Goal: Task Accomplishment & Management: Manage account settings

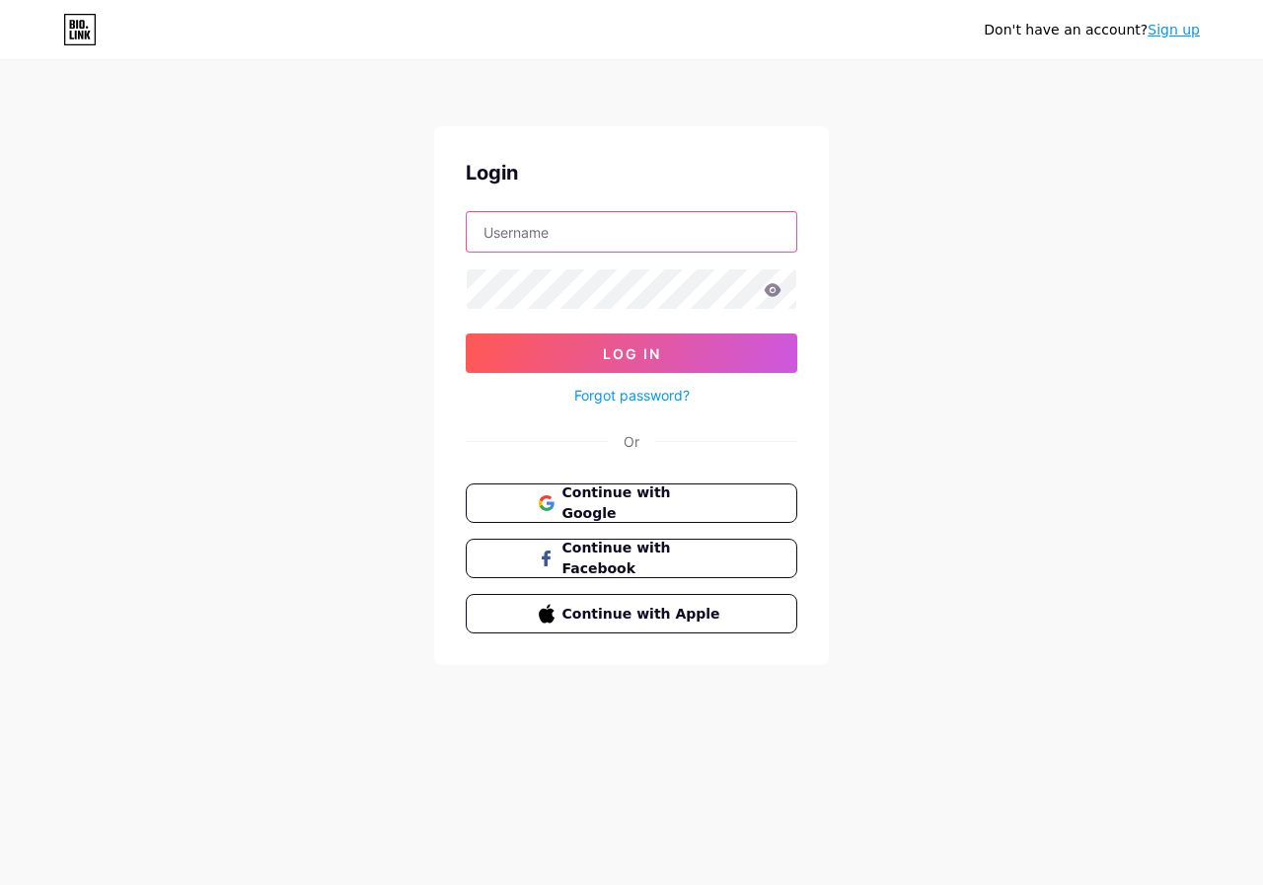
click at [626, 229] on input "text" at bounding box center [632, 231] width 330 height 39
click at [485, 229] on input "text" at bounding box center [632, 231] width 330 height 39
type input "cafespoturbano"
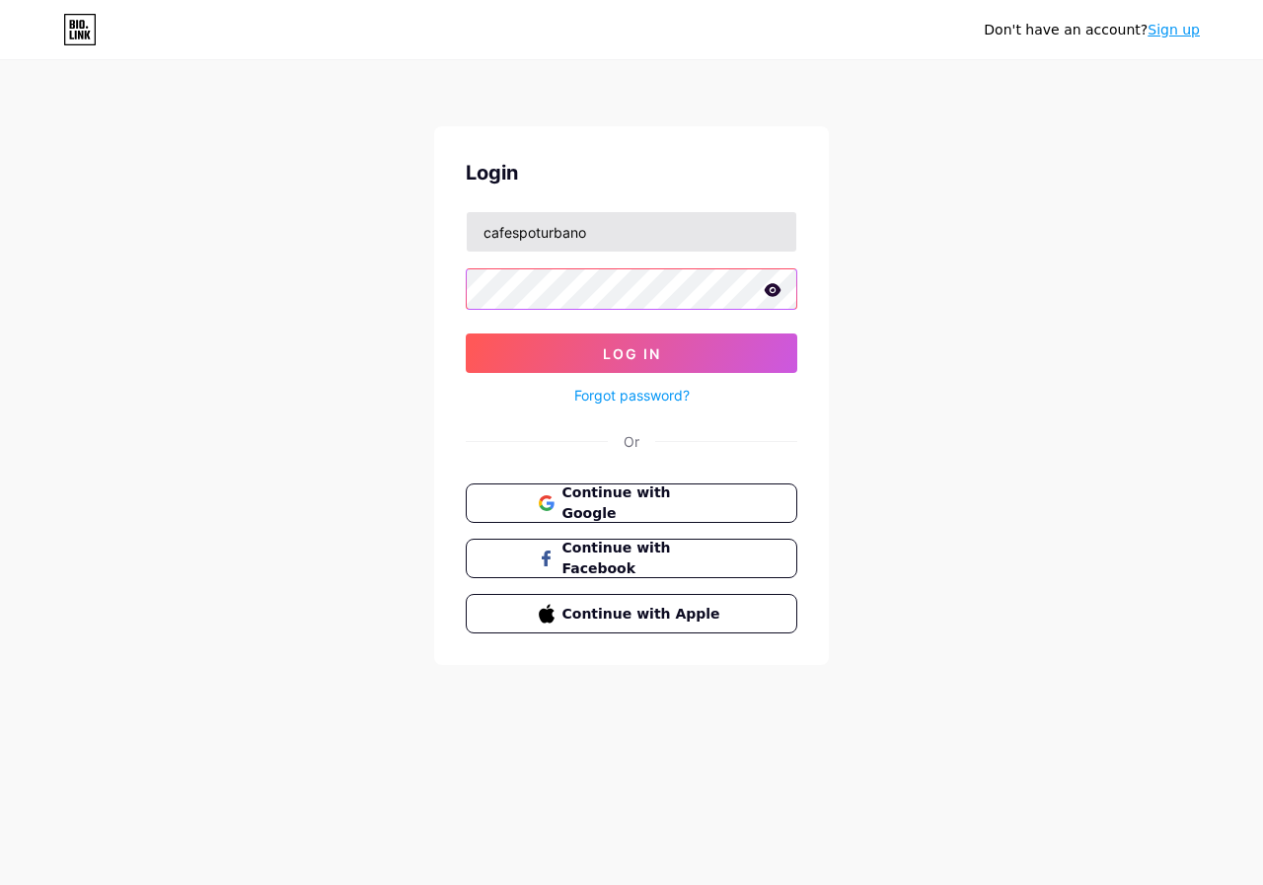
click at [466, 334] on button "Log In" at bounding box center [632, 353] width 332 height 39
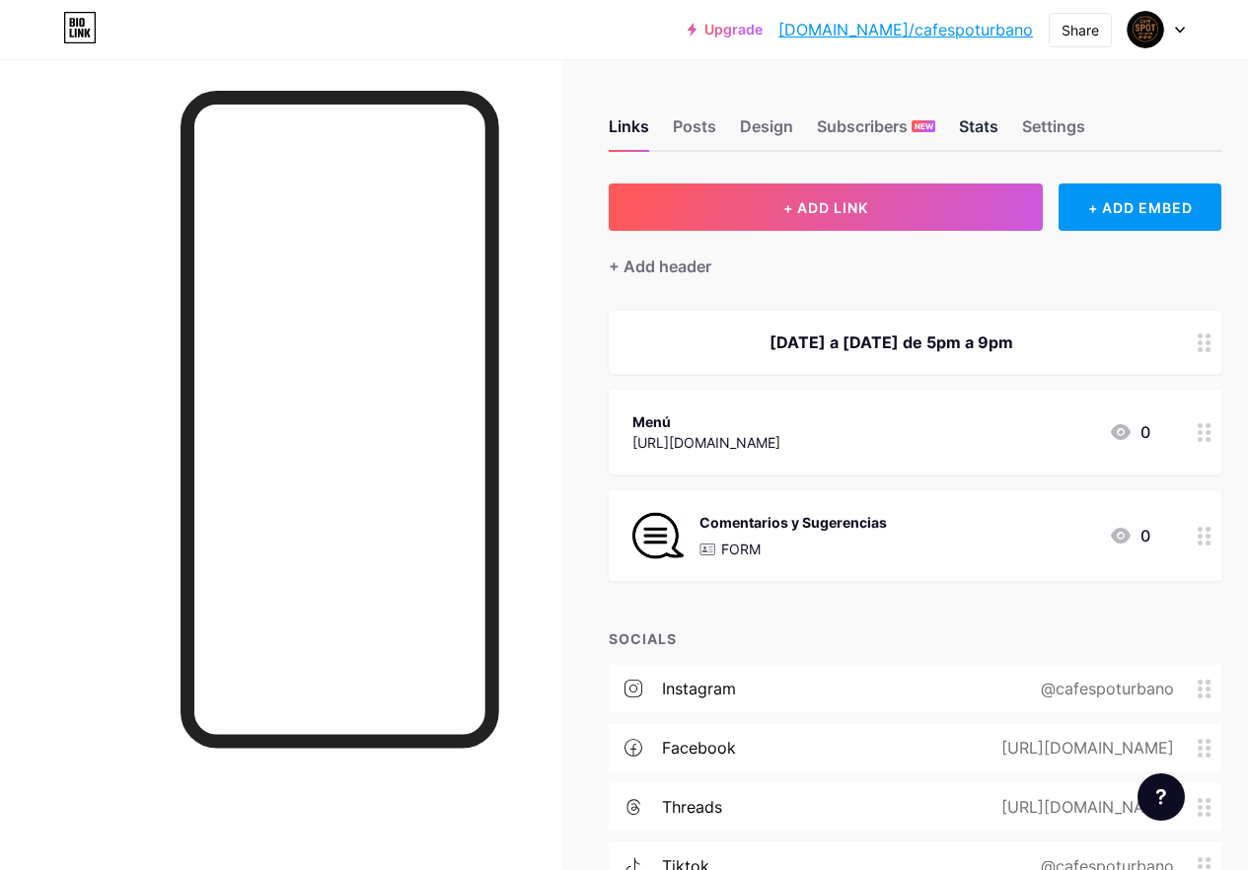
click at [974, 116] on div "Stats" at bounding box center [978, 132] width 39 height 36
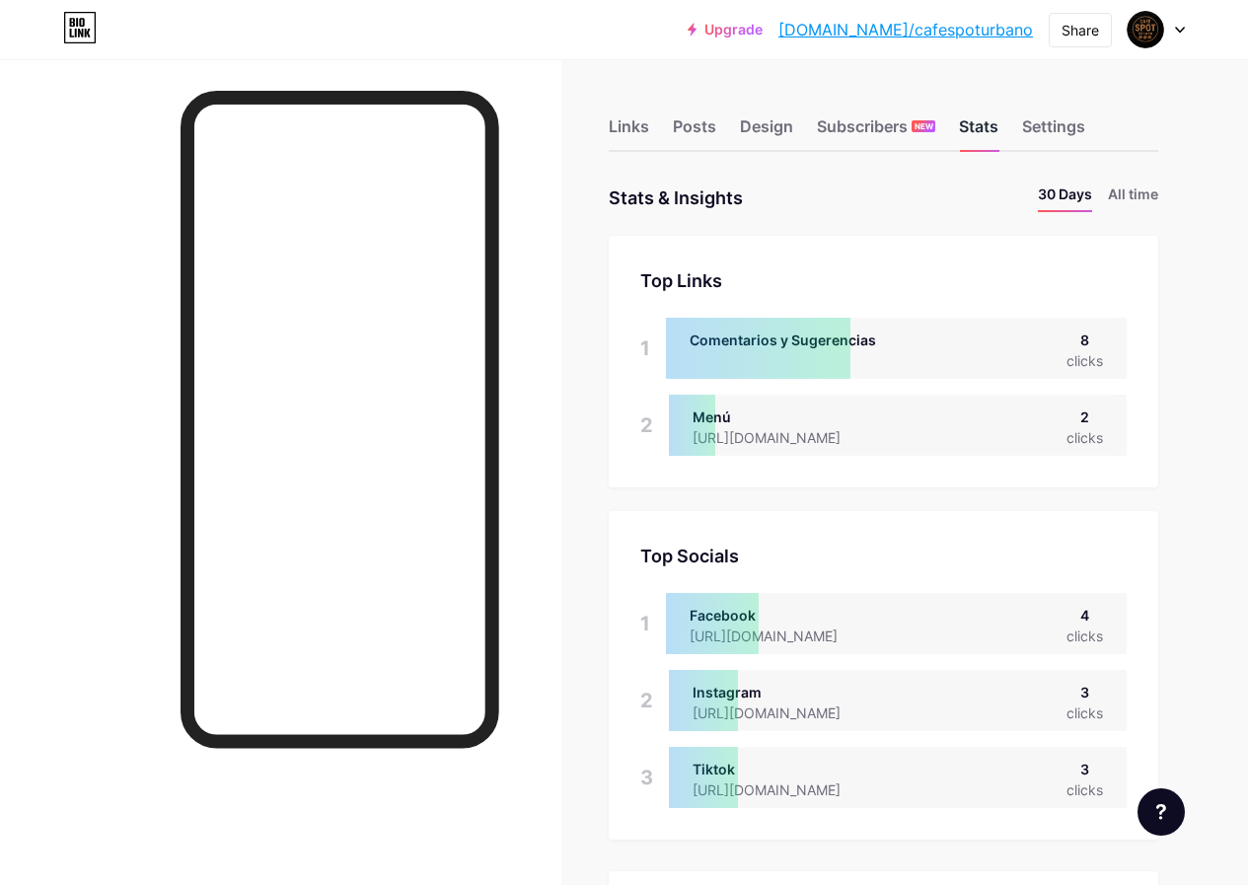
scroll to position [885, 1248]
click at [1076, 127] on div "Settings" at bounding box center [1053, 132] width 63 height 36
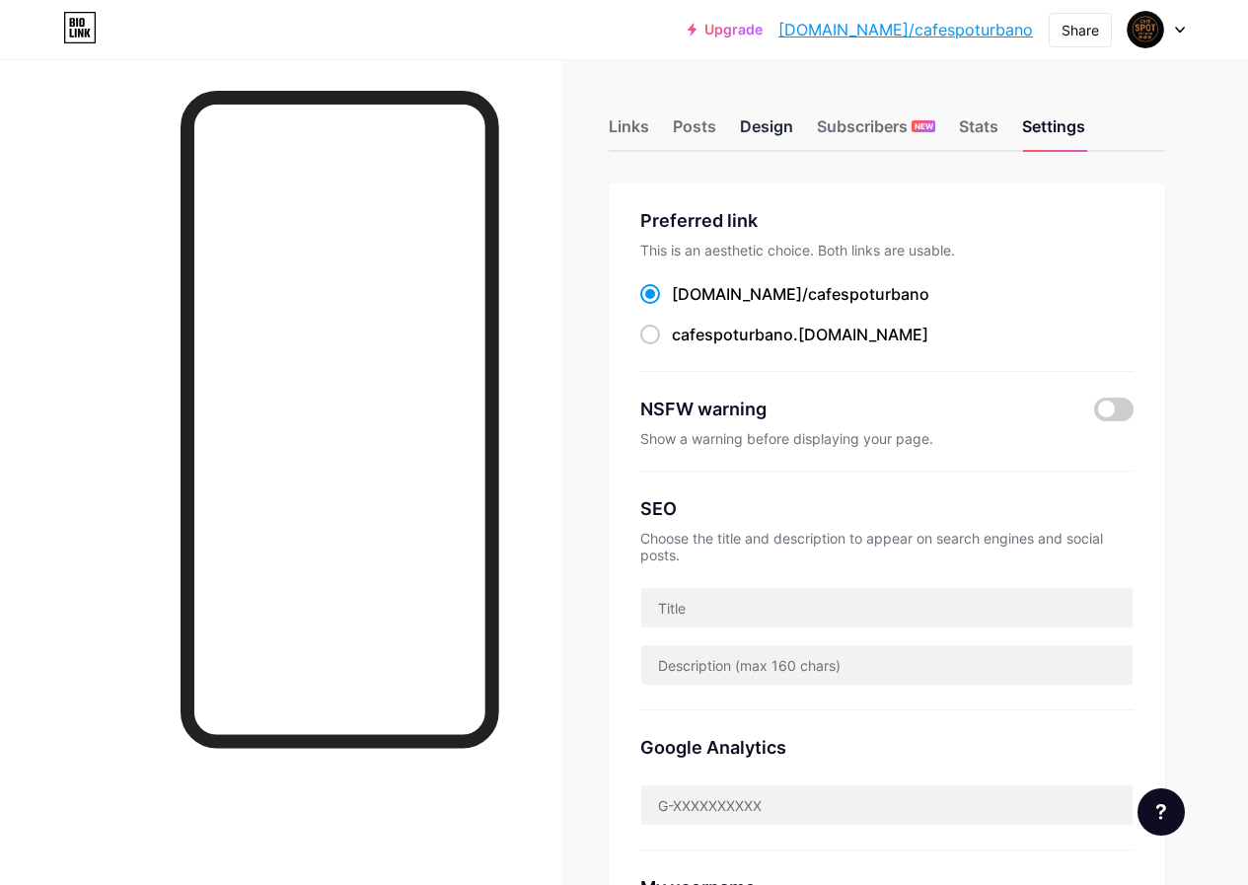
click at [760, 125] on div "Design" at bounding box center [766, 132] width 53 height 36
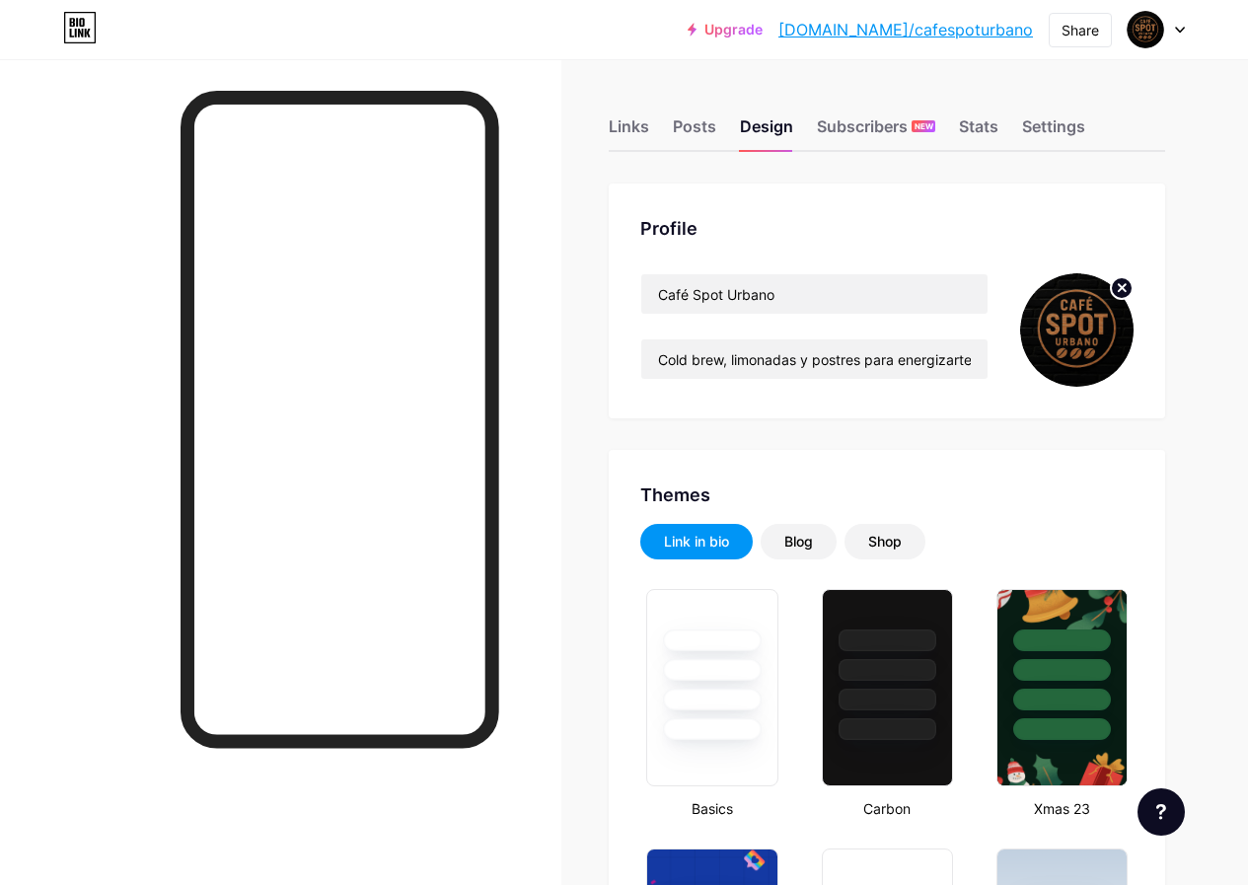
type input "#000000"
type input "#ffffff"
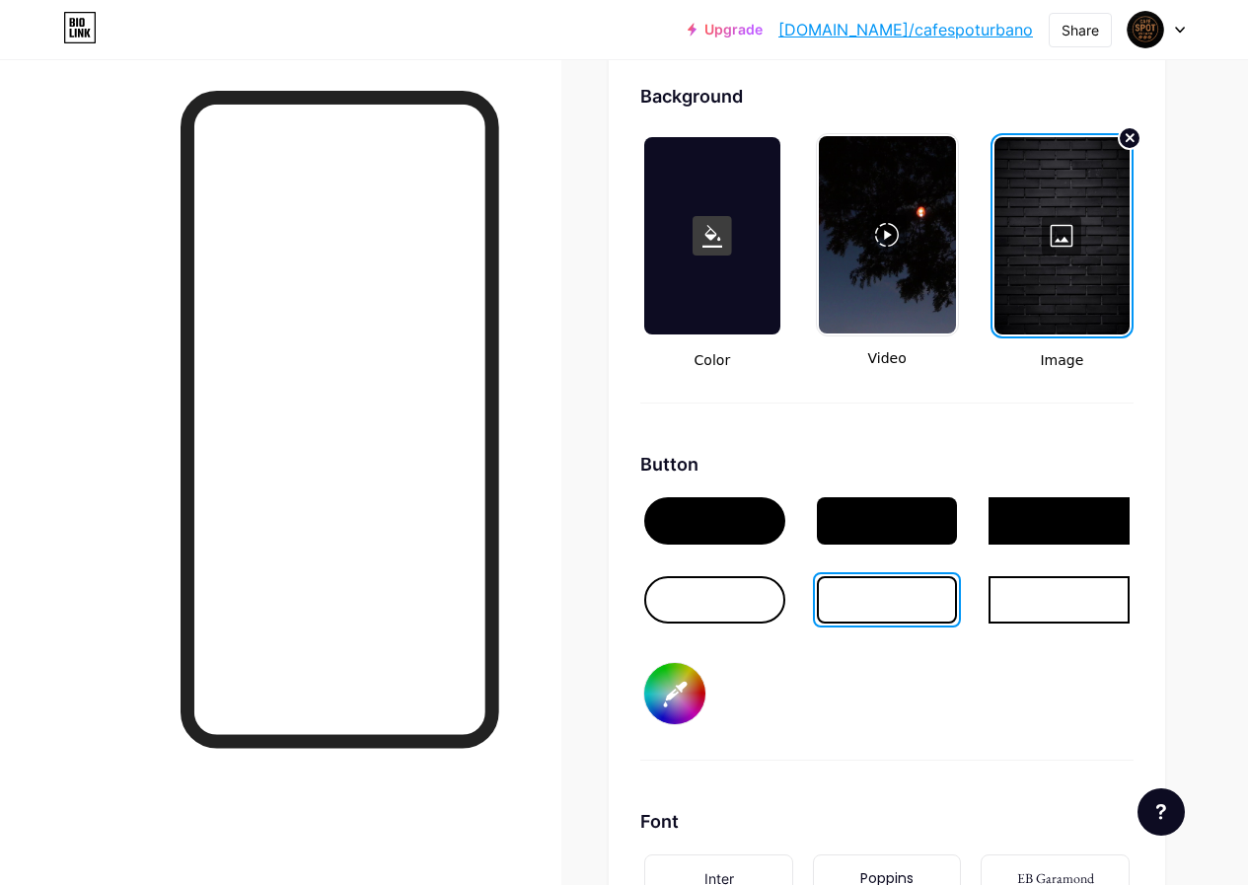
scroll to position [2664, 0]
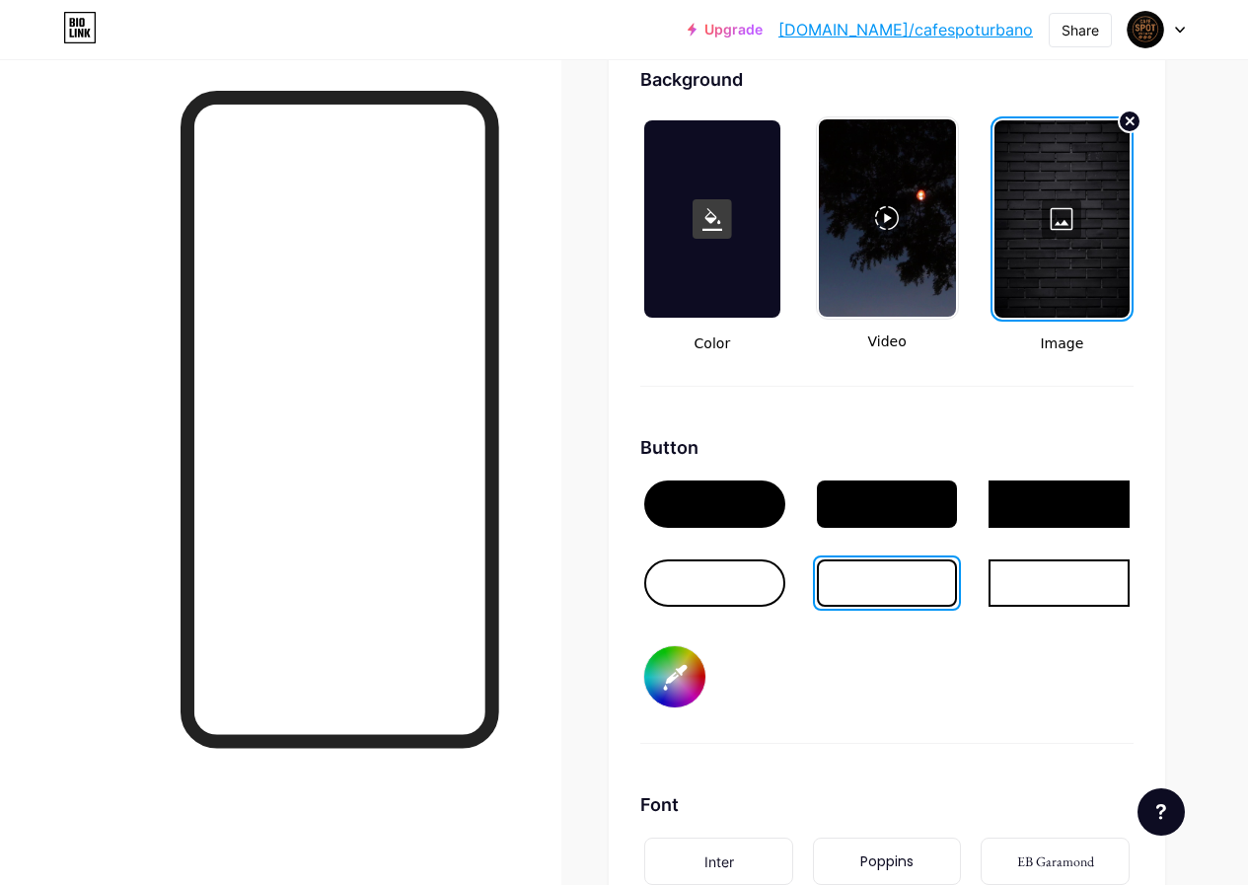
click at [697, 681] on input "#000000" at bounding box center [674, 676] width 61 height 61
type input "#c5c4c4"
type input "#ffffff"
type input "#c7c7c7"
type input "#ffffff"
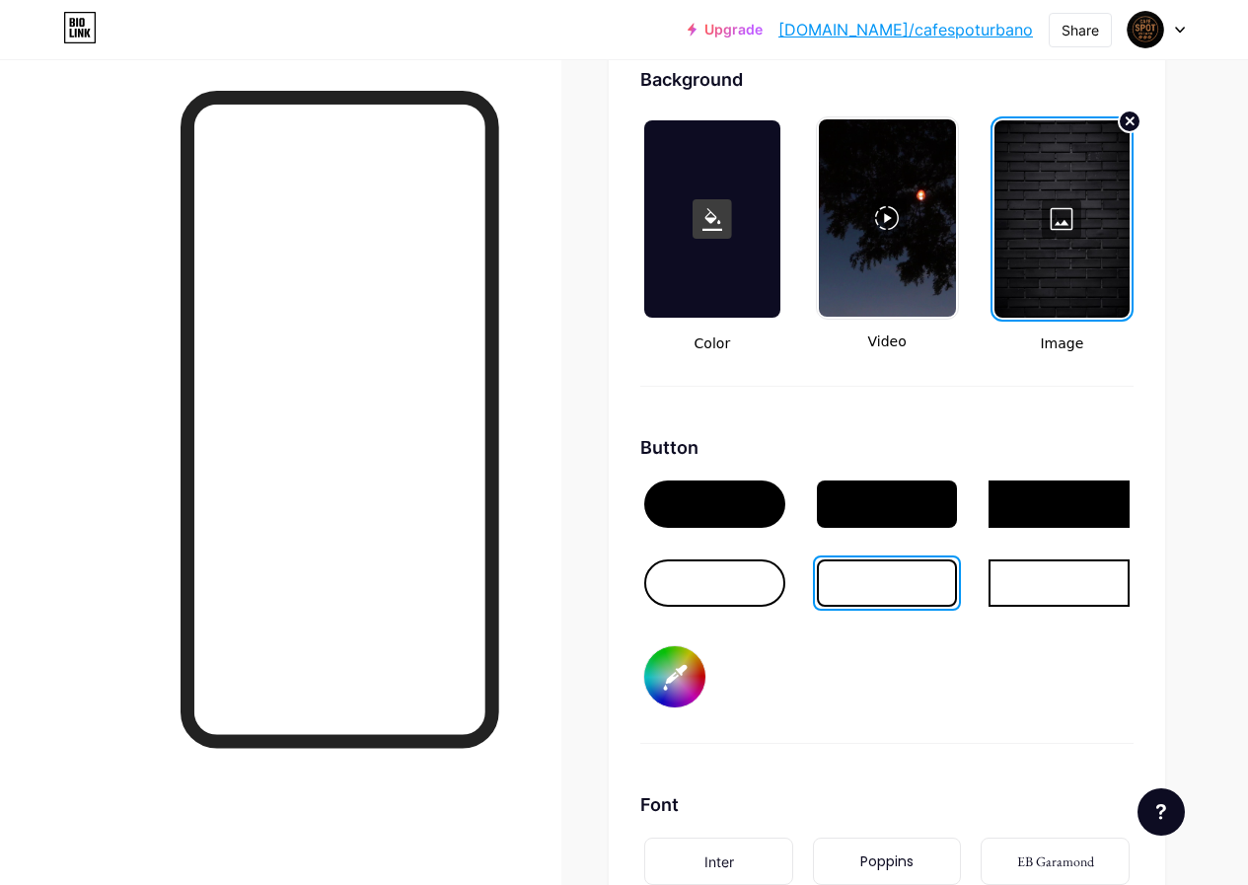
type input "#cac9c9"
type input "#ffffff"
type input "#cdcbcb"
type input "#ffffff"
type input "#cfcece"
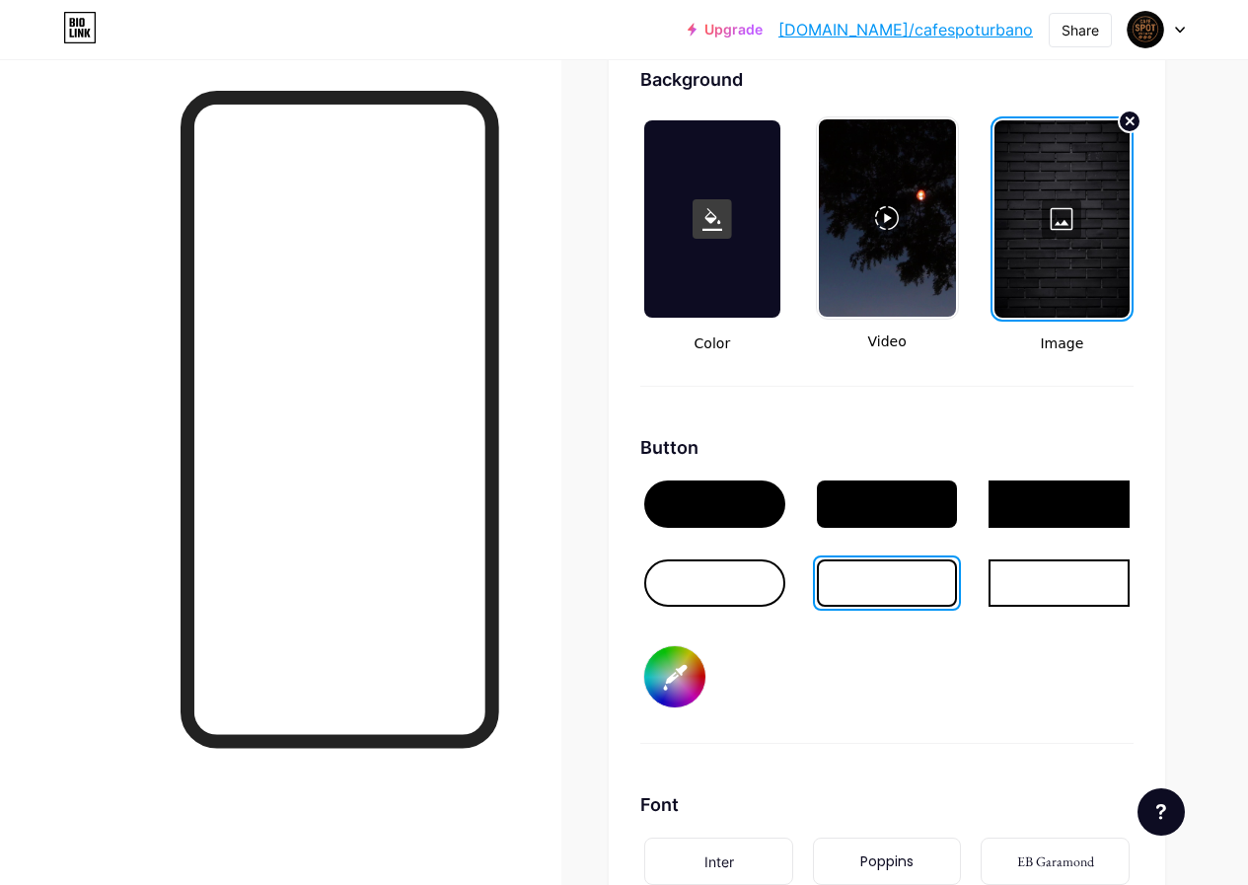
type input "#ffffff"
type input "#d1d1d1"
type input "#ffffff"
type input "#d4d4d4"
type input "#ffffff"
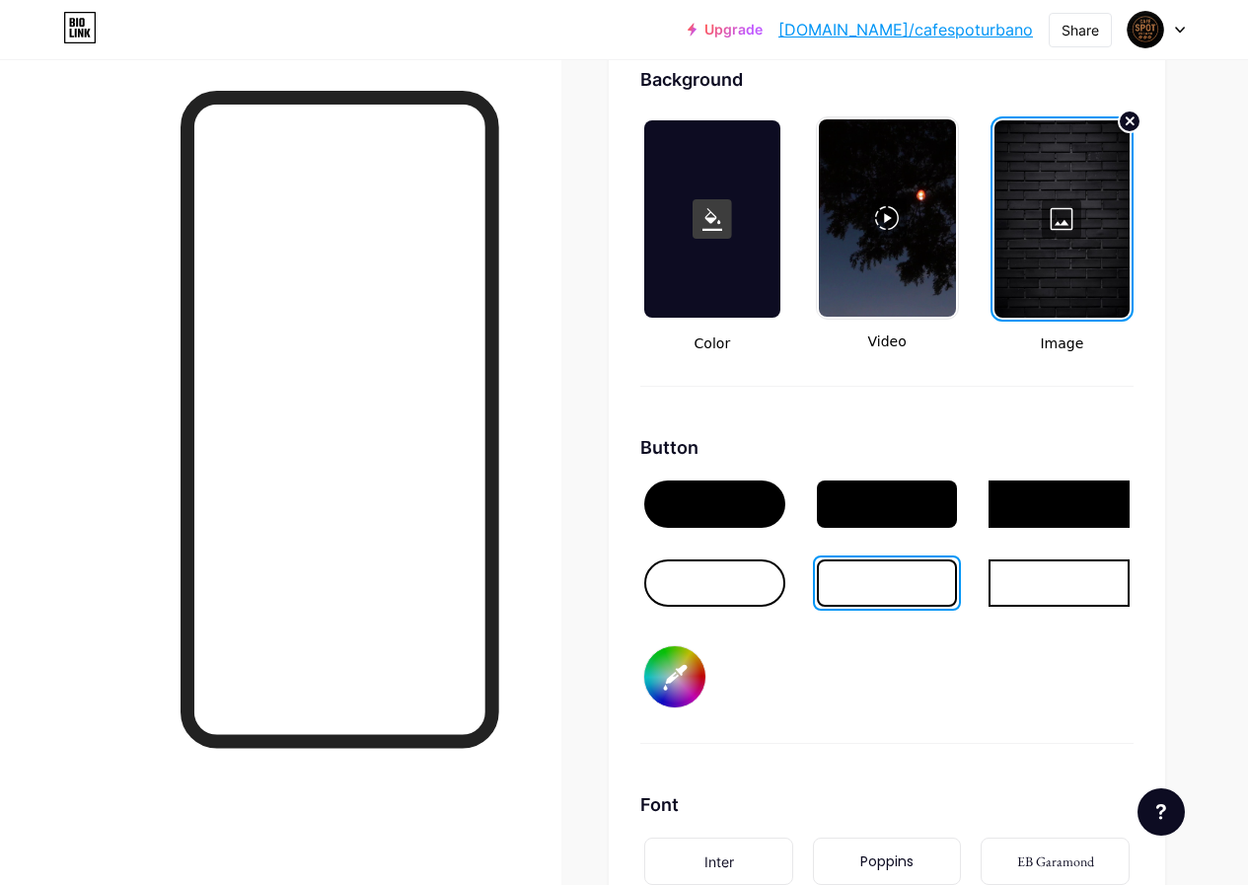
type input "#d6d6d6"
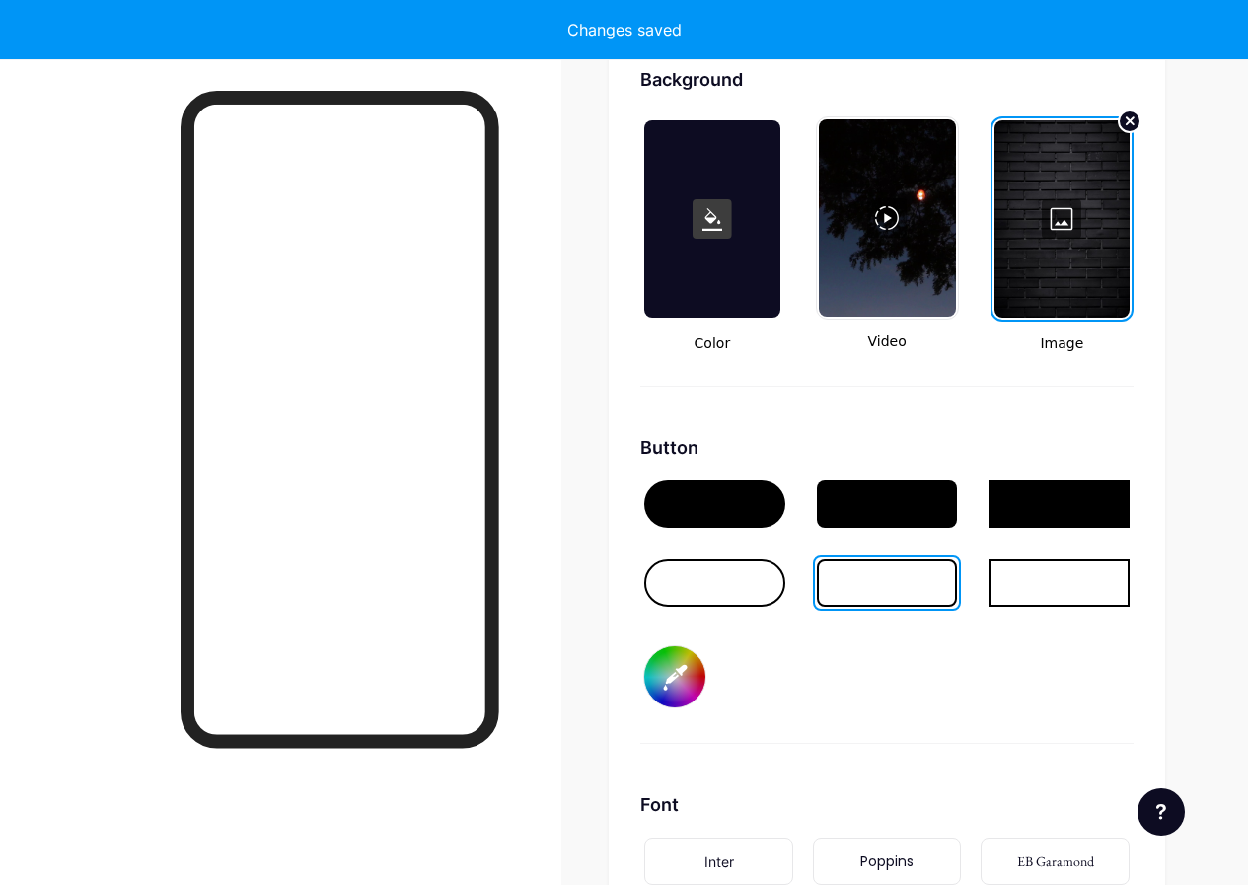
type input "#ffffff"
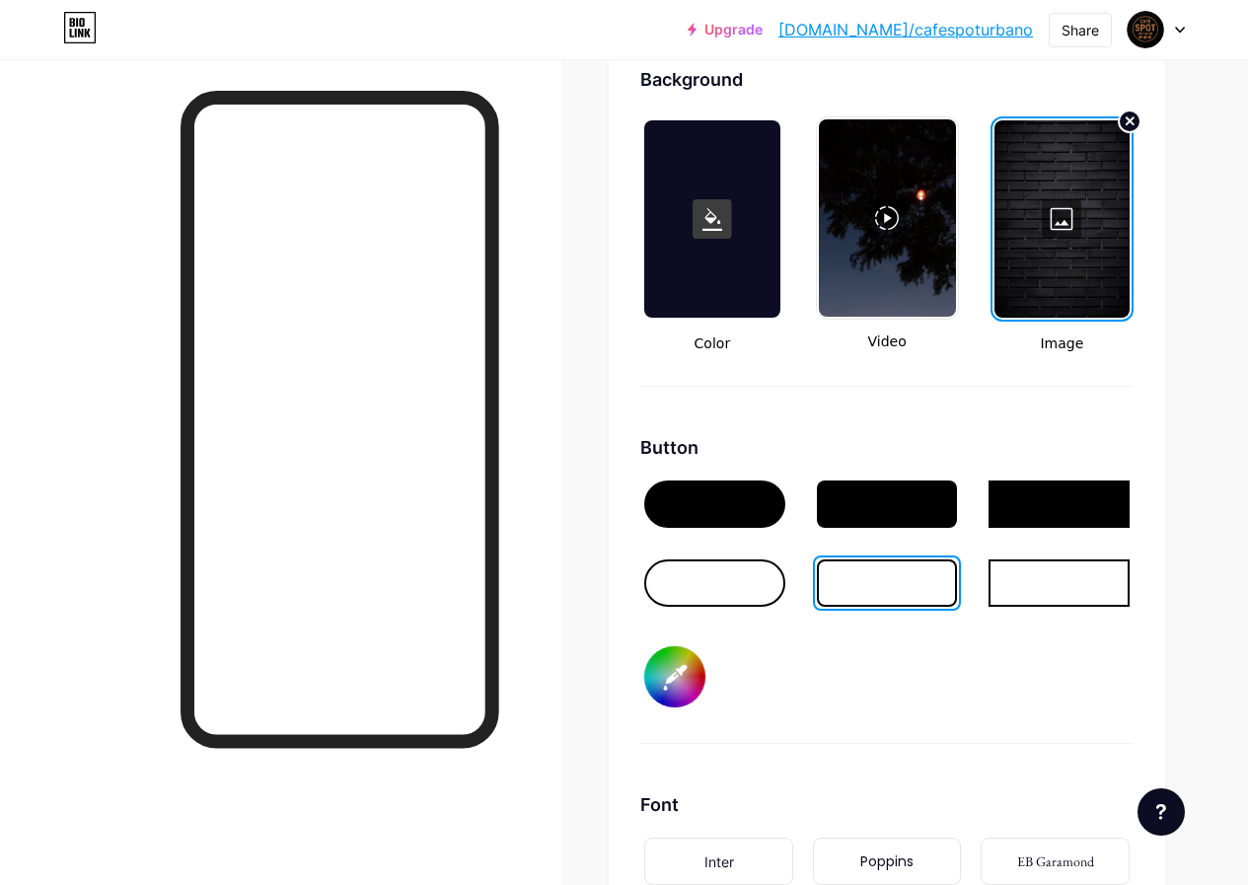
type input "#d9d9d9"
type input "#ffffff"
type input "#d6d6d6"
type input "#ffffff"
type input "#d4d4d4"
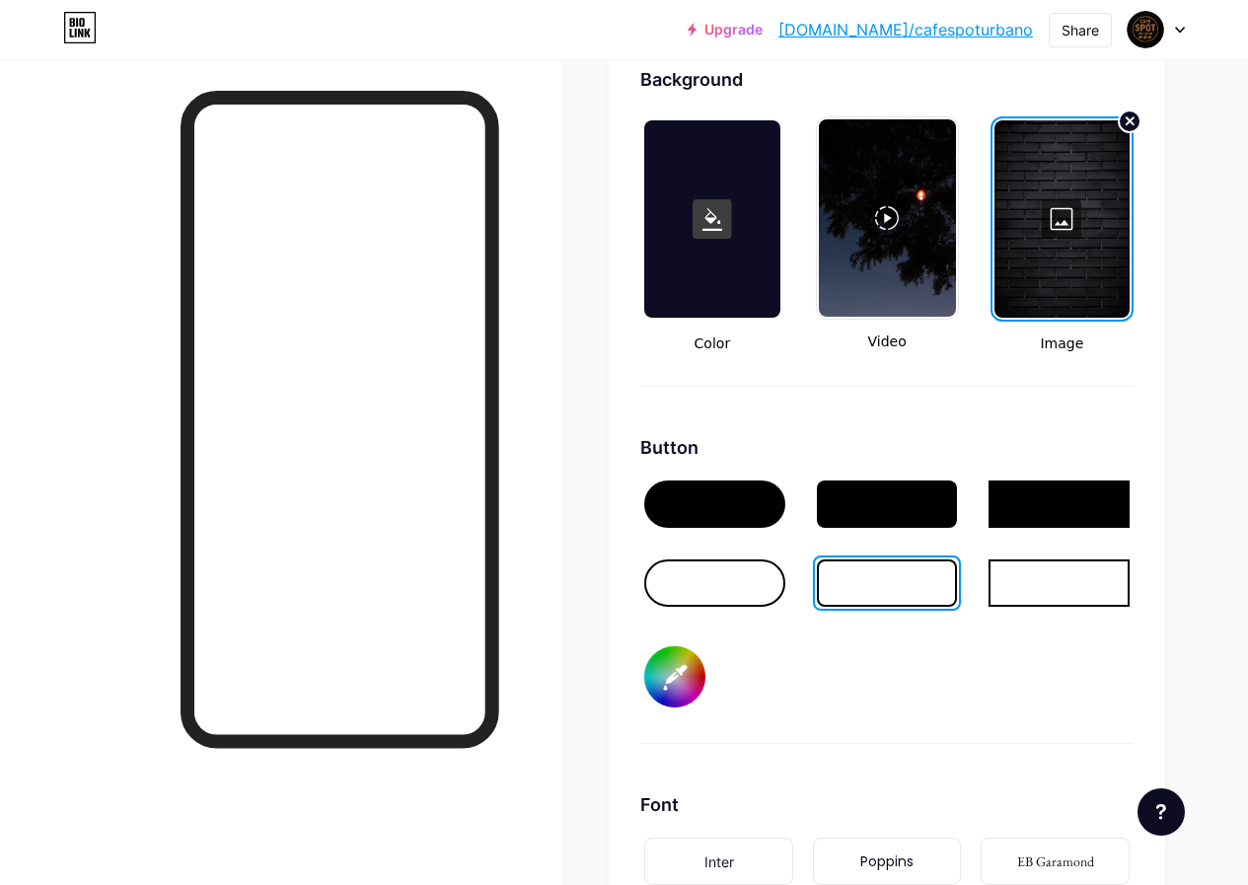
type input "#ffffff"
type input "#d1d1d1"
type input "#ffffff"
type input "#cfcfcf"
type input "#ffffff"
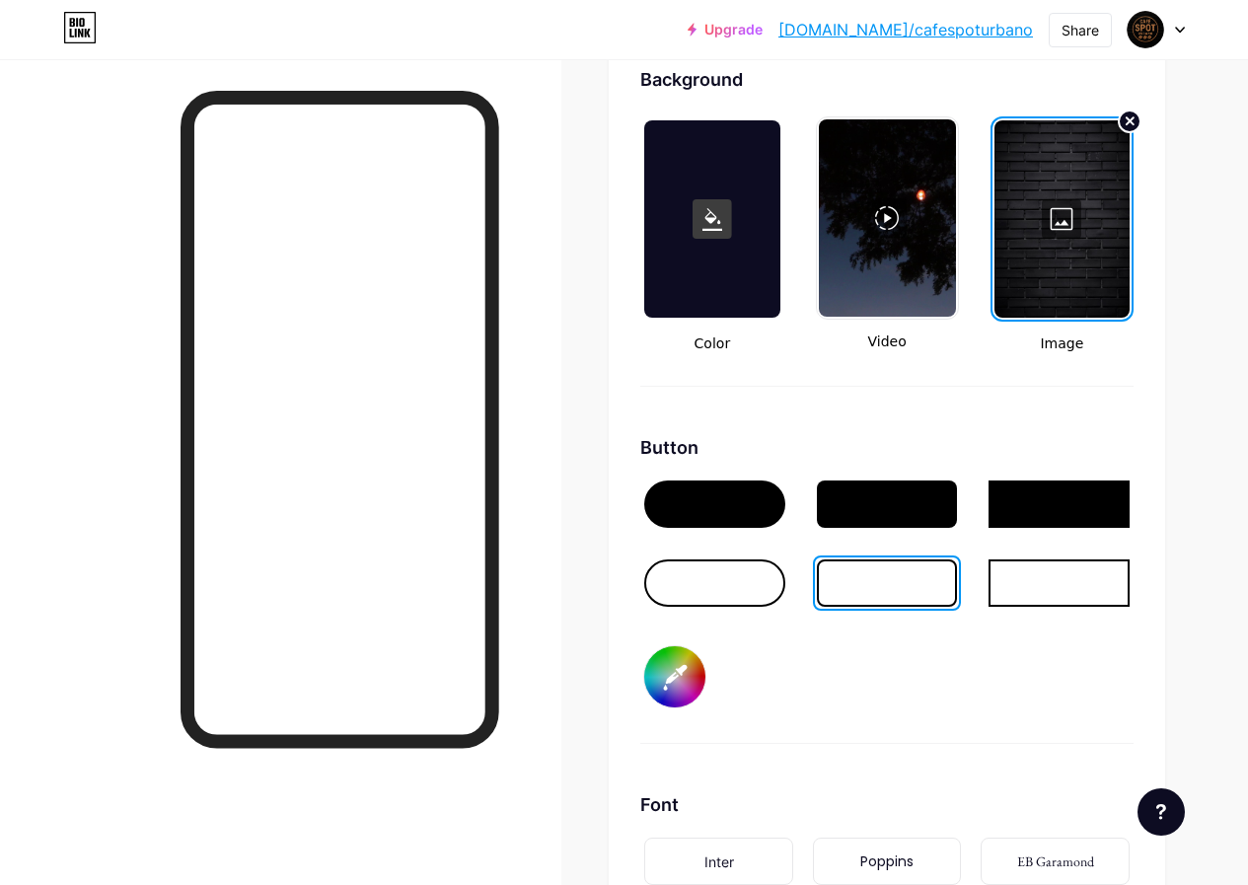
type input "#cccccc"
type input "#ffffff"
type input "#c9c9c9"
type input "#ffffff"
type input "#c7c7c7"
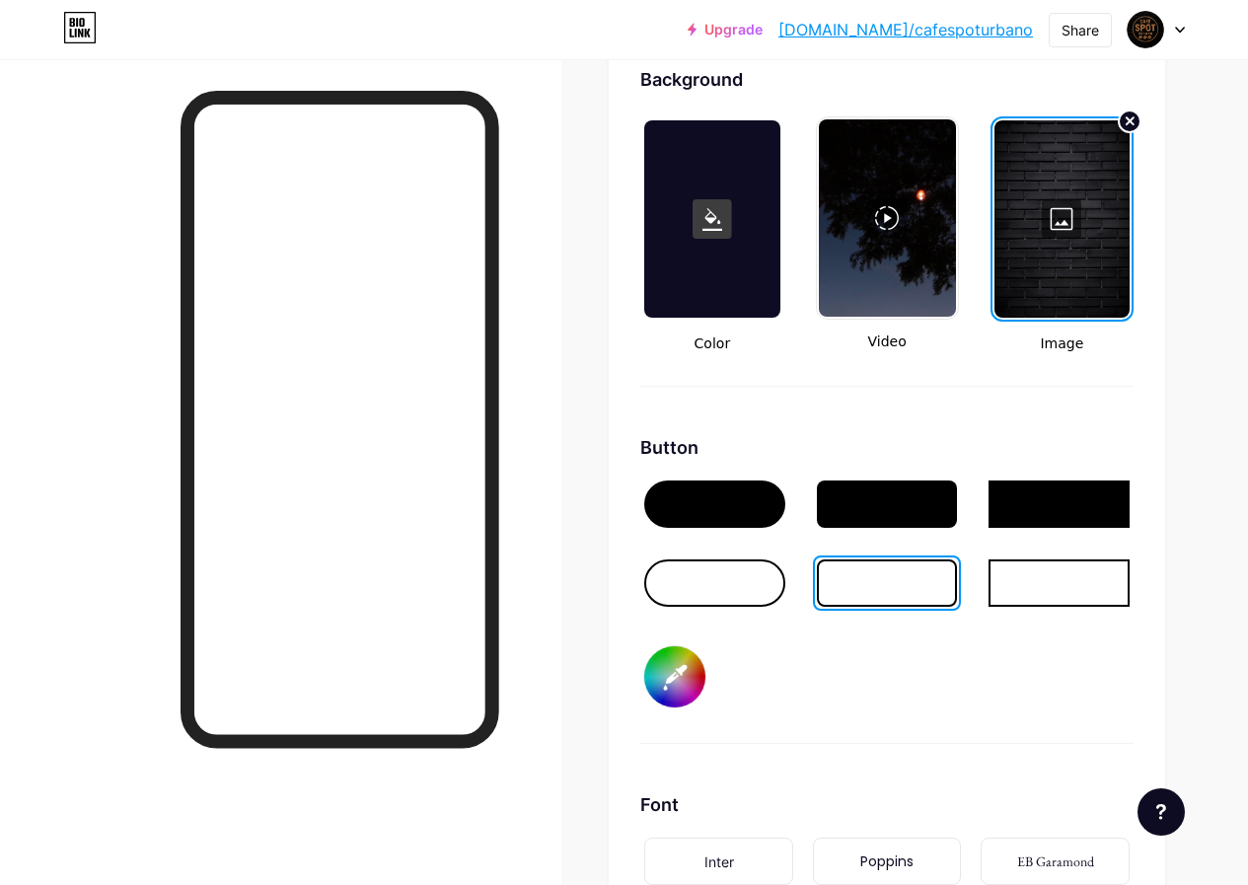
type input "#ffffff"
type input "#c4c4c4"
type input "#ffffff"
type input "#c2c2c2"
type input "#ffffff"
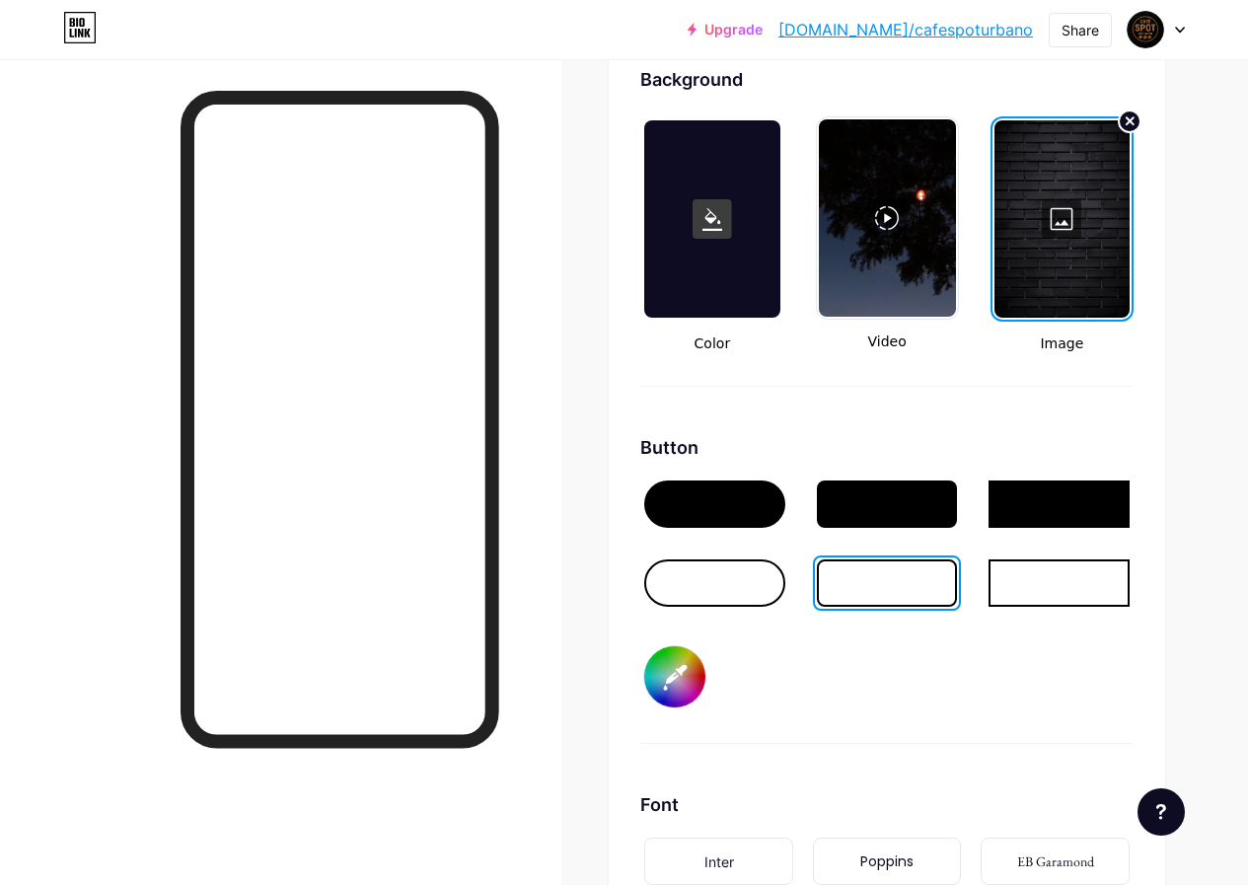
type input "#bfbfbf"
type input "#ffffff"
type input "#bdbdbd"
type input "#ffffff"
type input "#bababa"
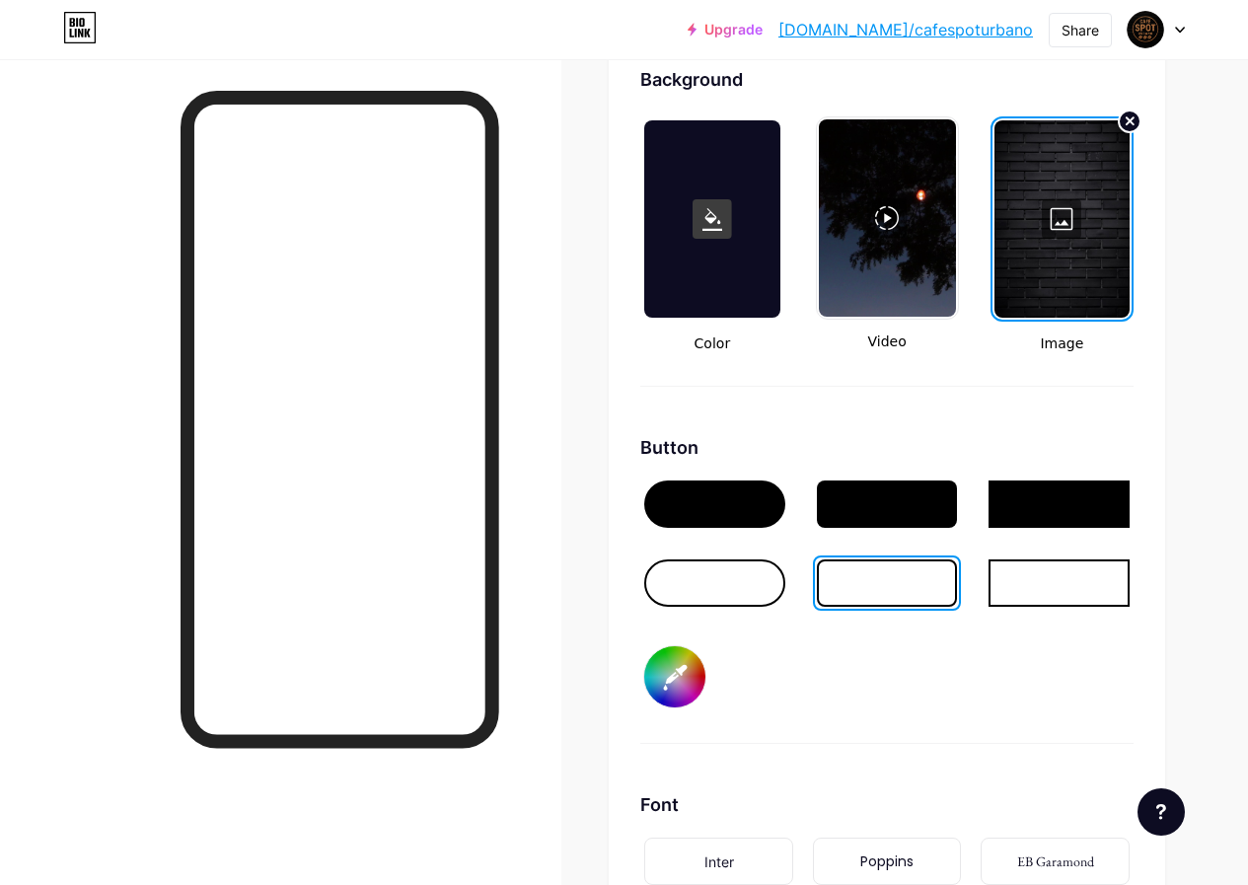
type input "#ffffff"
type input "#b8b8b8"
type input "#ffffff"
type input "#b5b5b5"
type input "#ffffff"
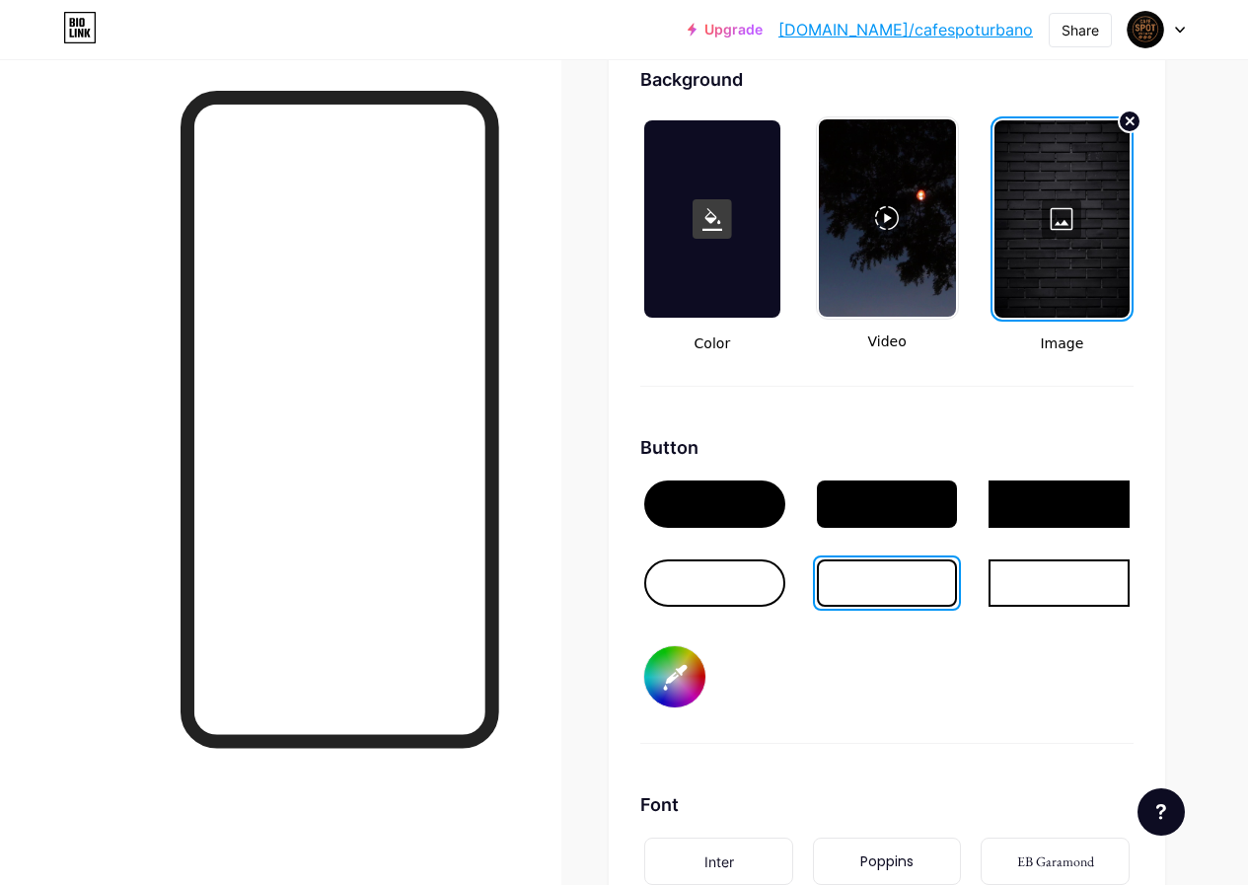
type input "#b3b3b3"
type input "#ffffff"
type input "#b0b0b0"
type input "#ffffff"
type input "#adadad"
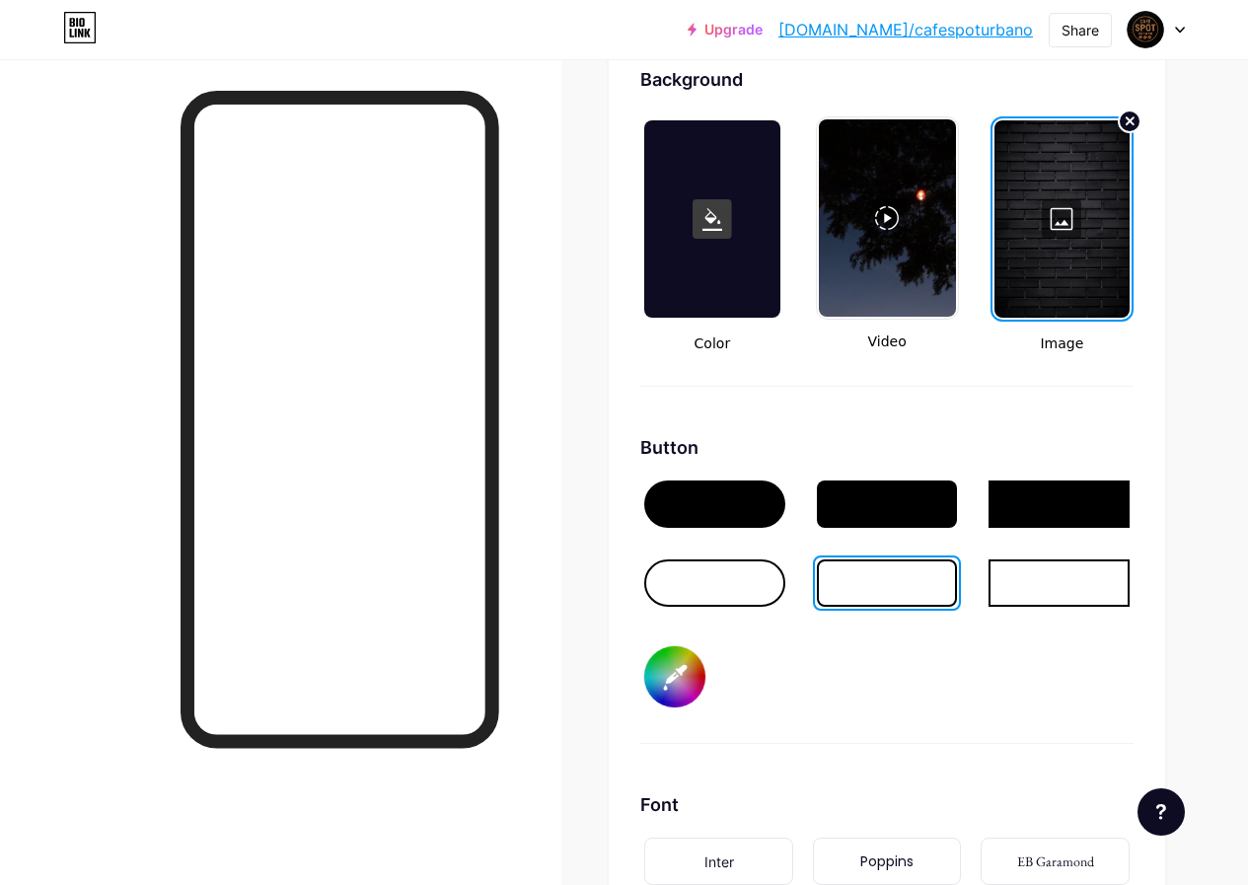
type input "#ffffff"
type input "#ababab"
type input "#ffffff"
type input "#a8a8a8"
type input "#ffffff"
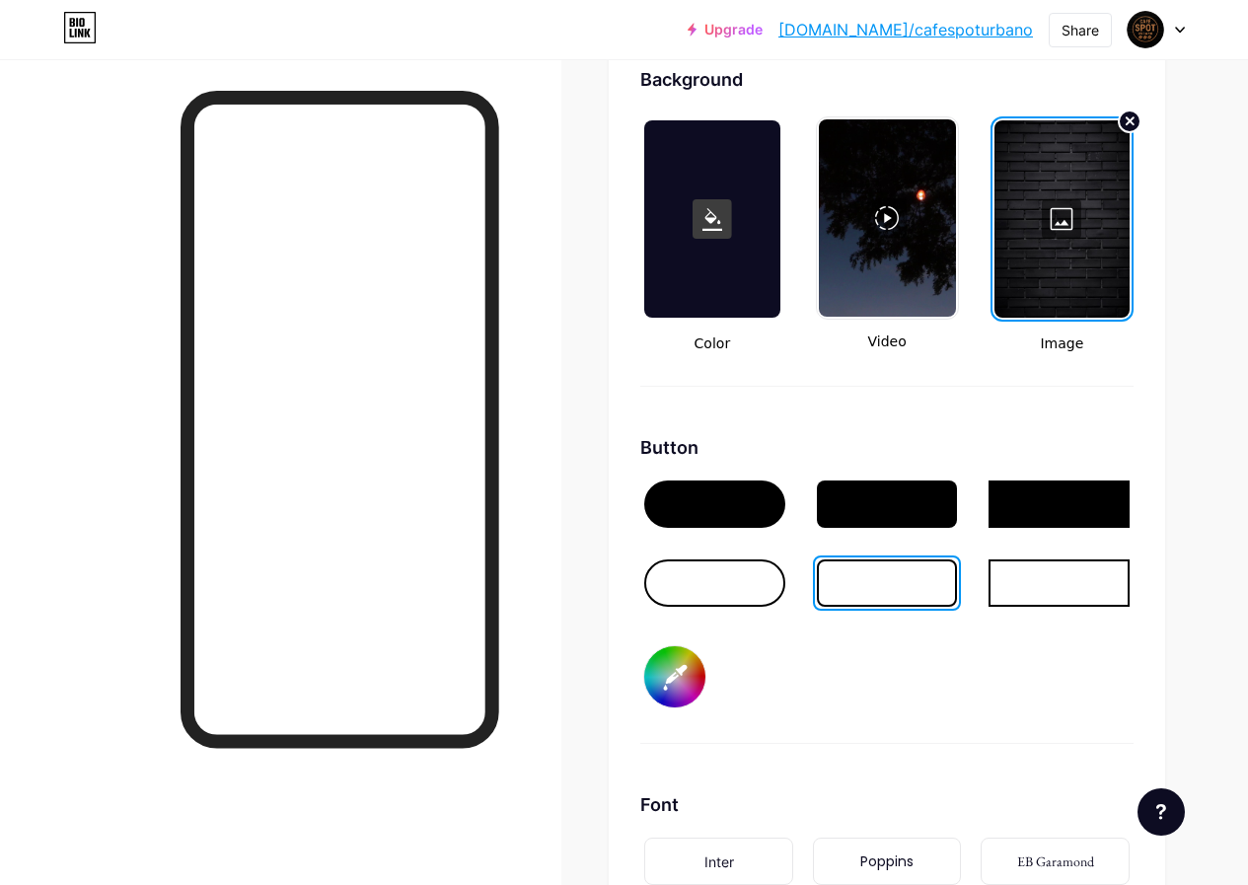
type input "#a6a6a6"
type input "#ffffff"
type input "#a3a3a3"
type input "#ffffff"
type input "#a1a1a1"
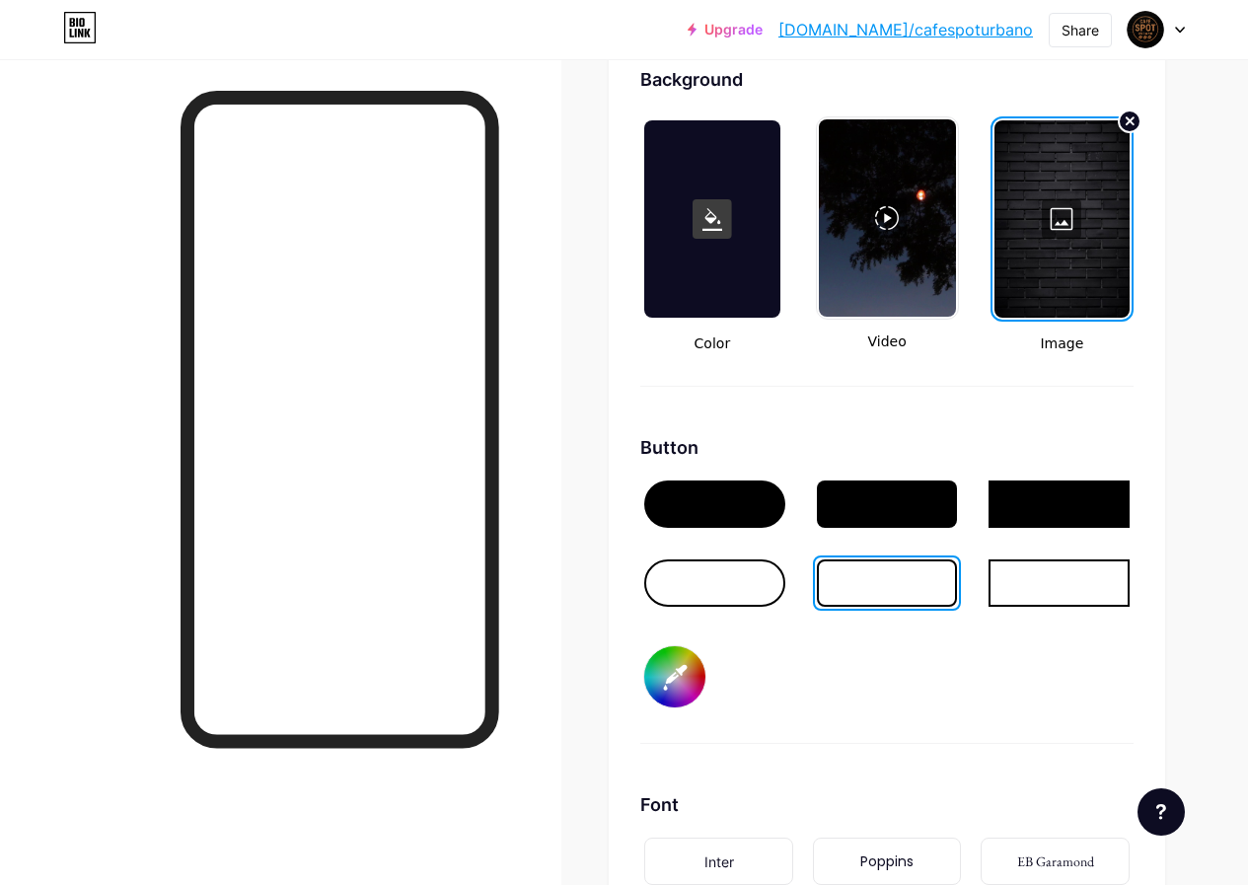
type input "#ffffff"
type input "#9e9e9e"
type input "#ffffff"
type input "#9c9c9c"
type input "#ffffff"
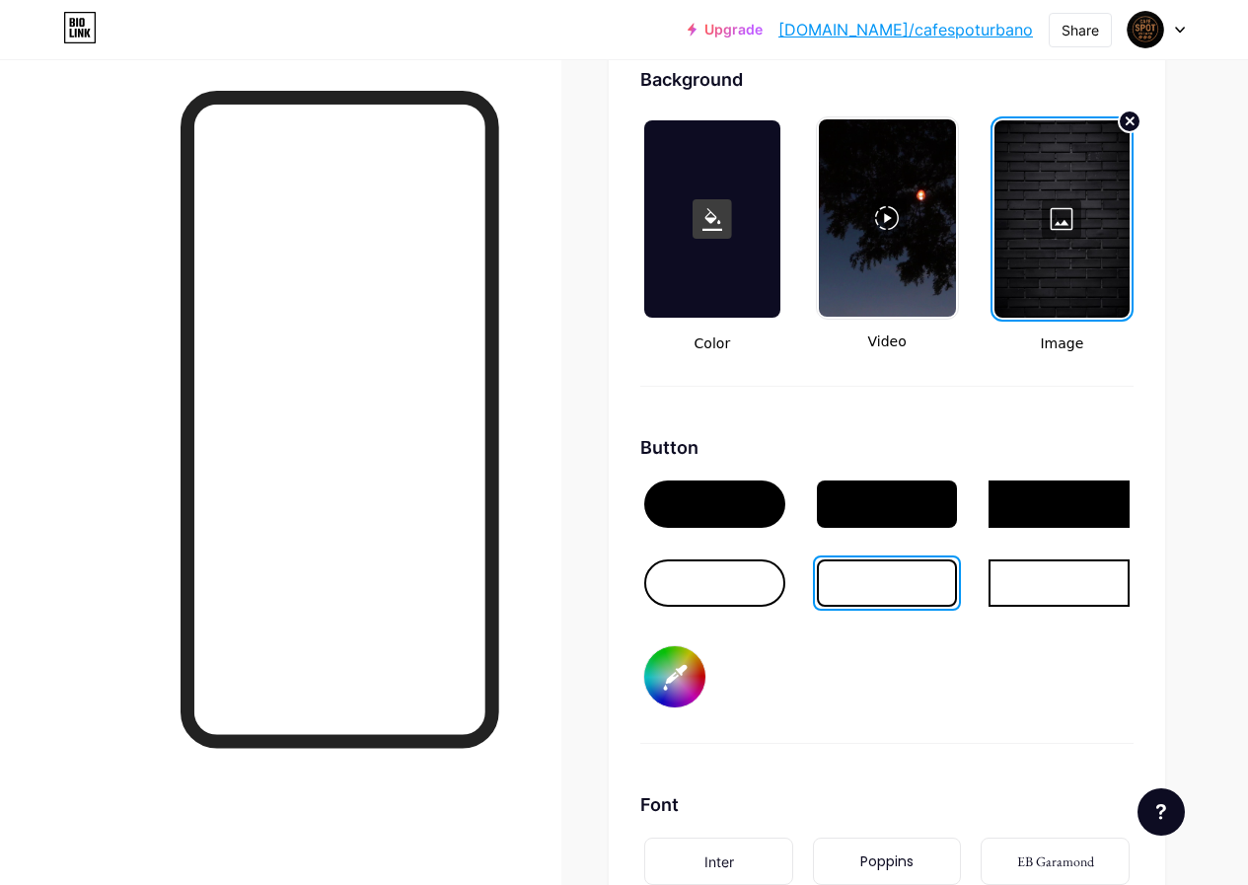
type input "#969696"
type input "#ffffff"
type input "#949494"
type input "#ffffff"
type input "#919191"
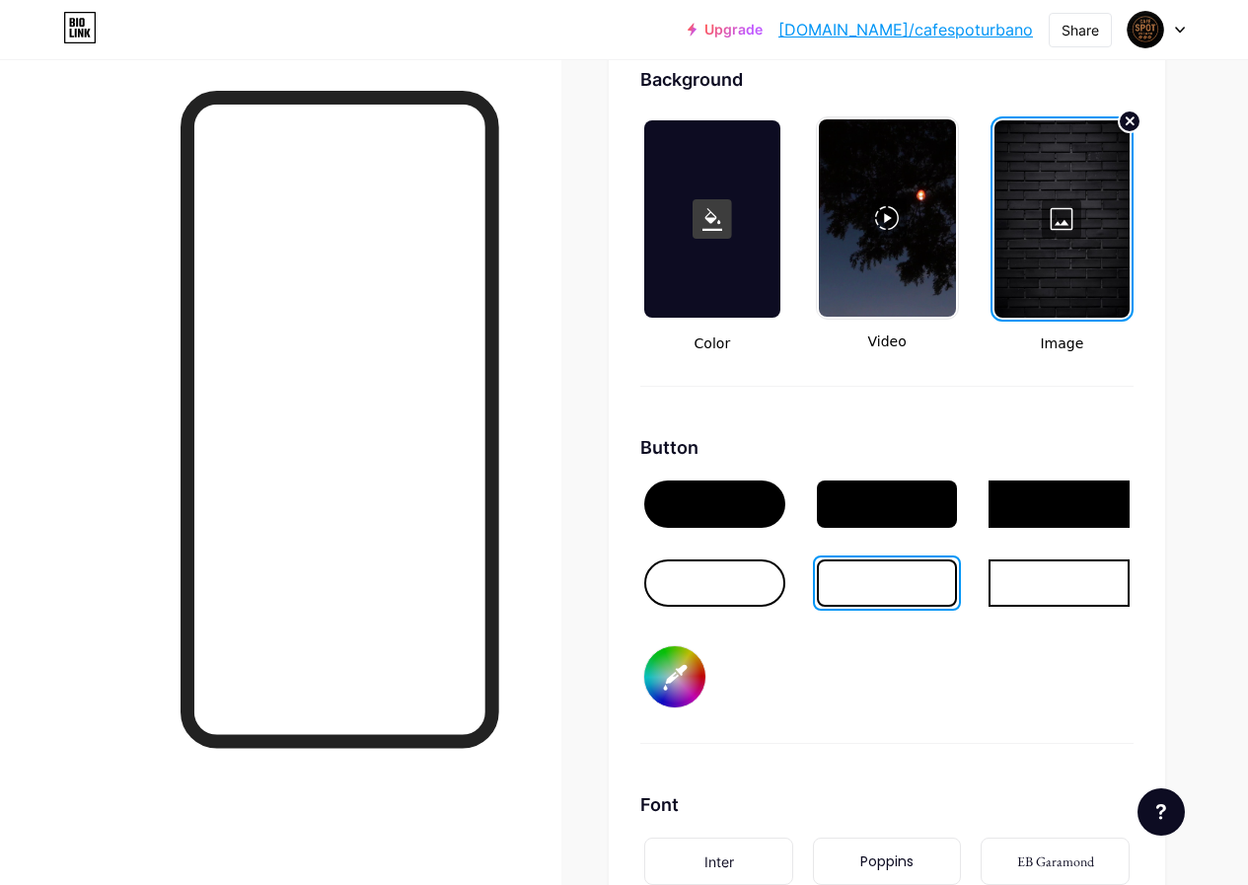
type input "#ffffff"
type input "#8f8f8f"
type input "#ffffff"
type input "#8a8a8a"
type input "#ffffff"
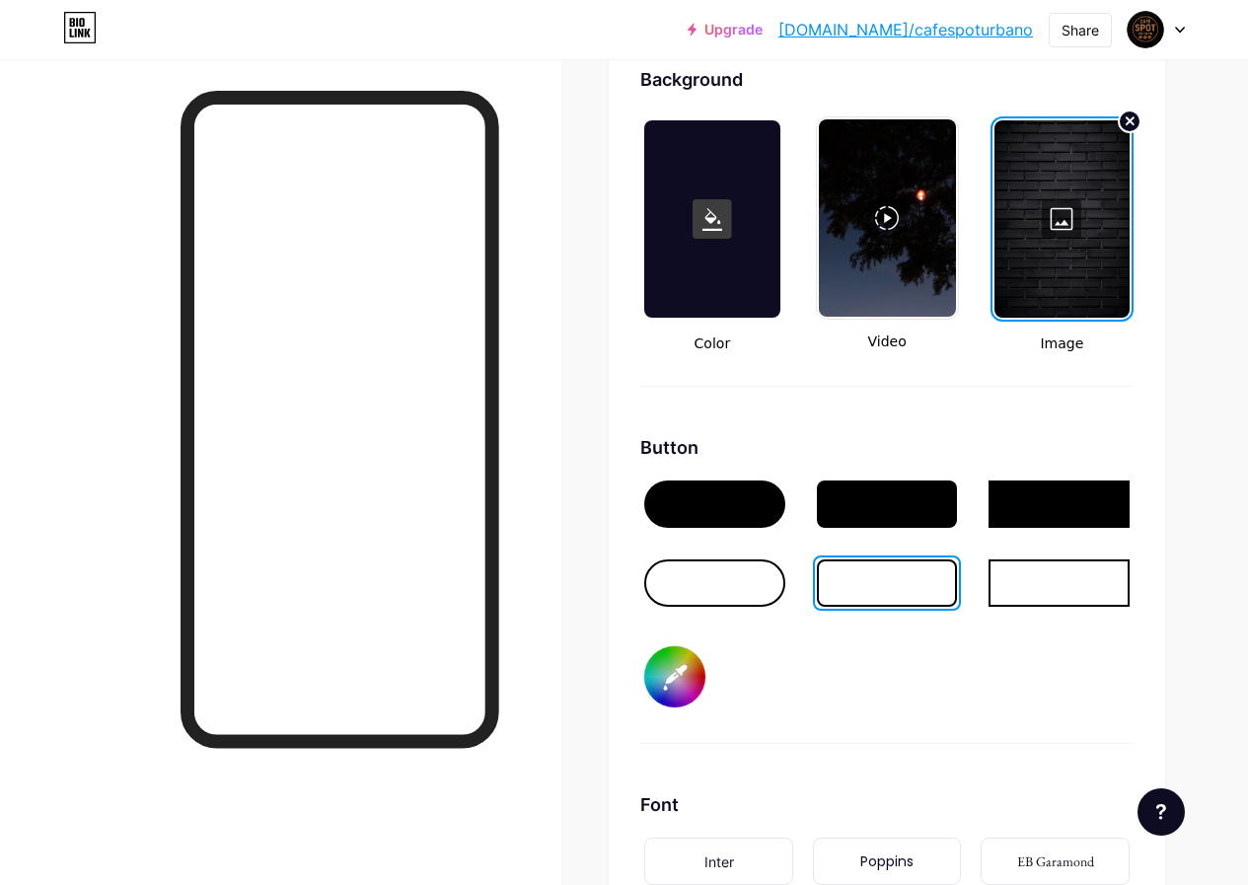
type input "#878787"
type input "#ffffff"
type input "#828282"
type input "#ffffff"
type input "#808080"
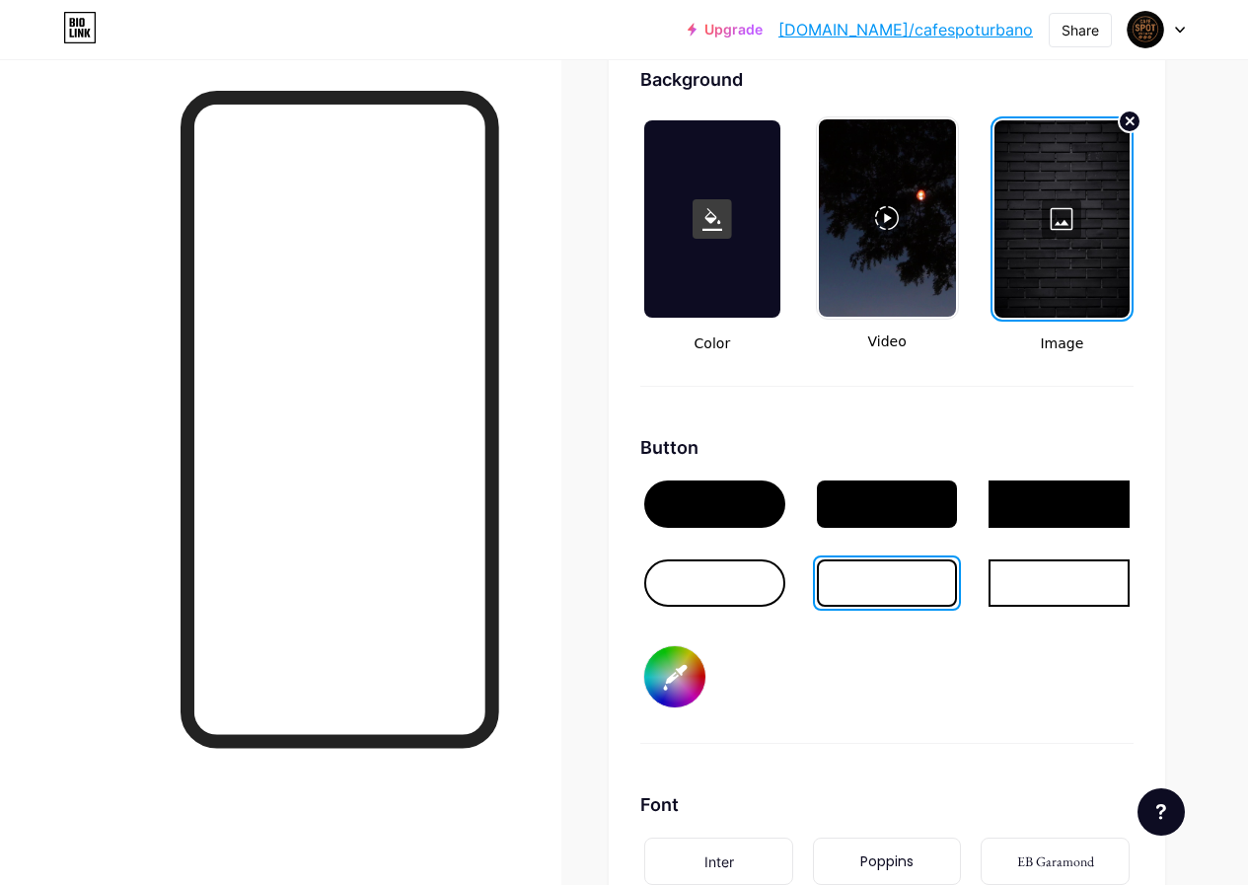
type input "#ffffff"
type input "#7d7d7d"
type input "#ffffff"
type input "#7a7a7a"
type input "#ffffff"
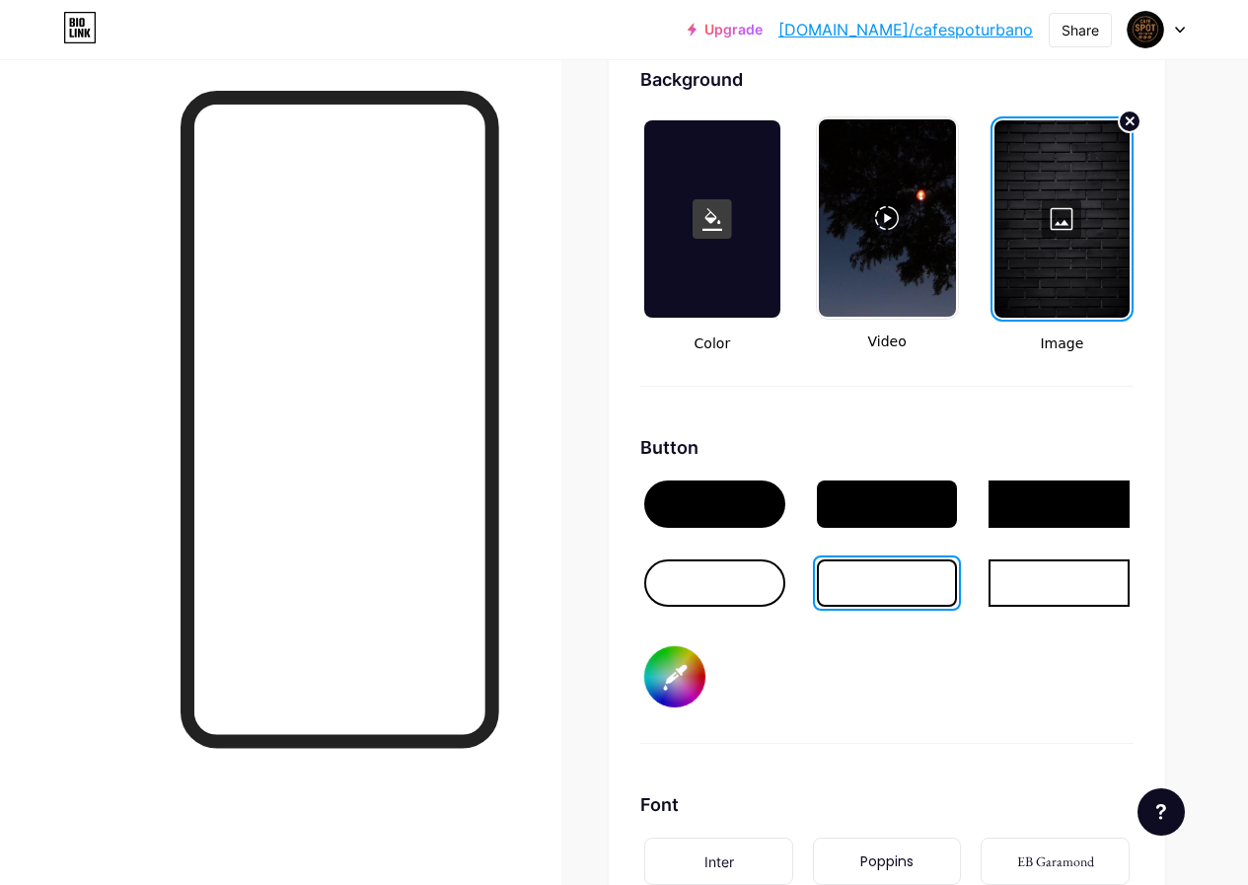
type input "#787878"
type input "#ffffff"
type input "#757575"
type input "#ffffff"
type input "#737373"
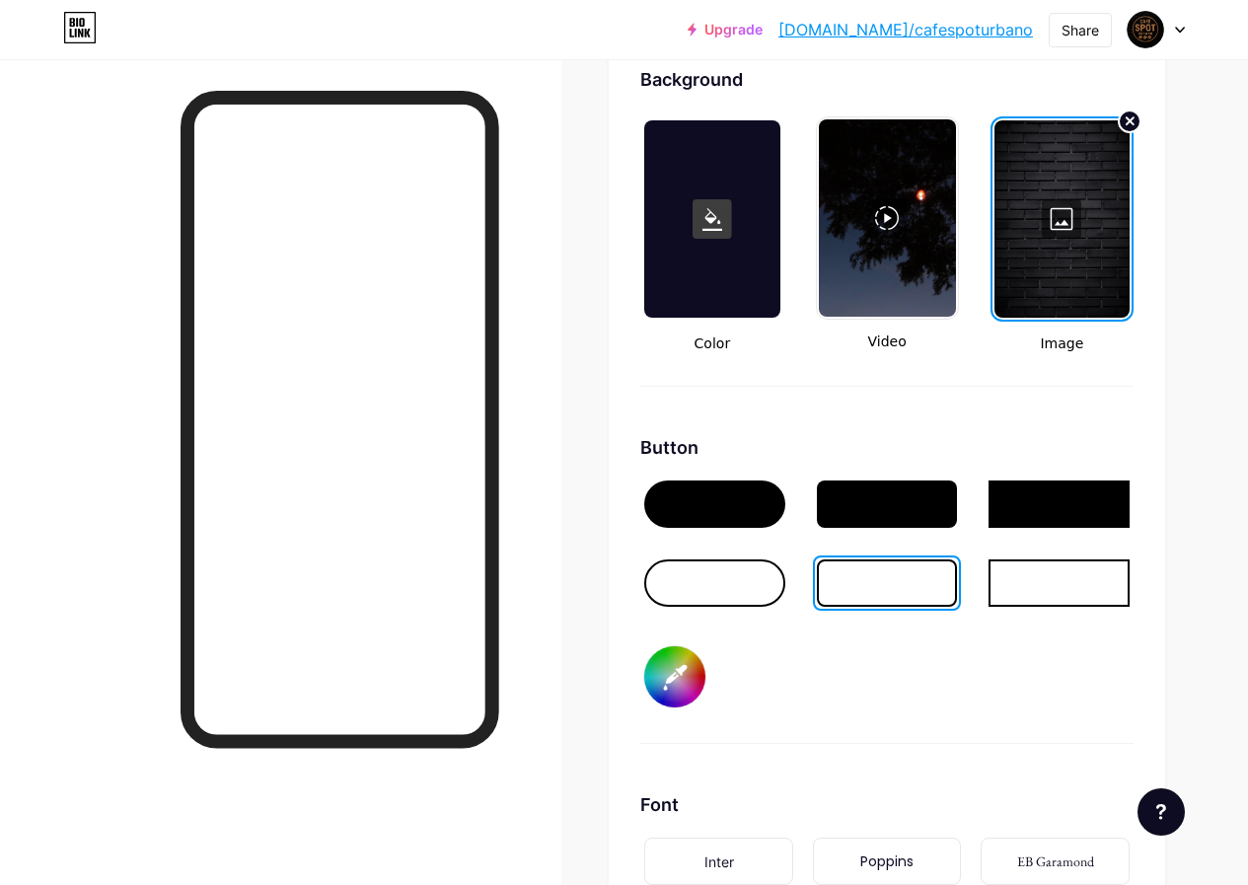
type input "#ffffff"
type input "#707070"
type input "#ffffff"
type input "#6e6e6e"
type input "#ffffff"
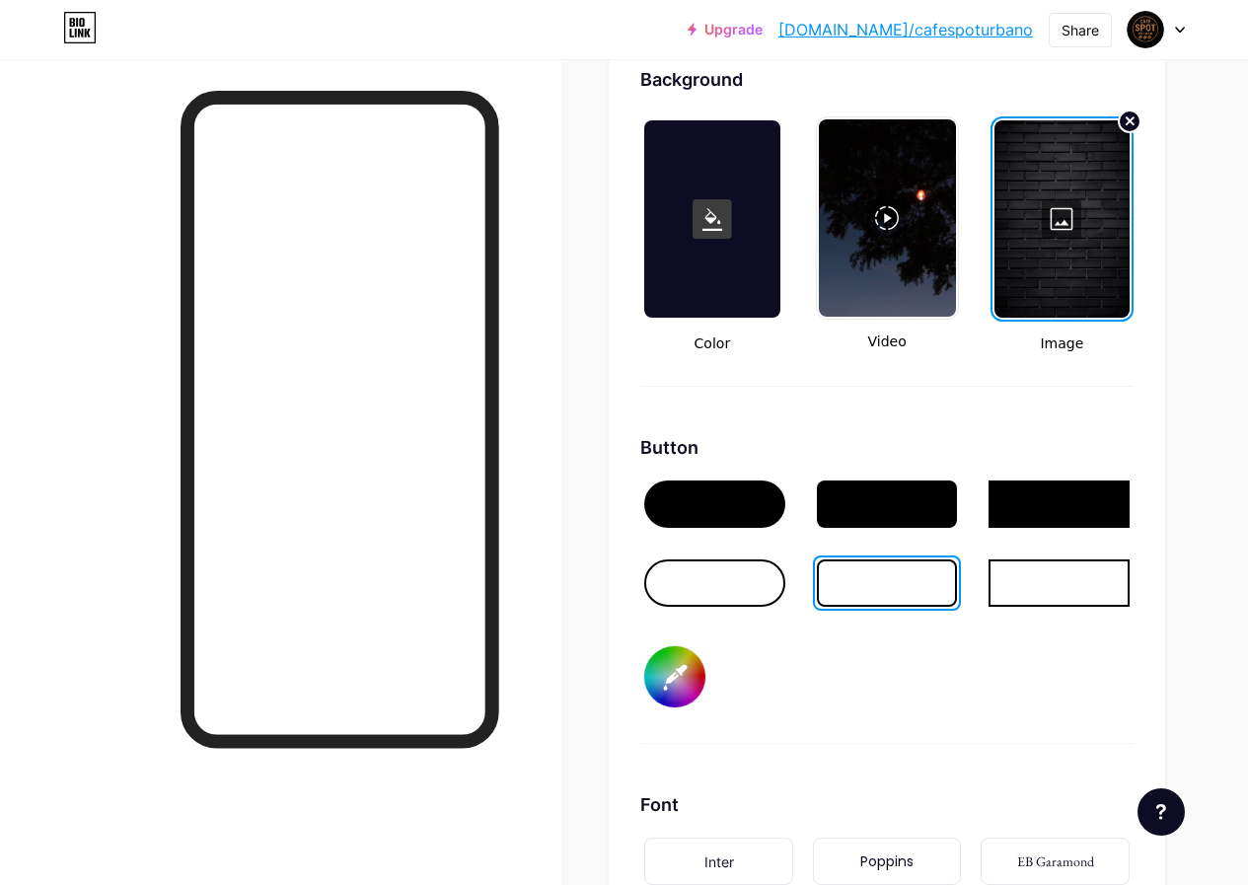
type input "#6b6b6b"
type input "#ffffff"
type input "#696969"
type input "#ffffff"
type input "#636363"
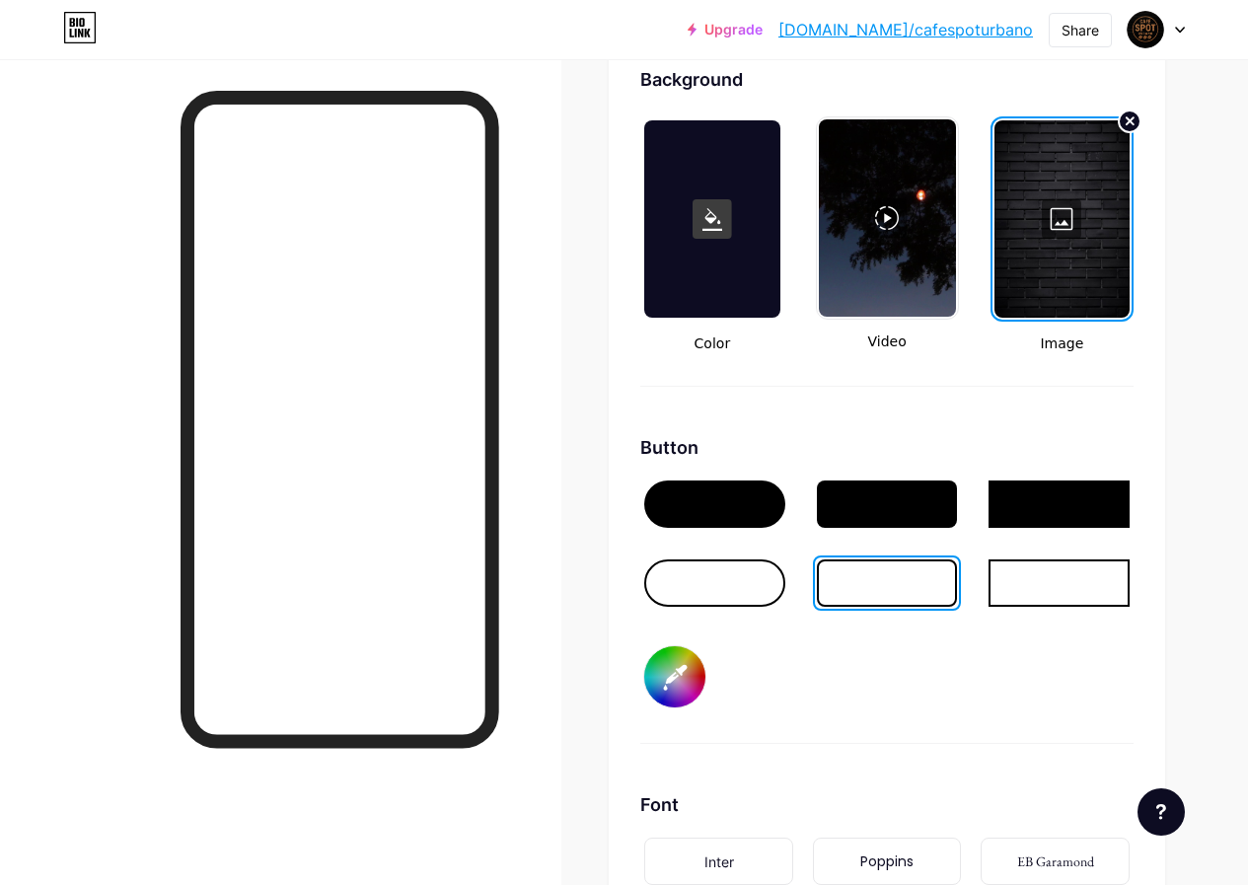
type input "#ffffff"
type input "#616161"
type input "#ffffff"
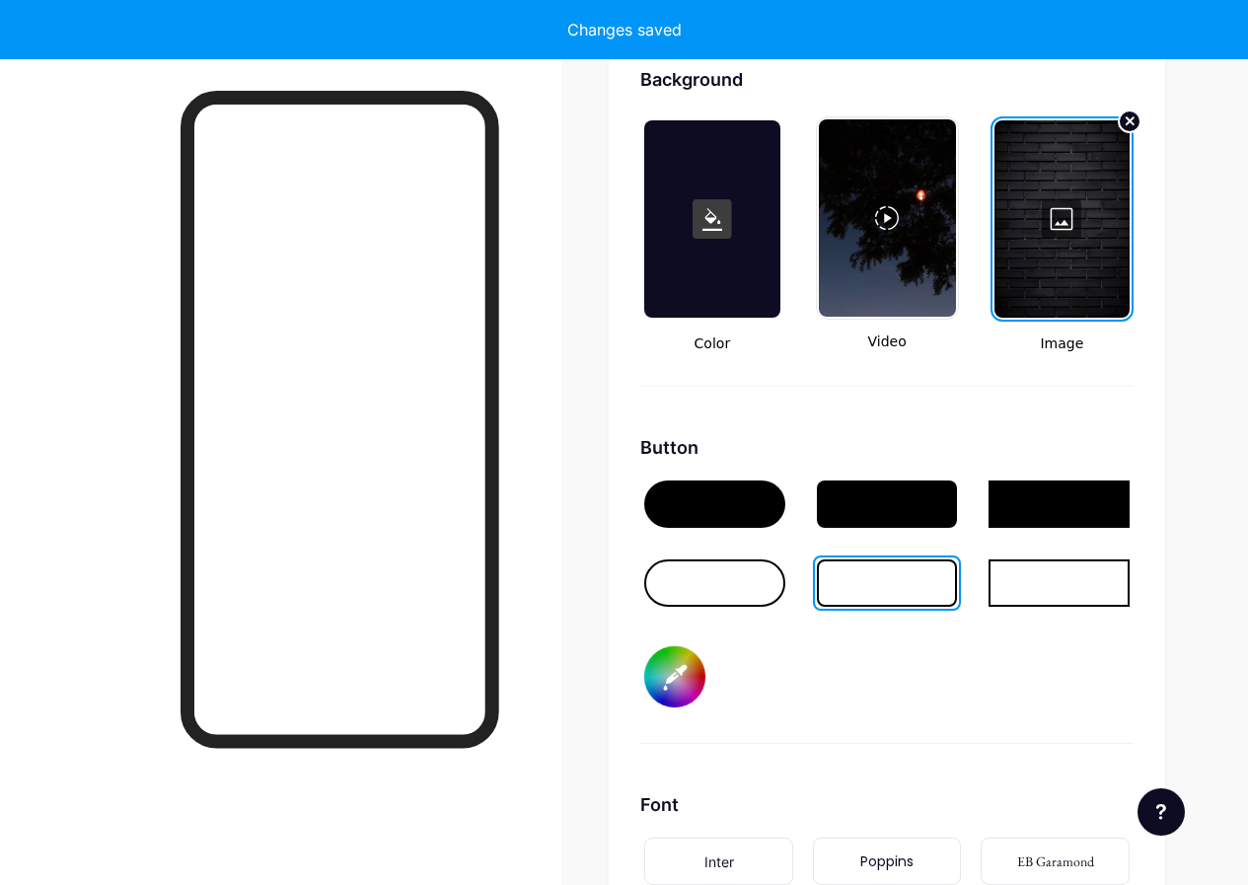
type input "#5e5e5e"
type input "#ffffff"
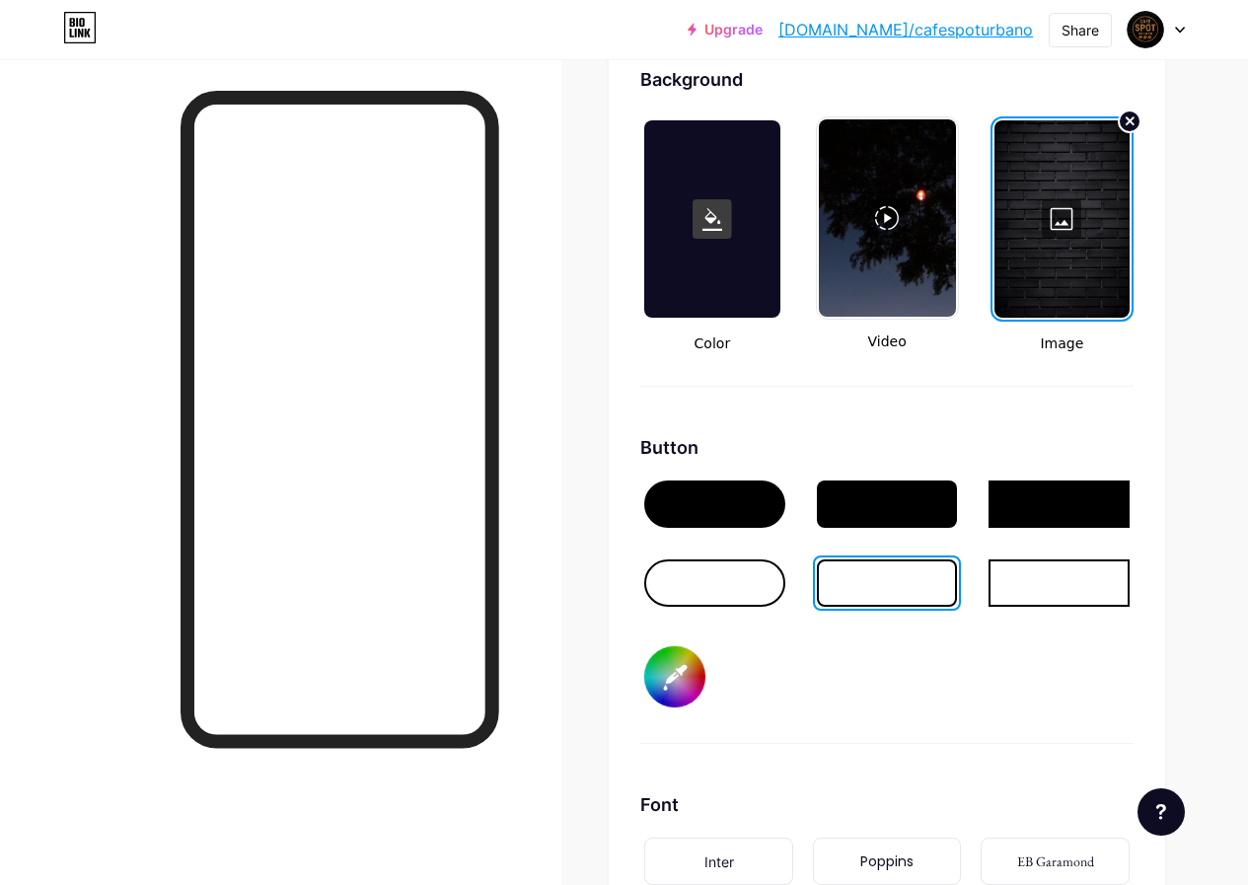
type input "#646262"
type input "#ffffff"
type input "#666666"
type input "#ffffff"
type input "#696969"
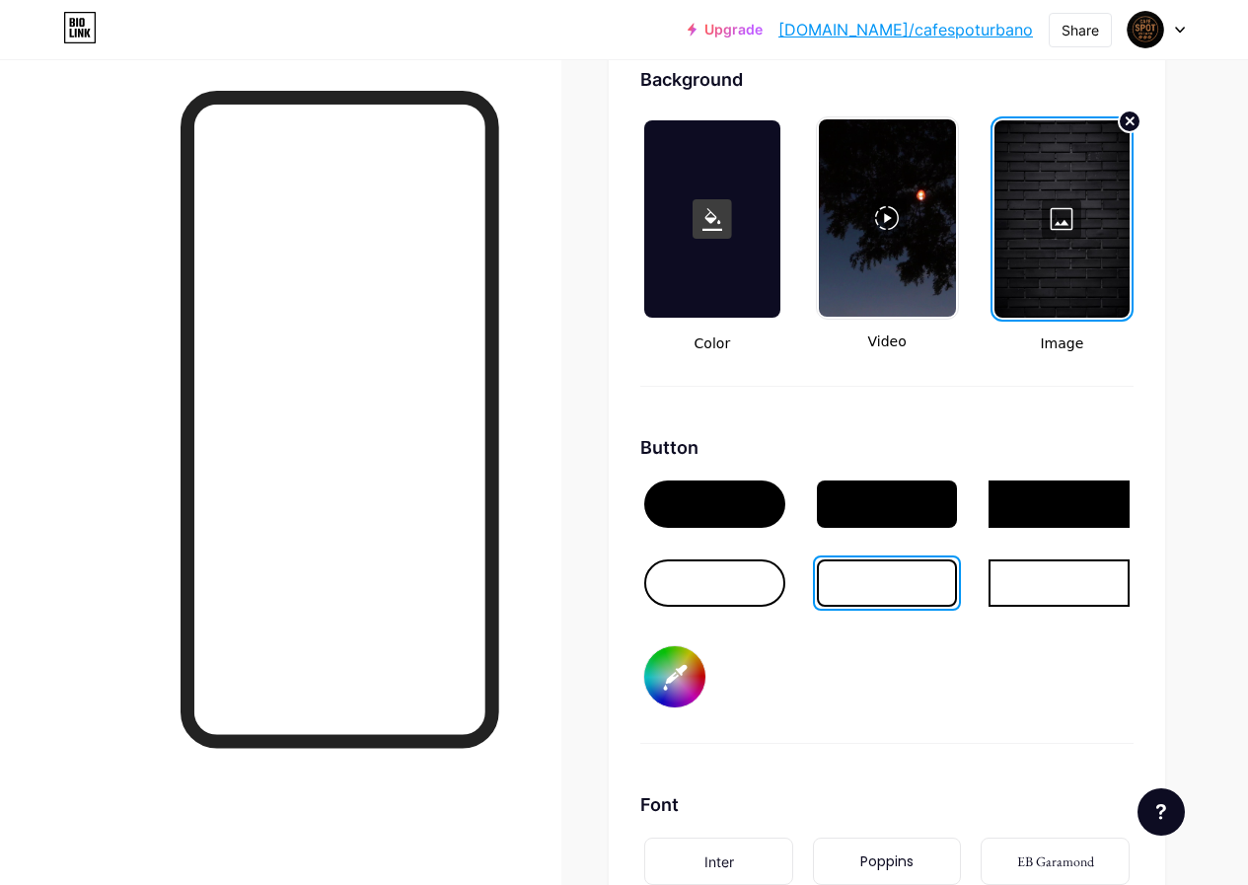
type input "#ffffff"
type input "#6b6b6b"
type input "#ffffff"
type input "#6e6e6e"
type input "#ffffff"
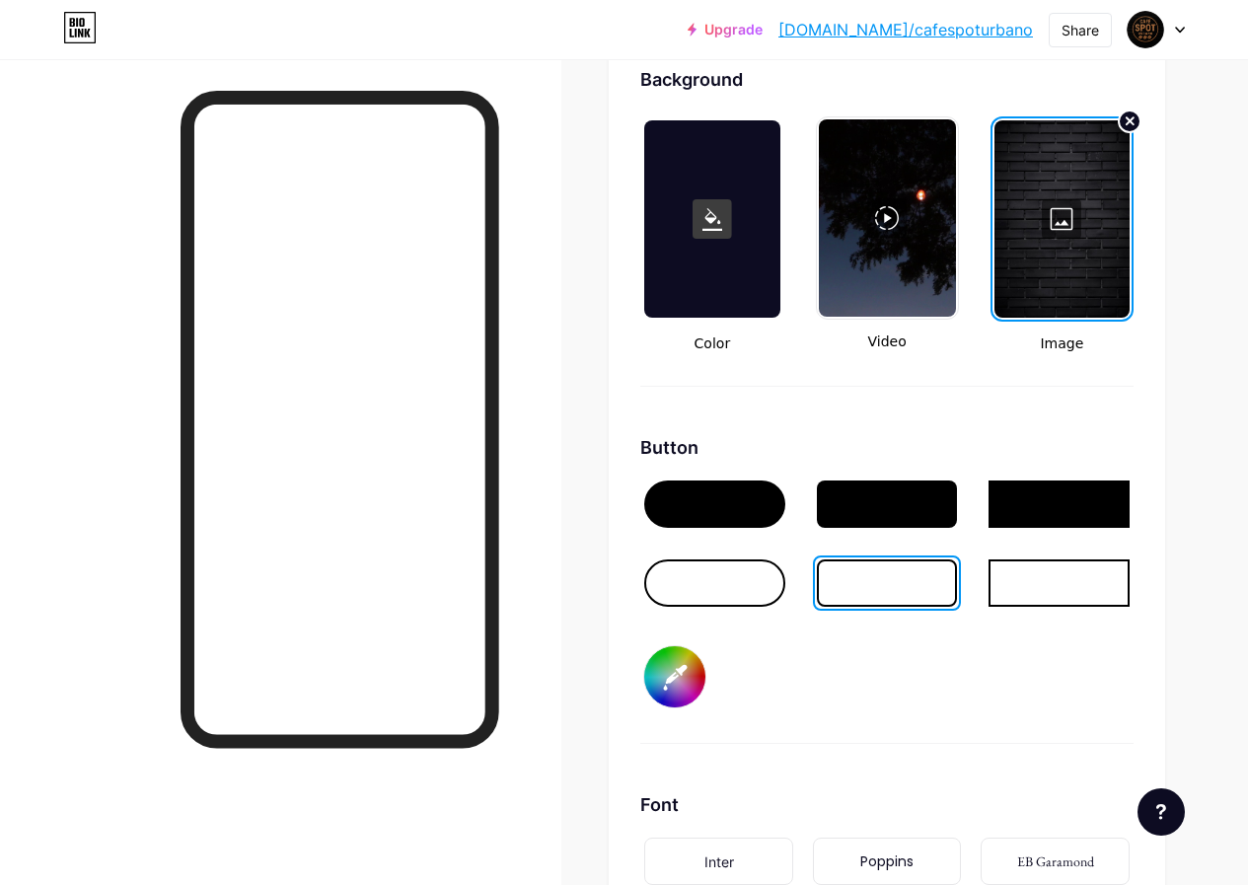
type input "#737373"
type input "#ffffff"
type input "#757575"
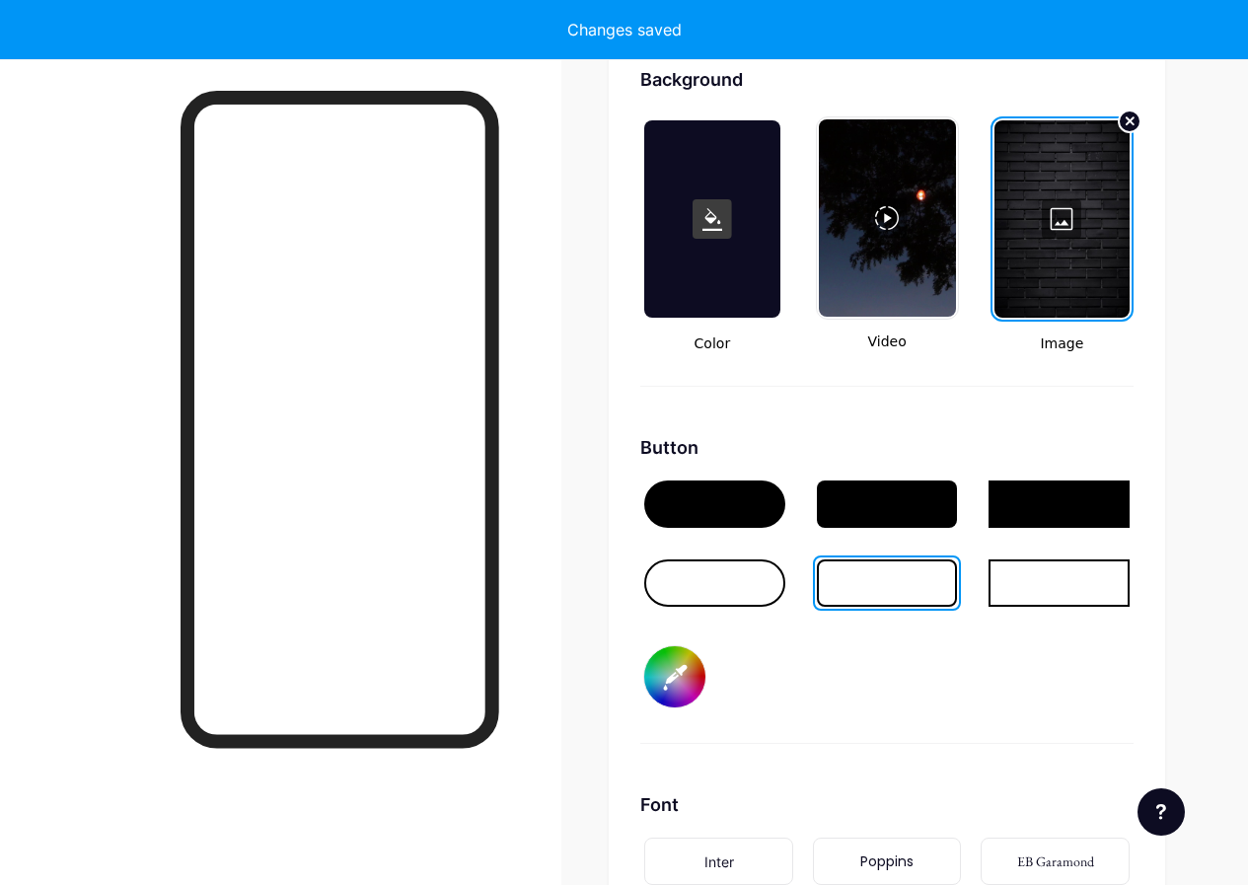
type input "#ffffff"
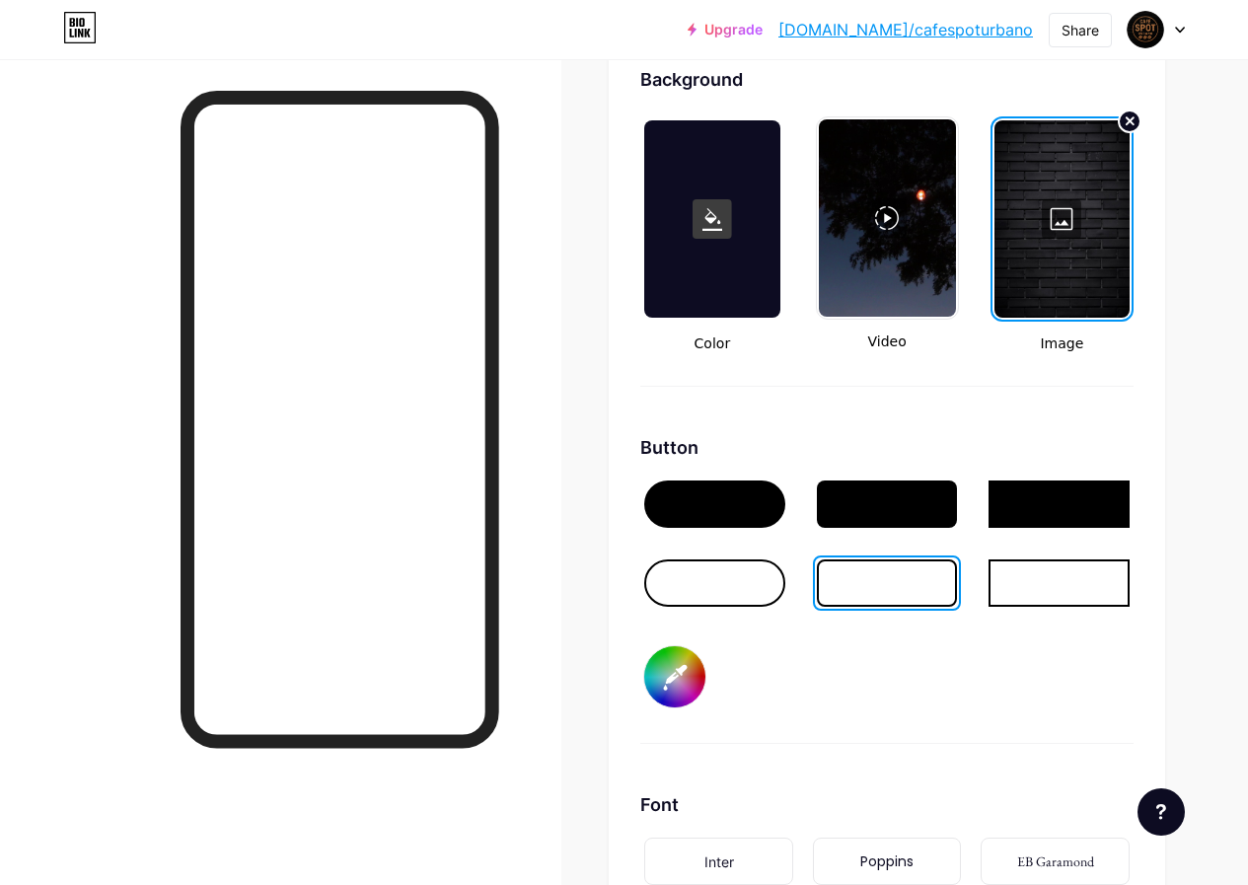
type input "#7d7d7d"
type input "#ffffff"
type input "#7e7c7c"
type input "#ffffff"
type input "#838181"
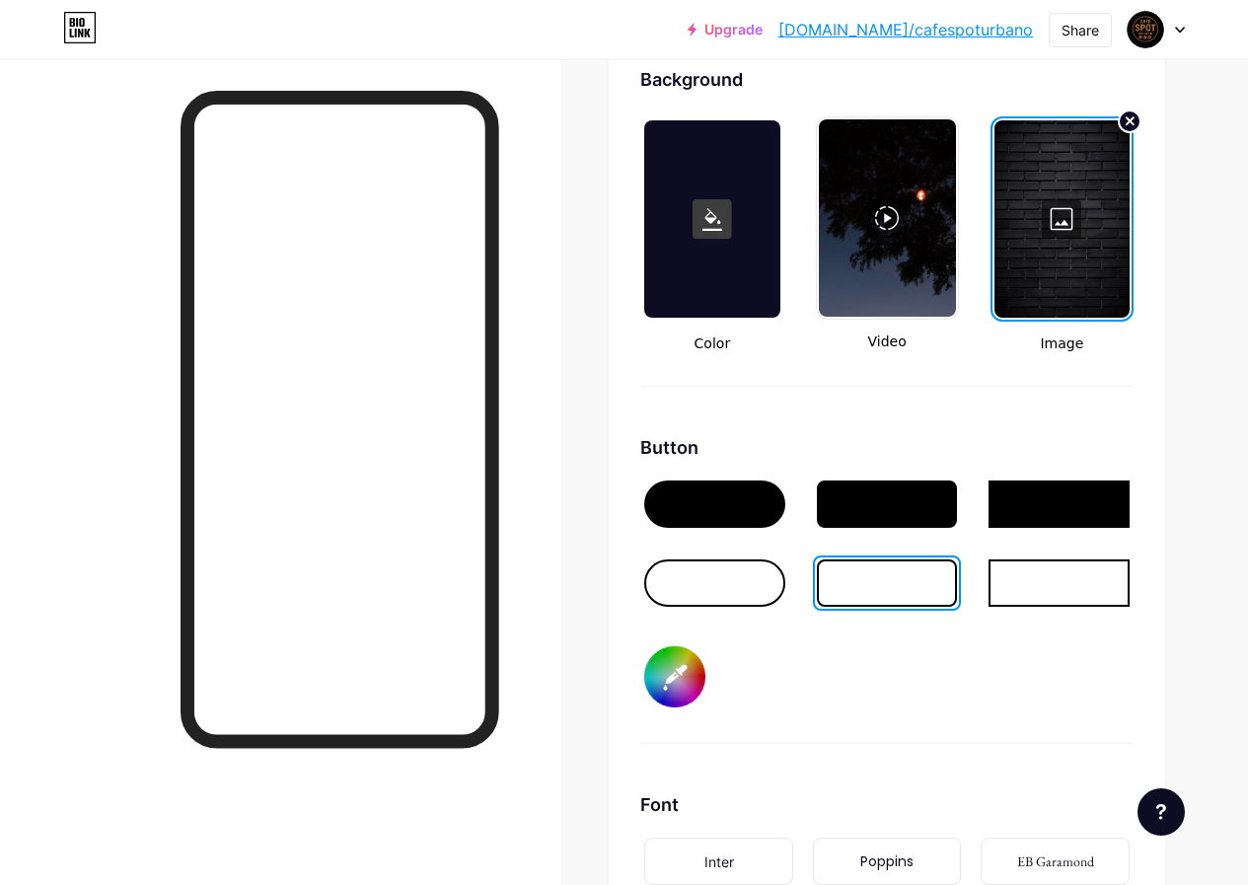
type input "#ffffff"
type input "#8b8989"
type input "#ffffff"
type input "#8d8b8b"
type input "#ffffff"
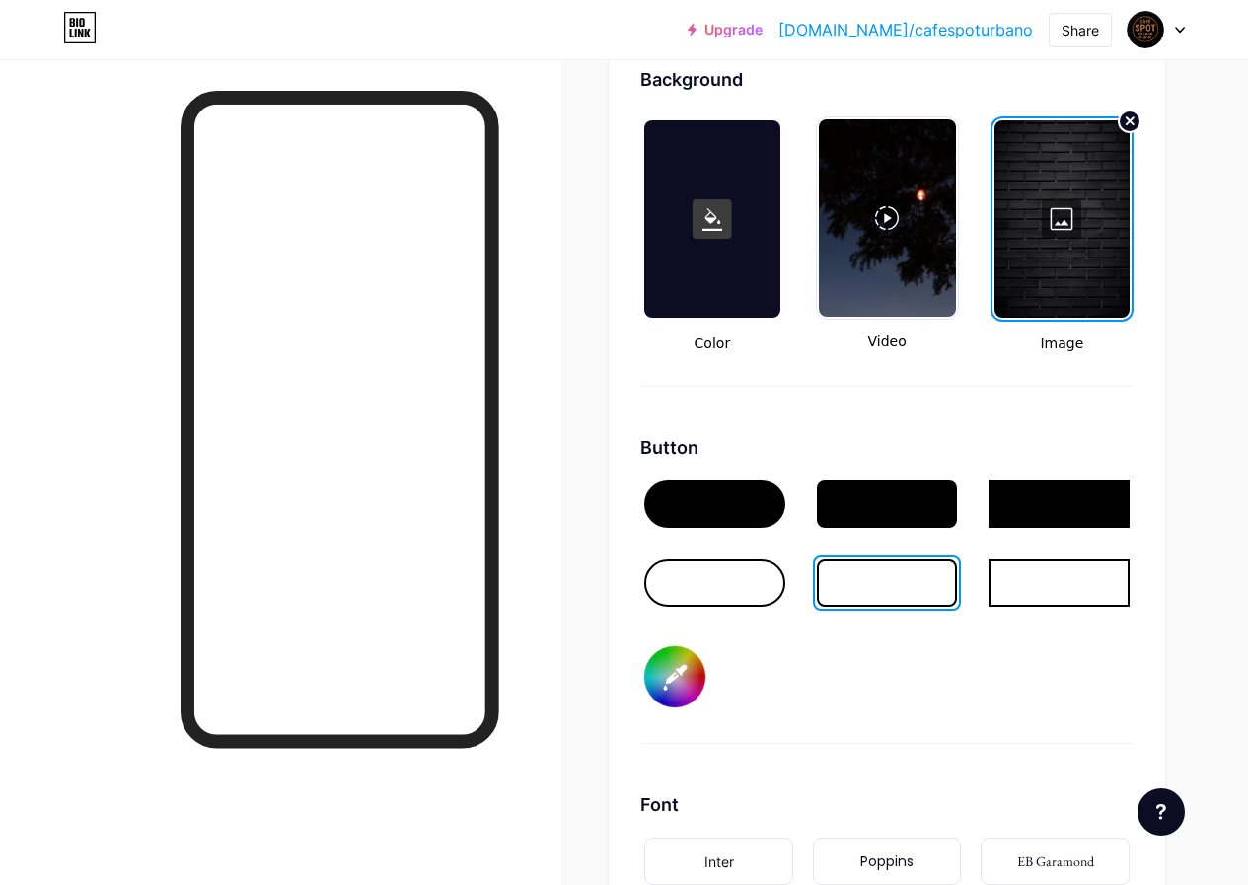
type input "#929090"
type input "#ffffff"
type input "#9a9898"
type input "#ffffff"
type input "#a39f9f"
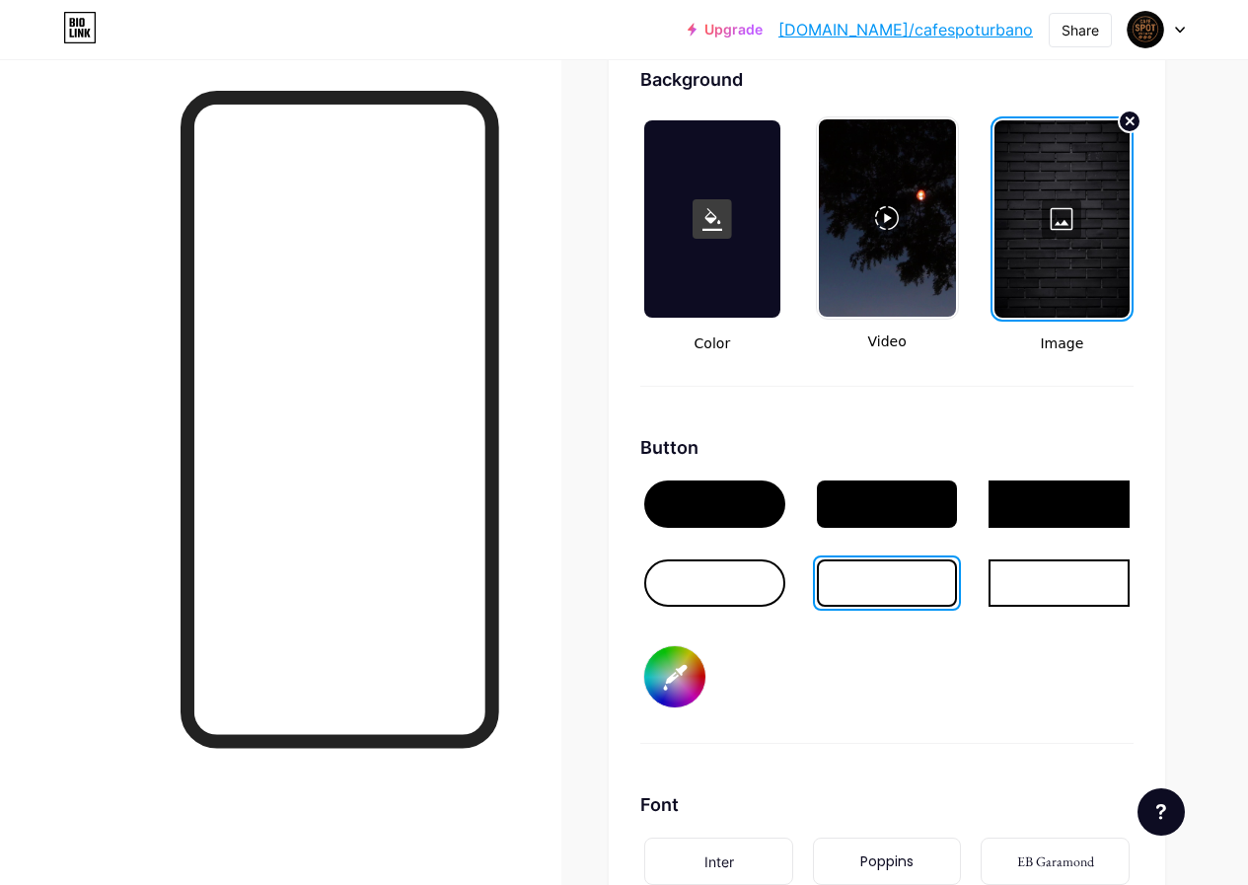
type input "#ffffff"
type input "#aaa7a7"
type input "#ffffff"
type input "#b4b1b1"
type input "#ffffff"
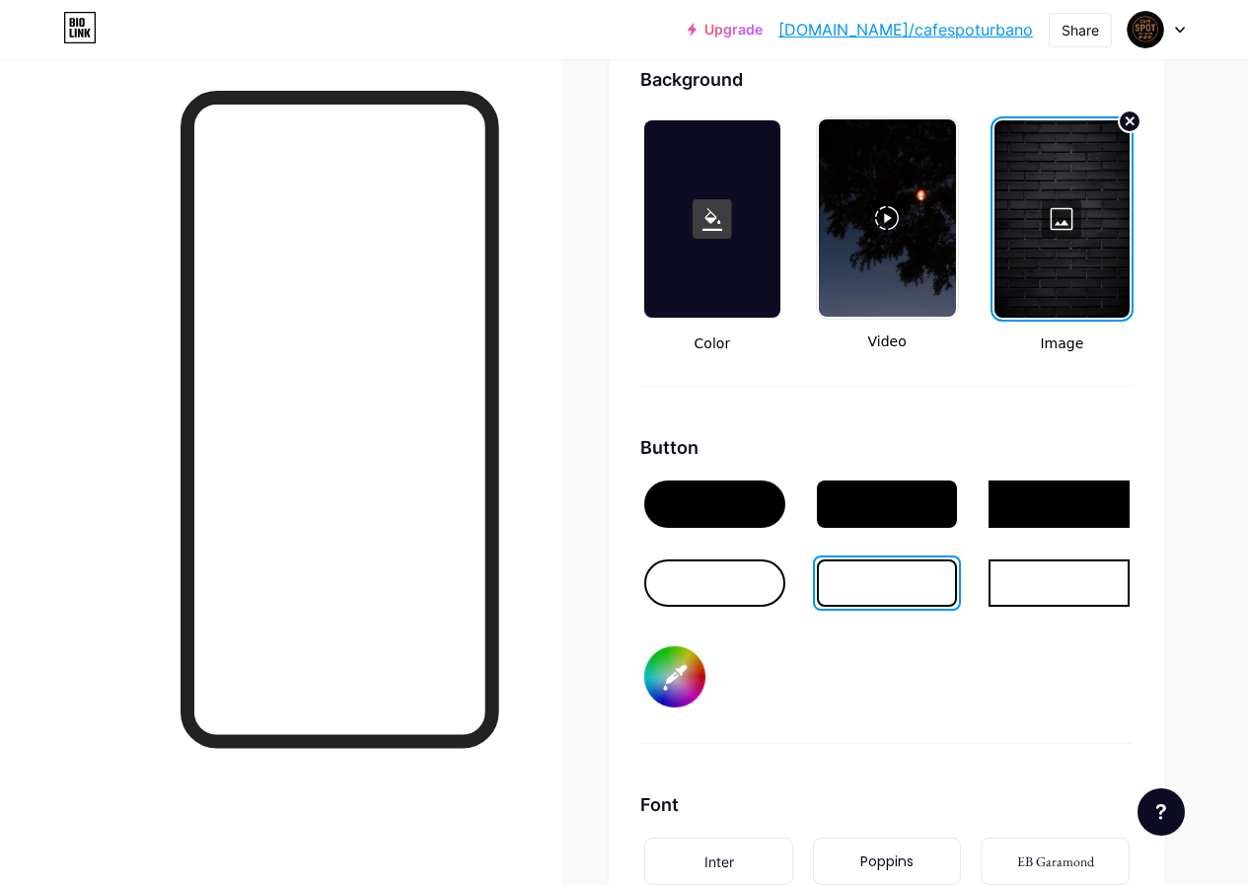
type input "#bdb7b7"
type input "#ffffff"
type input "#c7c2c2"
type input "#ffffff"
type input "#cfc9c9"
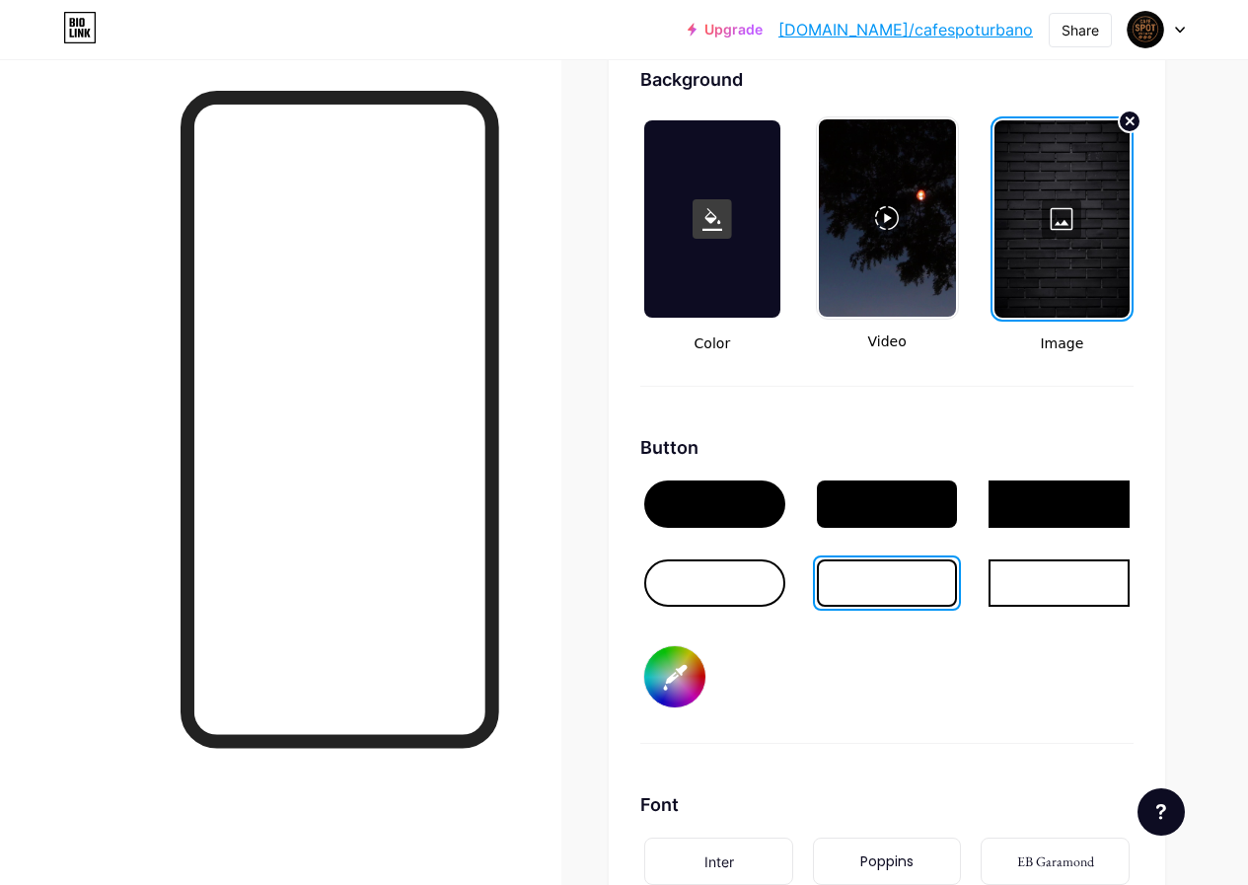
type input "#ffffff"
type input "#d6d1d1"
type input "#ffffff"
type input "#dcd6d6"
type input "#ffffff"
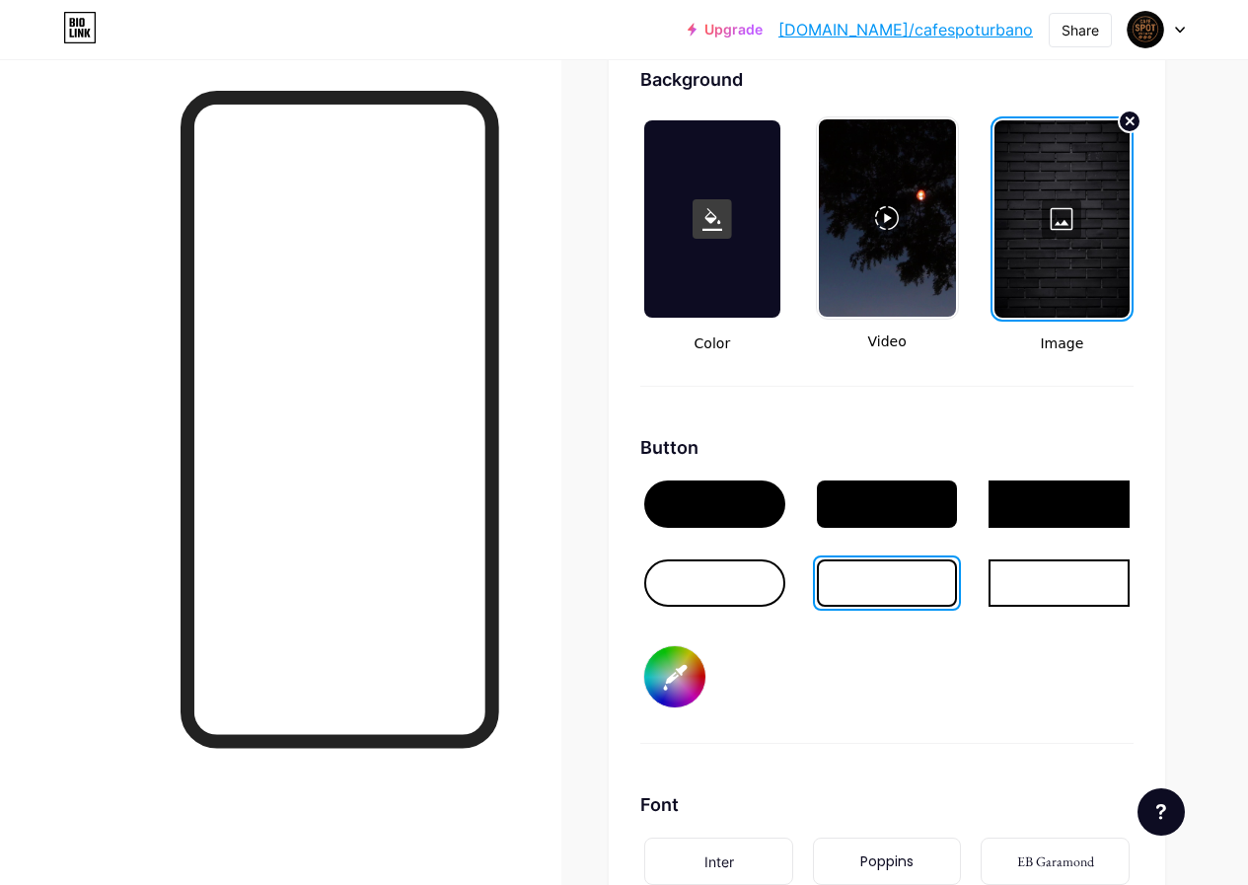
type input "#e1dbdb"
type input "#ffffff"
type input "#ebe5e5"
type input "#ffffff"
type input "#f1eaea"
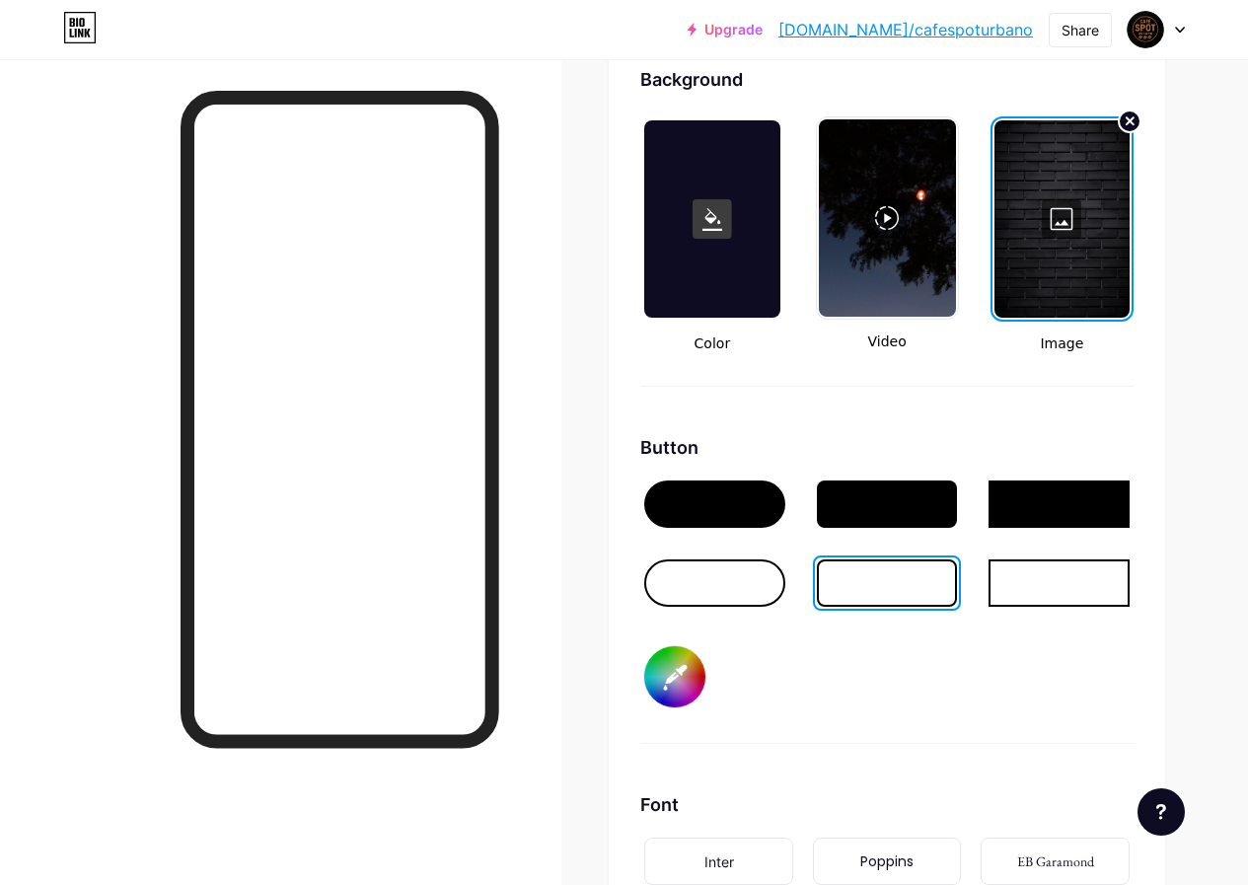
type input "#ffffff"
type input "#f3ecec"
type input "#ffffff"
type input "#f5efef"
type input "#ffffff"
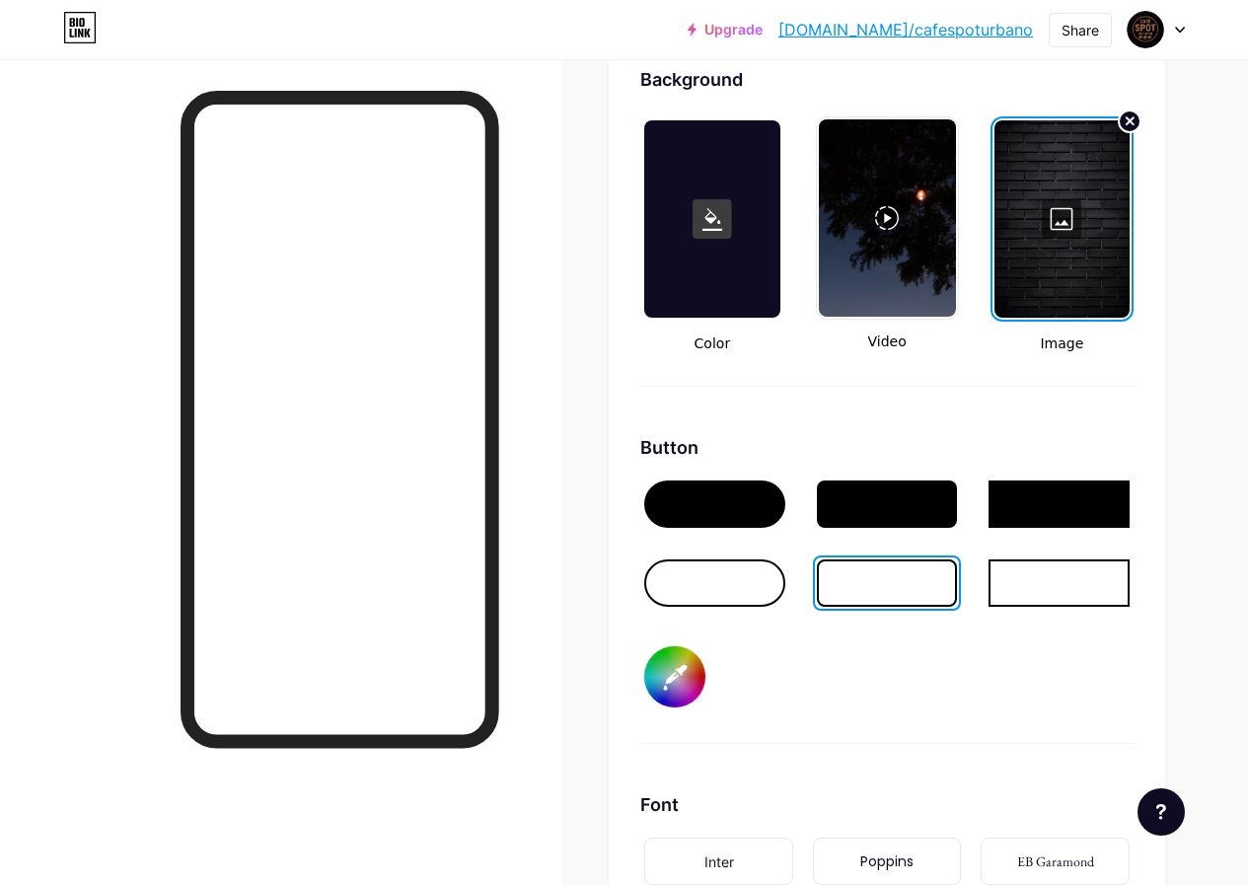
type input "#f9f1f1"
type input "#ffffff"
type input "#fdf7f7"
type input "#ffffff"
type input "#fffafa"
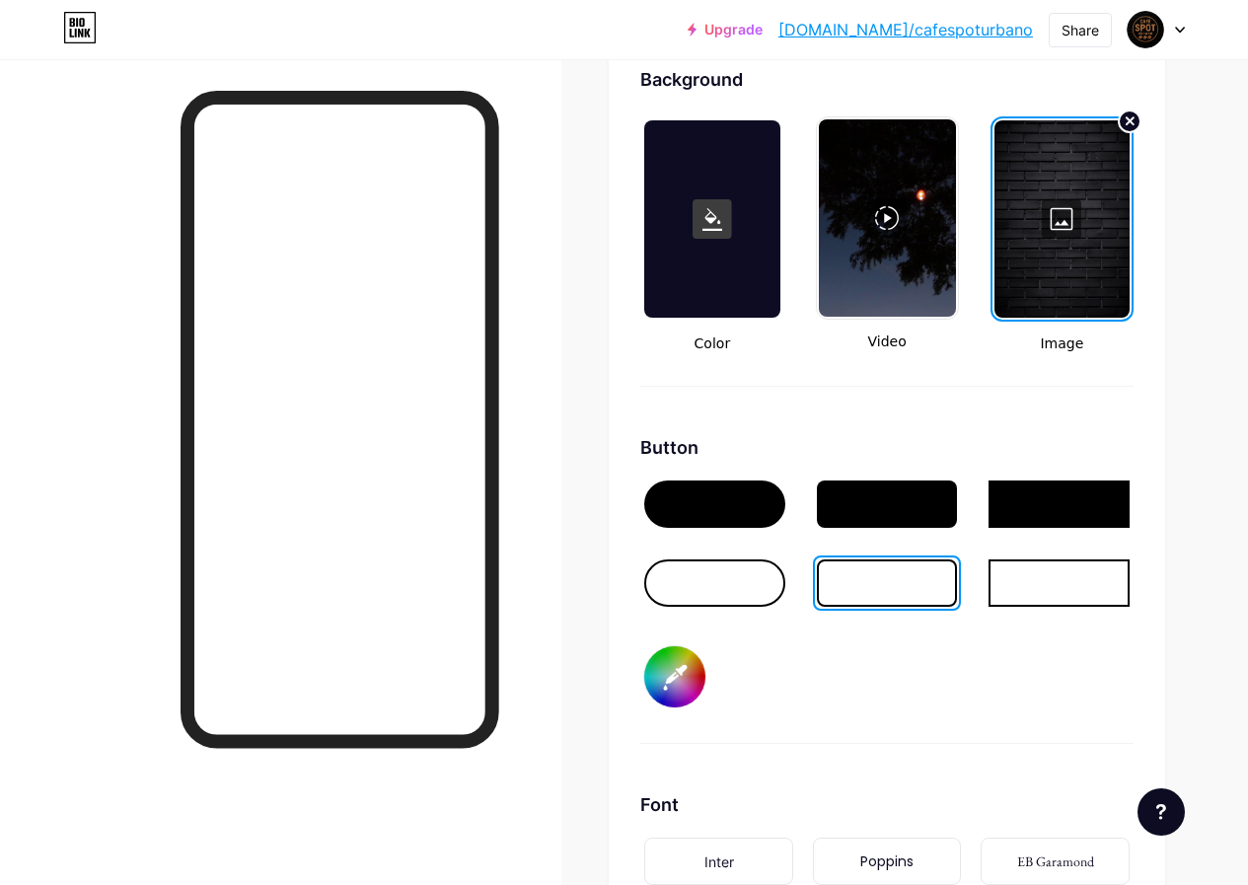
type input "#ffffff"
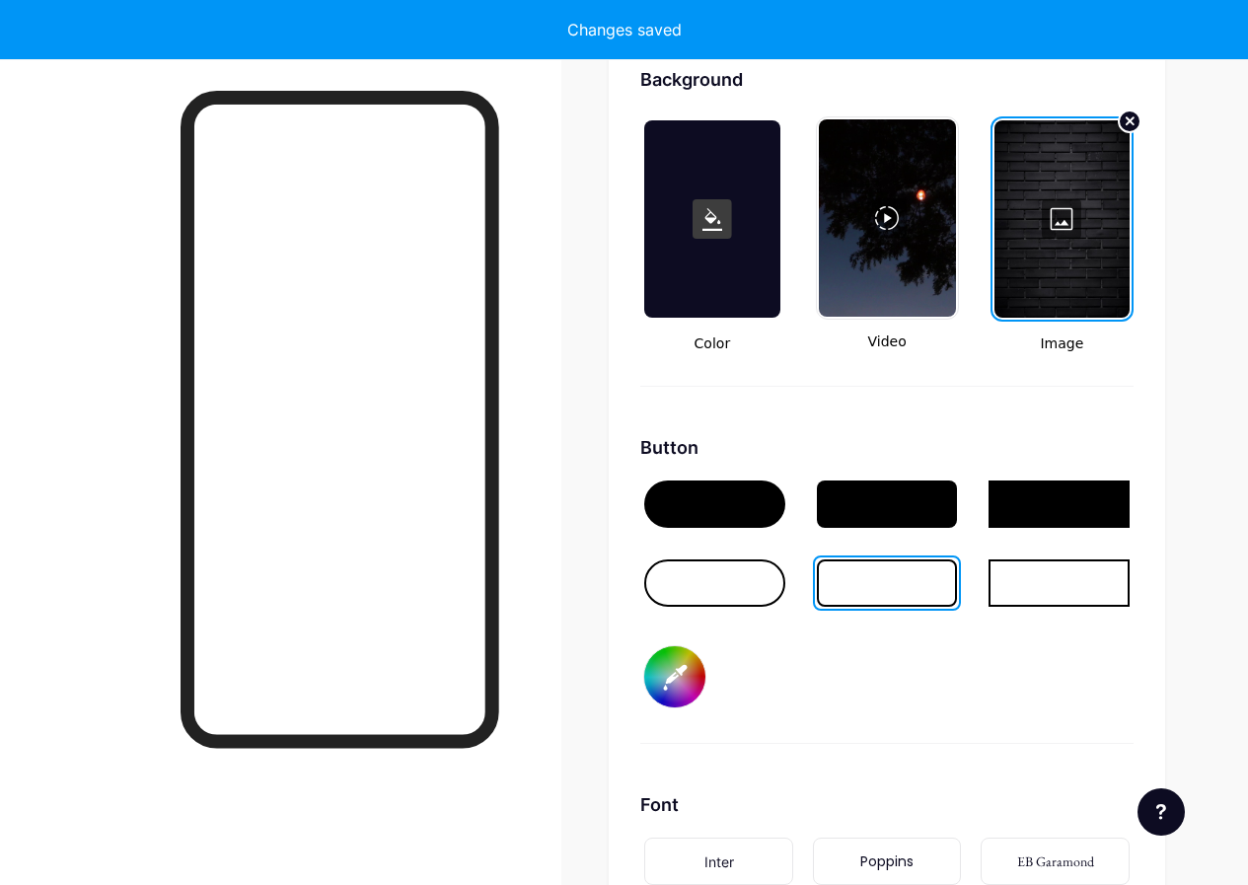
type input "#ffffff"
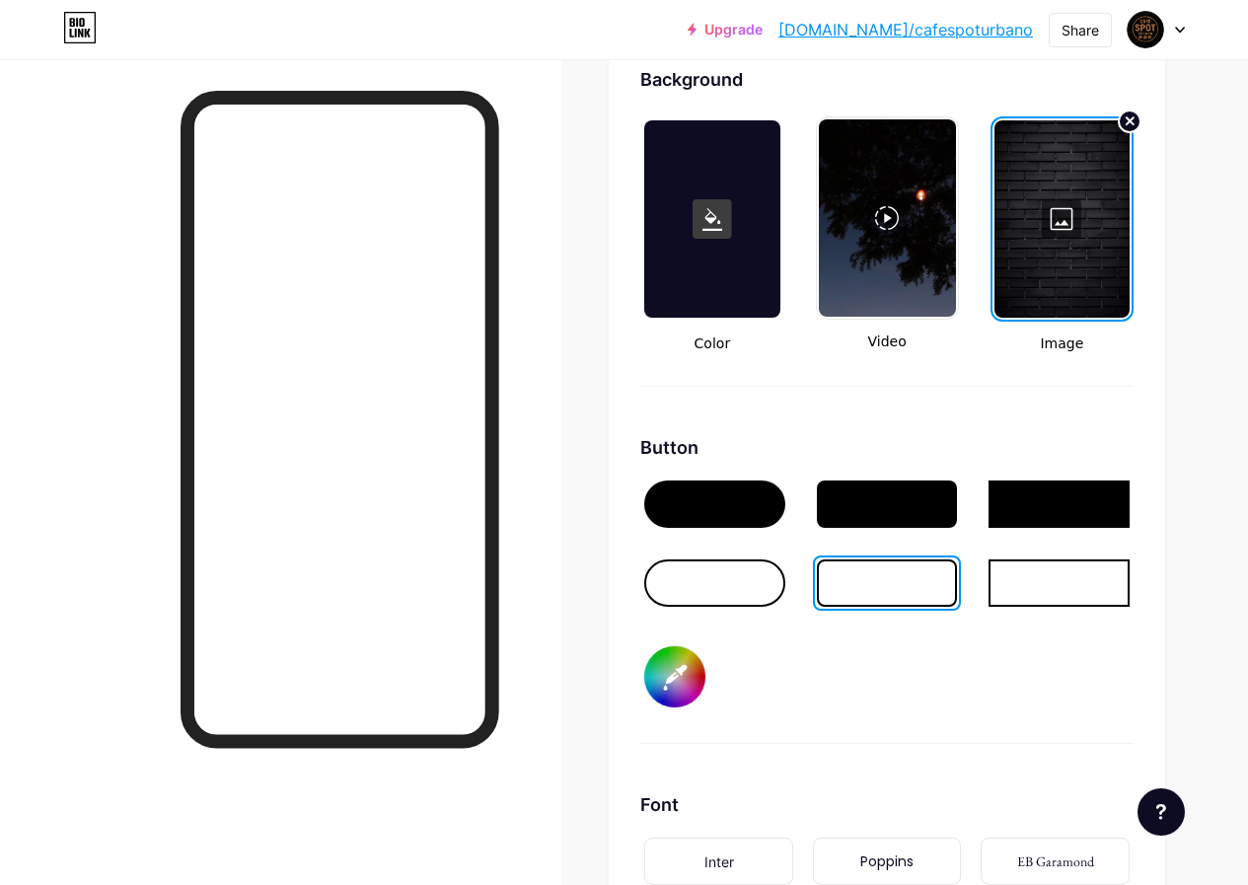
type input "#cfcfcf"
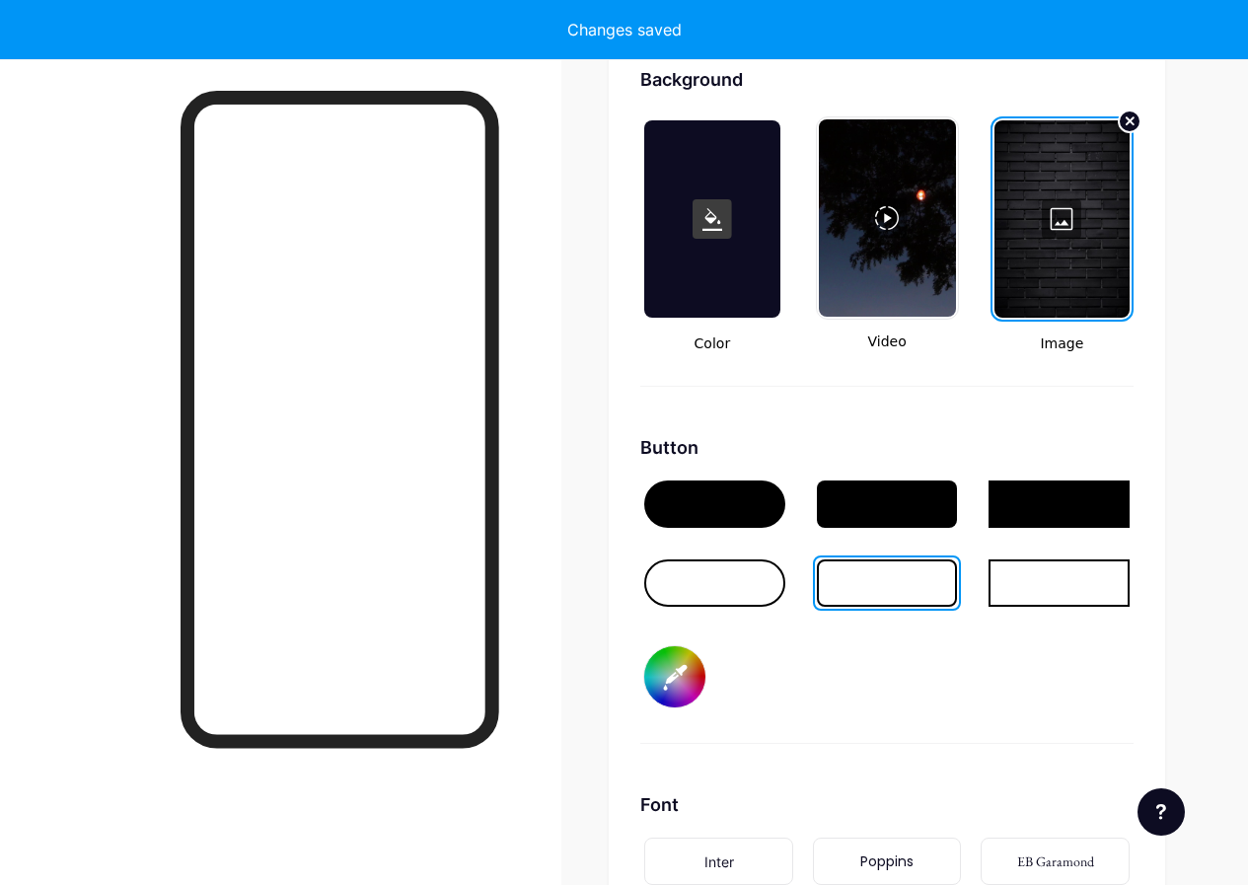
type input "#ffffff"
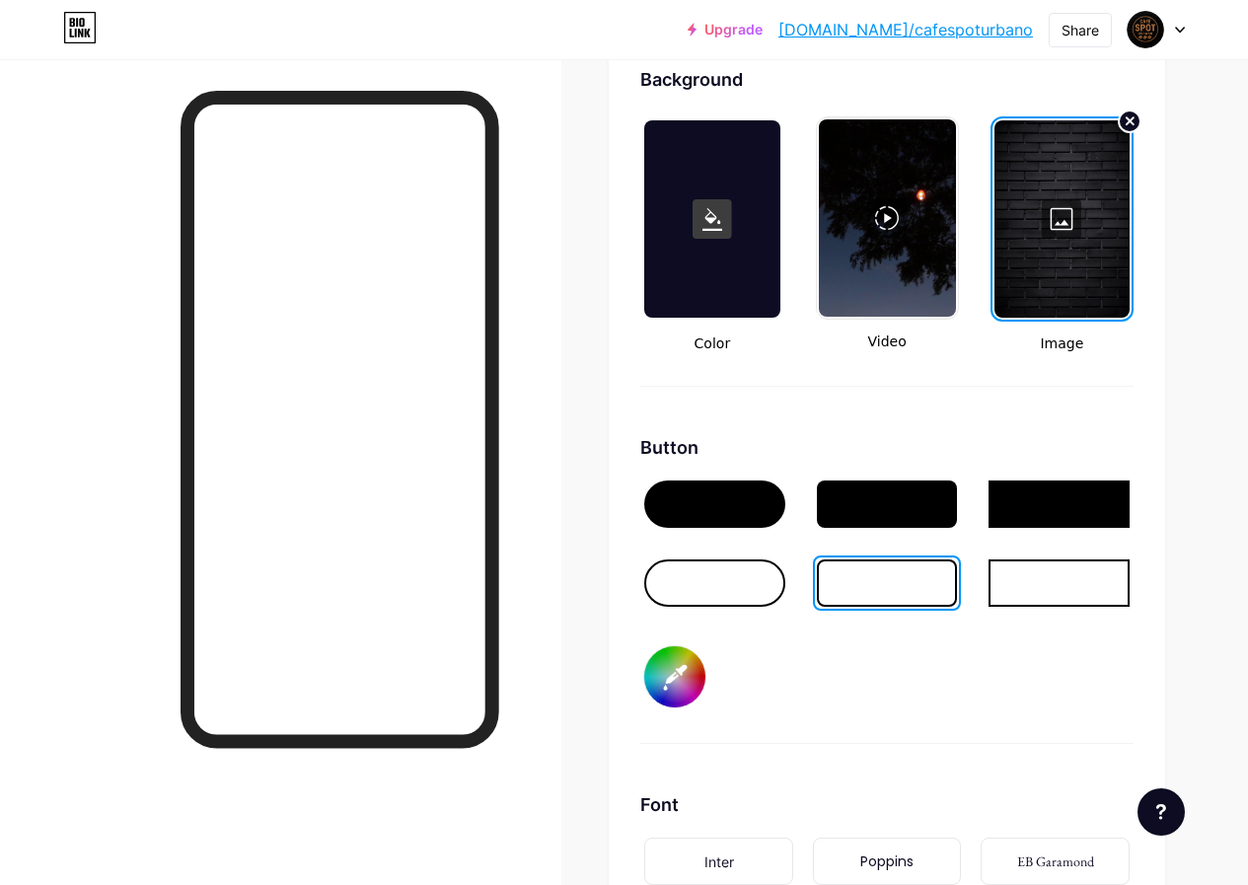
type input "#a3693a"
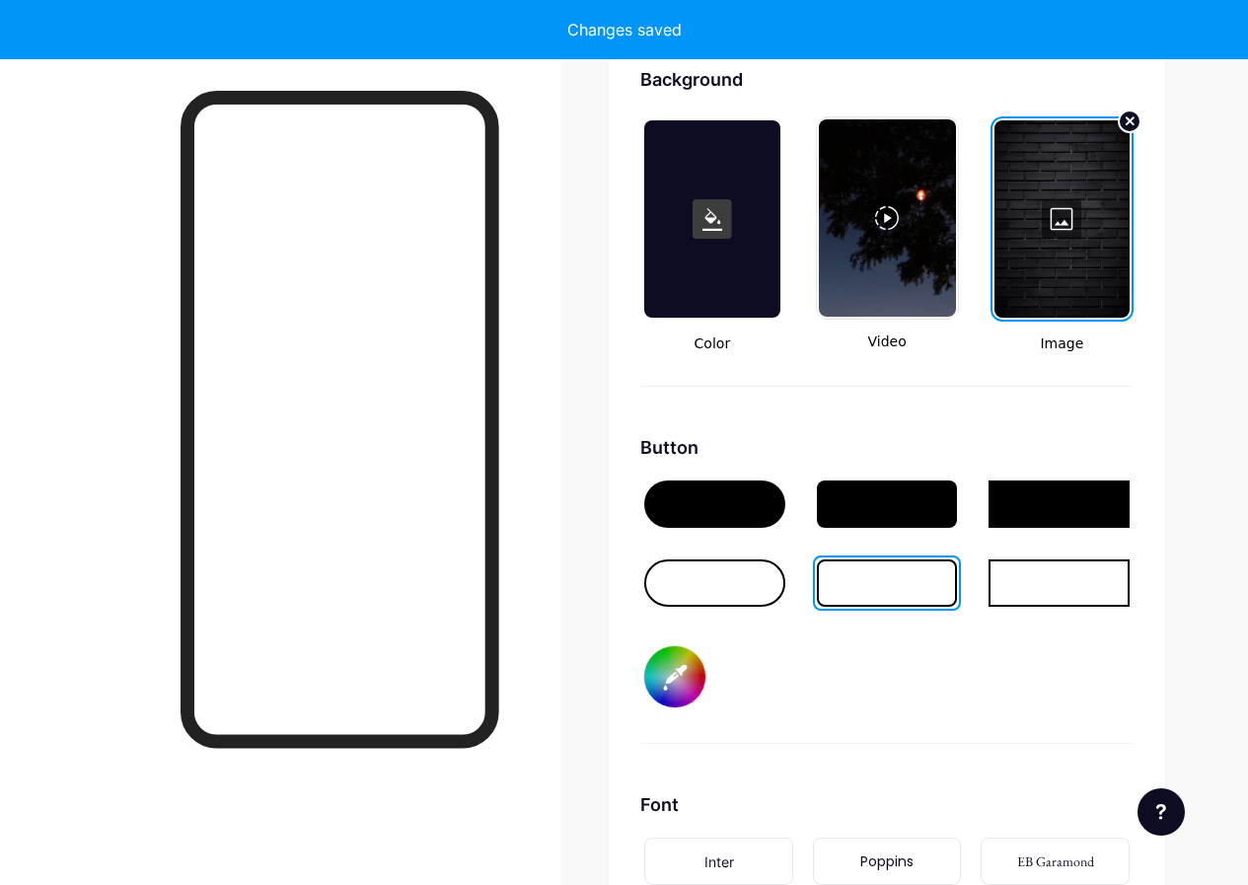
type input "#ffffff"
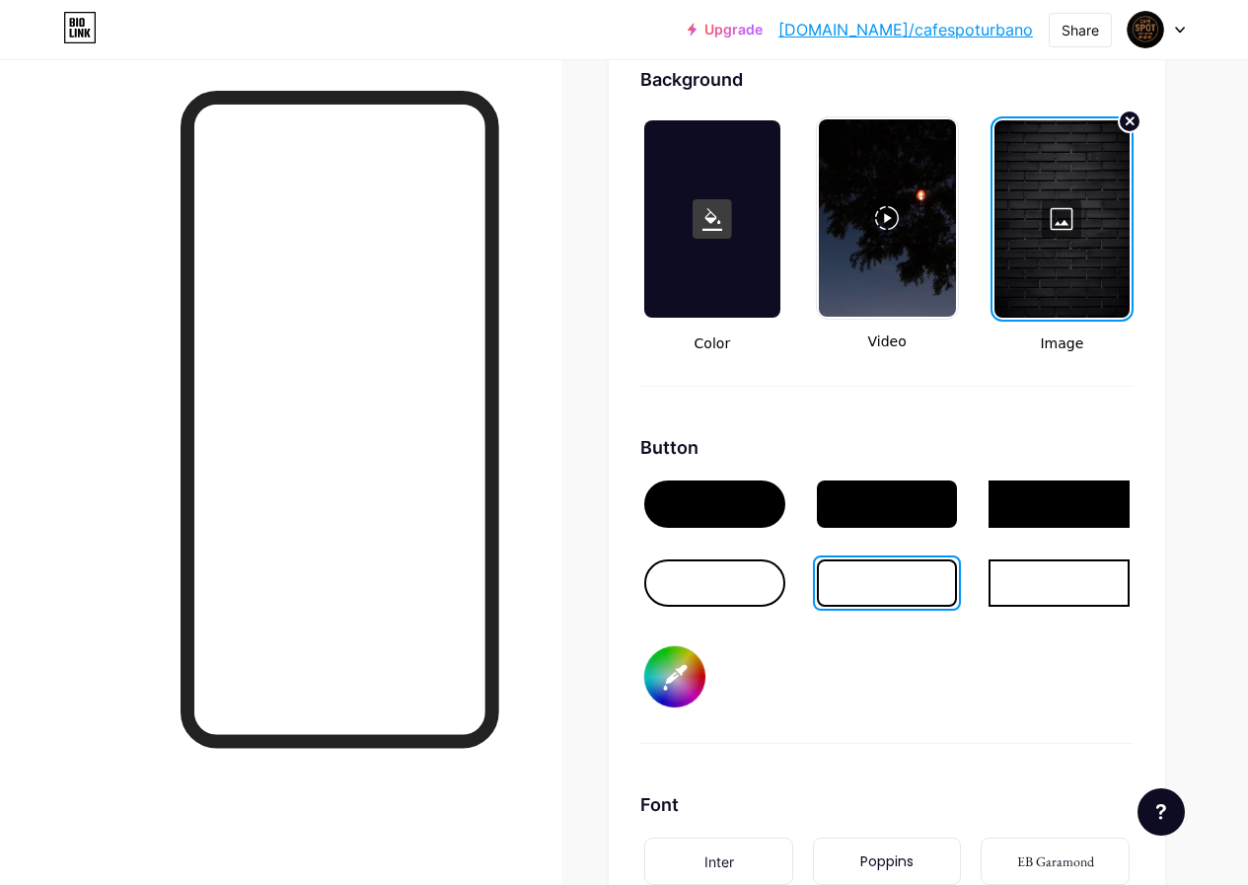
type input "#aa6d3c"
type input "#ffffff"
type input "#a66b3a"
type input "#ffffff"
type input "#a26839"
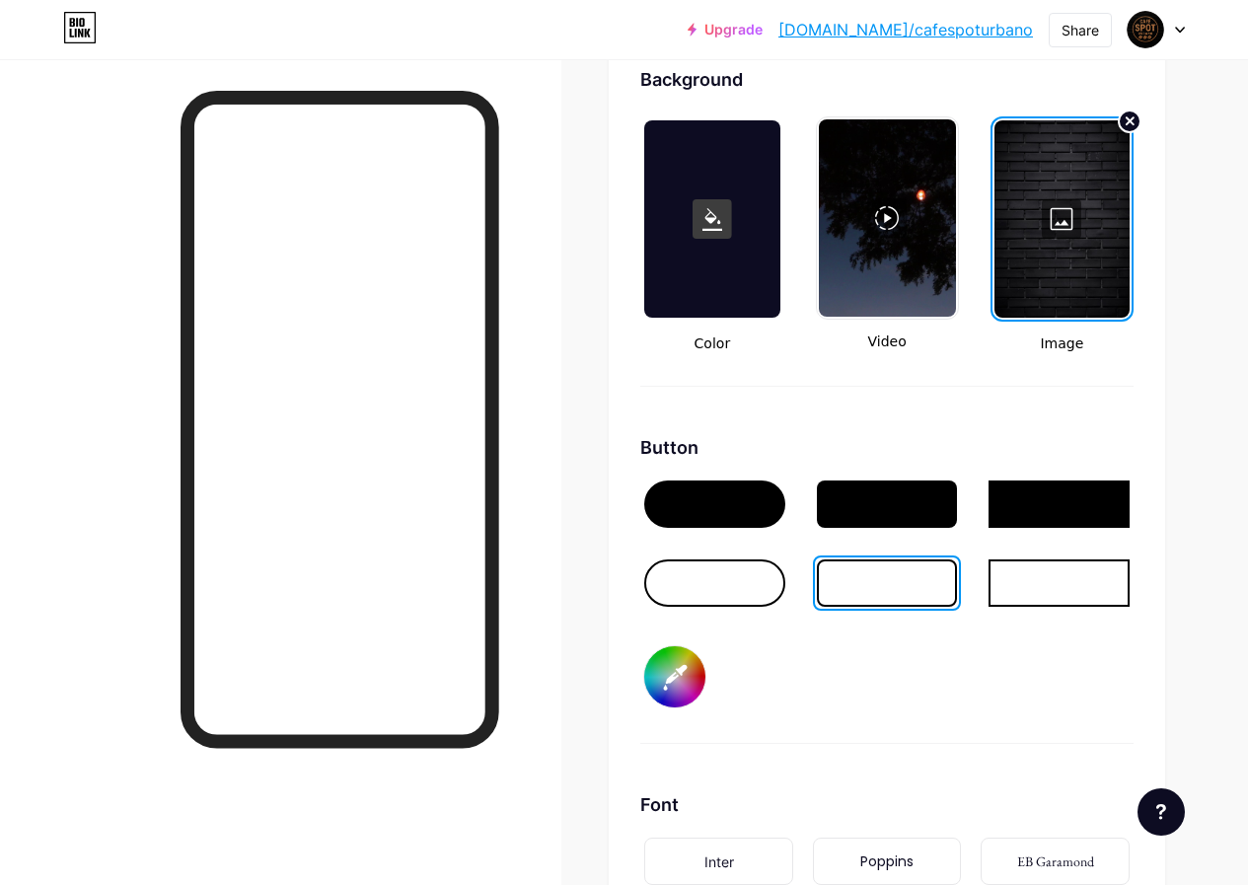
type input "#ffffff"
type input "#a06637"
type input "#ffffff"
type input "#9c6335"
type input "#ffffff"
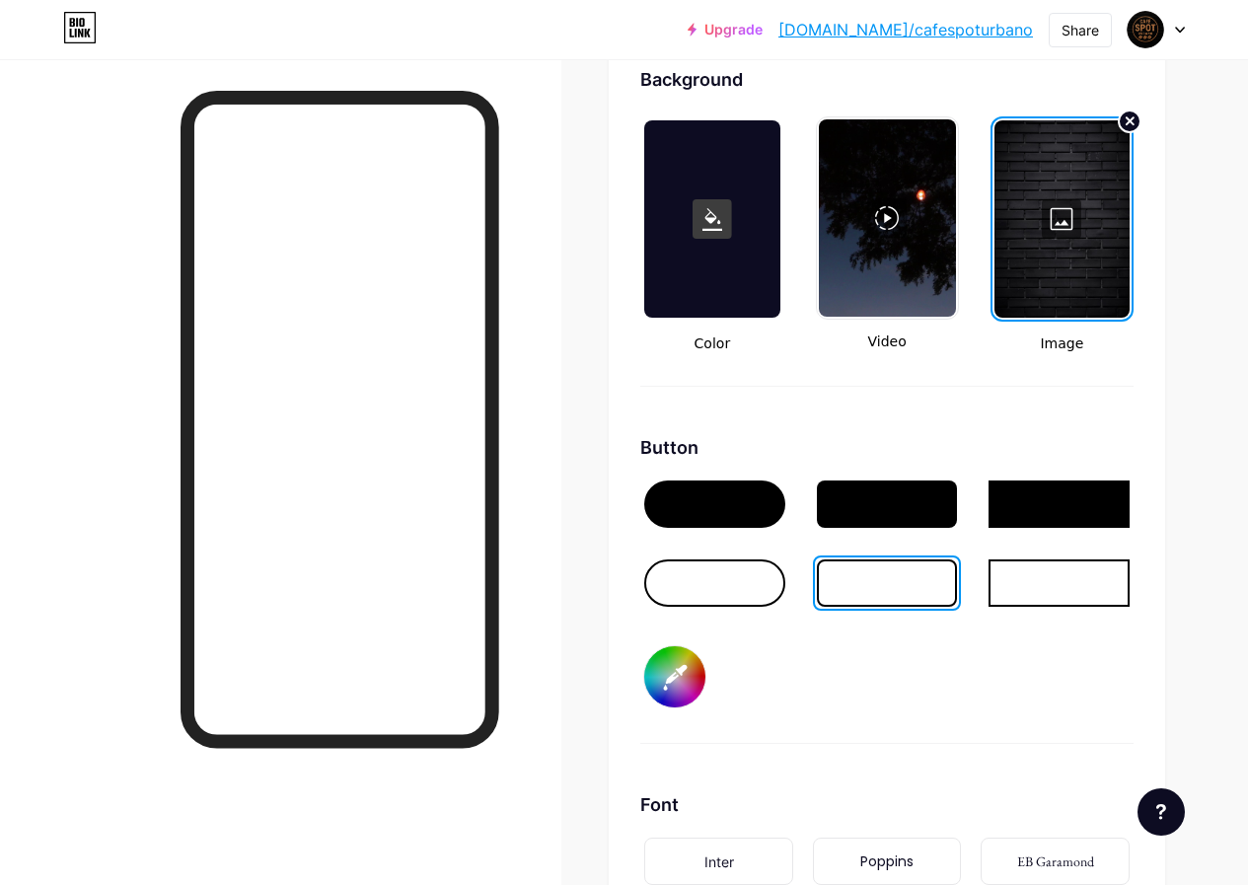
type input "#986134"
type input "#ffffff"
type input "#945f33"
type input "#ffffff"
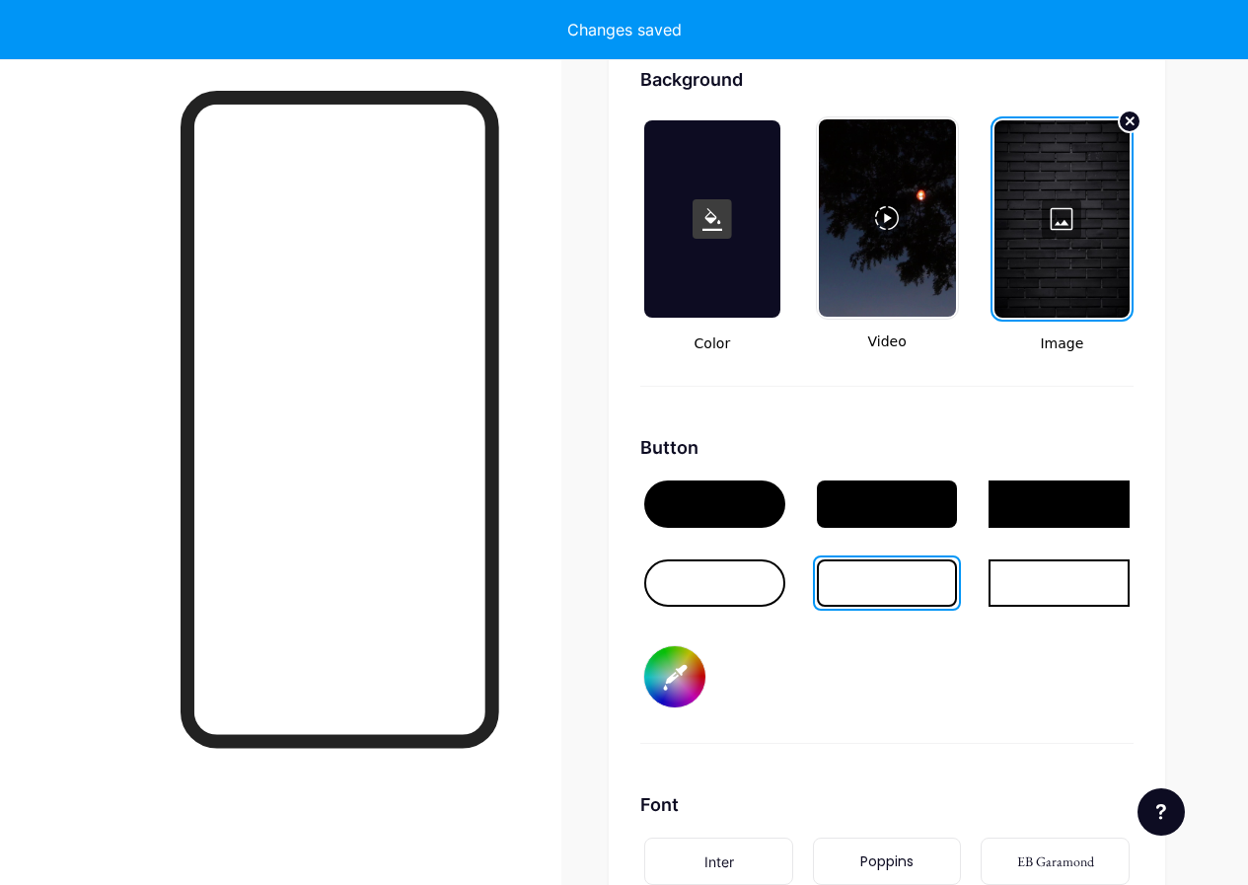
type input "#8f5c32"
type input "#ffffff"
type input "#8d5a30"
type input "#ffffff"
type input "#8c5a31"
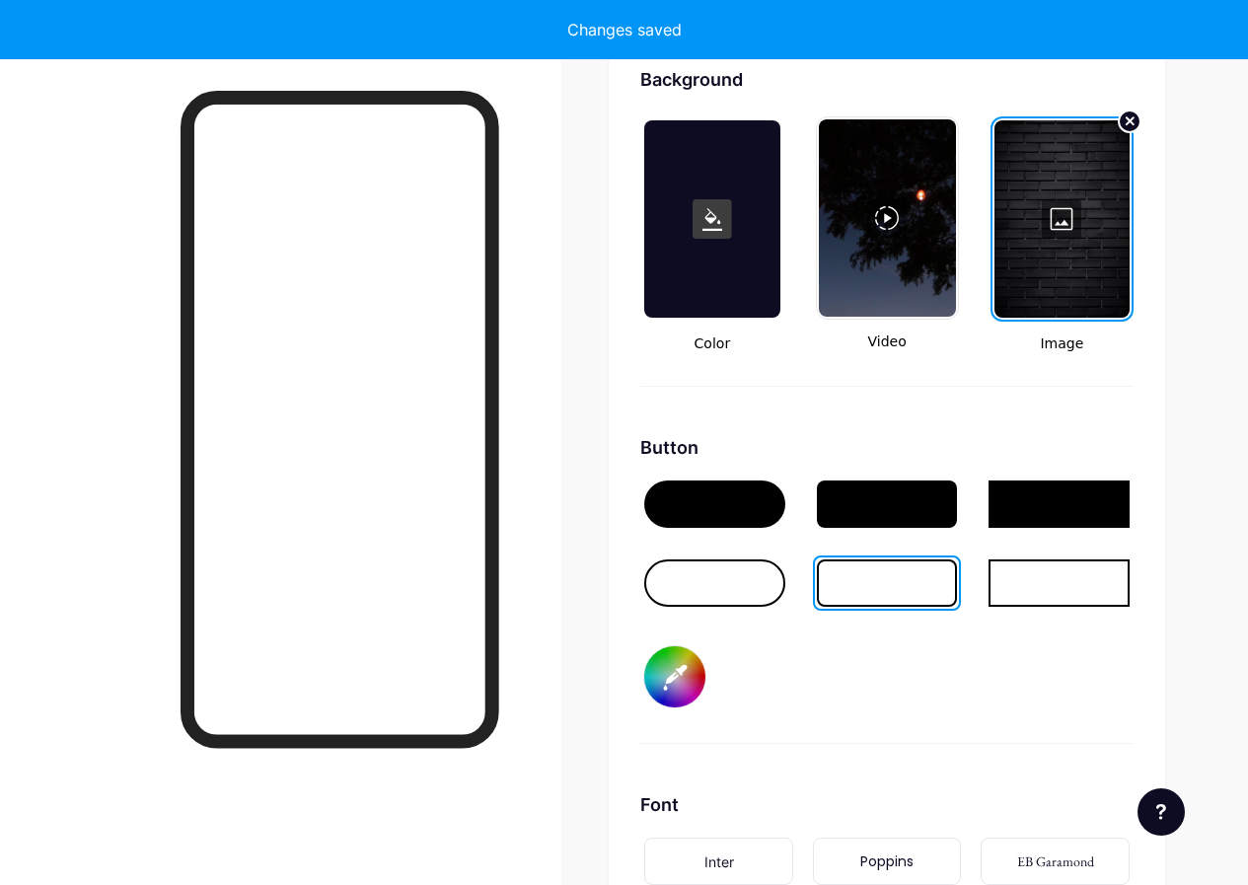
type input "#ffffff"
type input "#885730"
type input "#ffffff"
type input "#89572f"
type input "#ffffff"
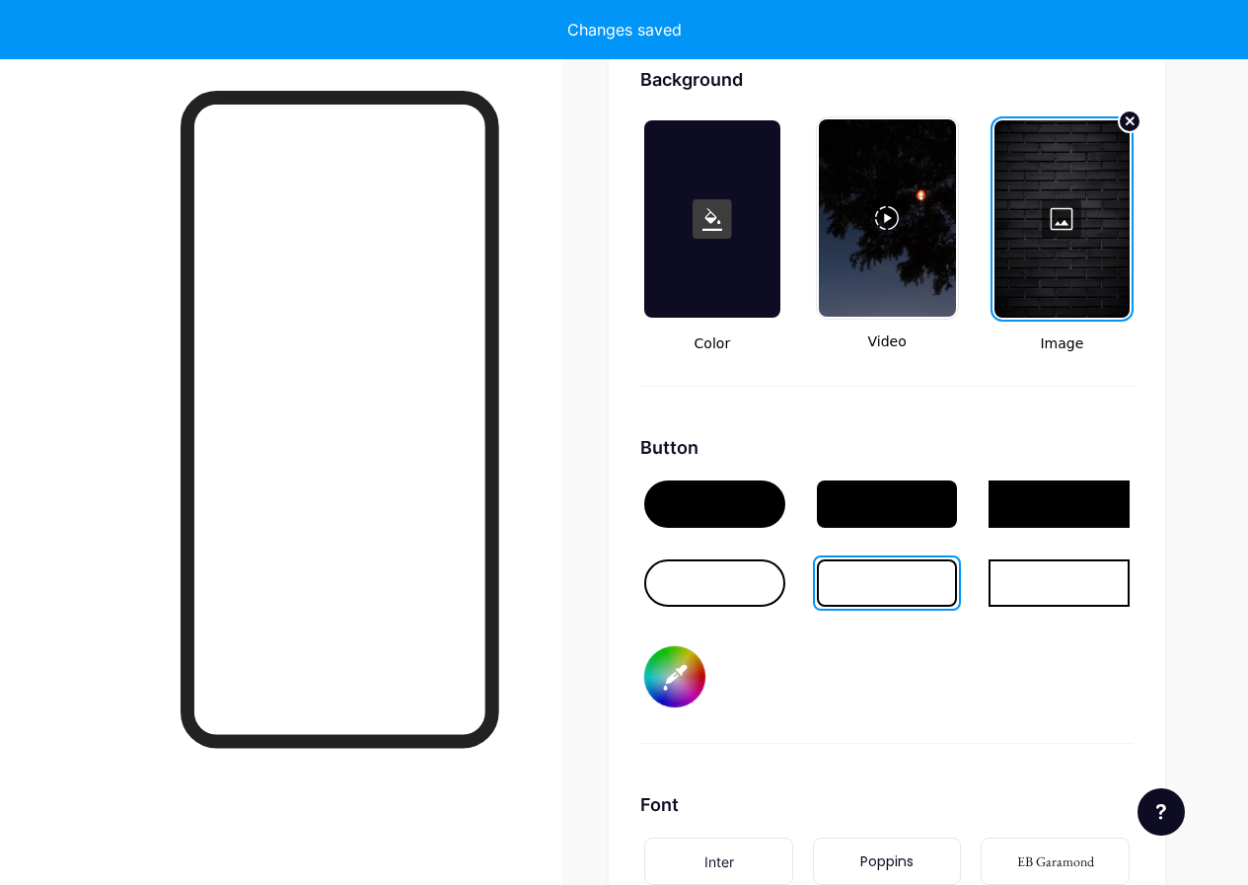
type input "#85552e"
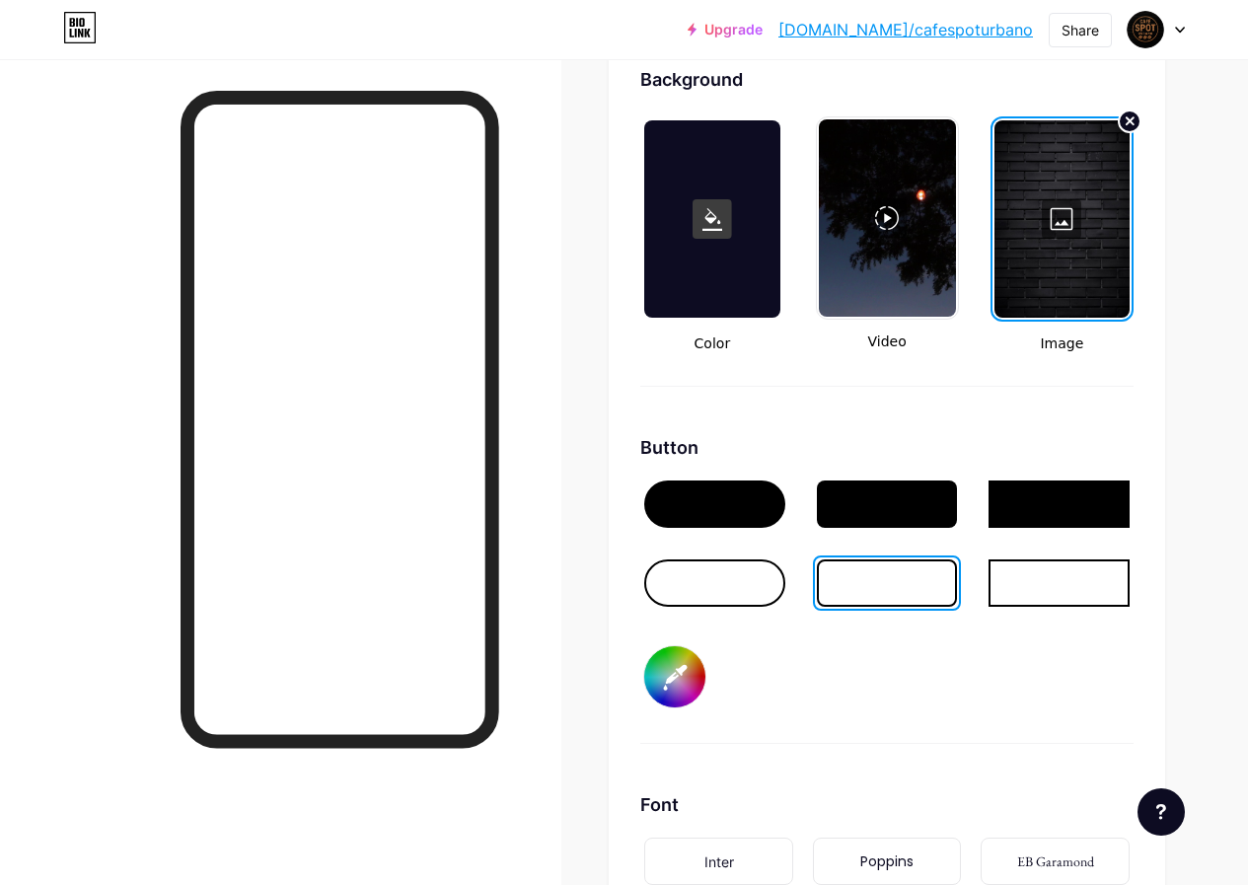
click at [899, 684] on div "Button #734926" at bounding box center [886, 589] width 493 height 310
click at [882, 506] on div at bounding box center [887, 504] width 141 height 47
click at [921, 567] on div at bounding box center [887, 583] width 141 height 47
click at [734, 512] on div at bounding box center [714, 504] width 141 height 47
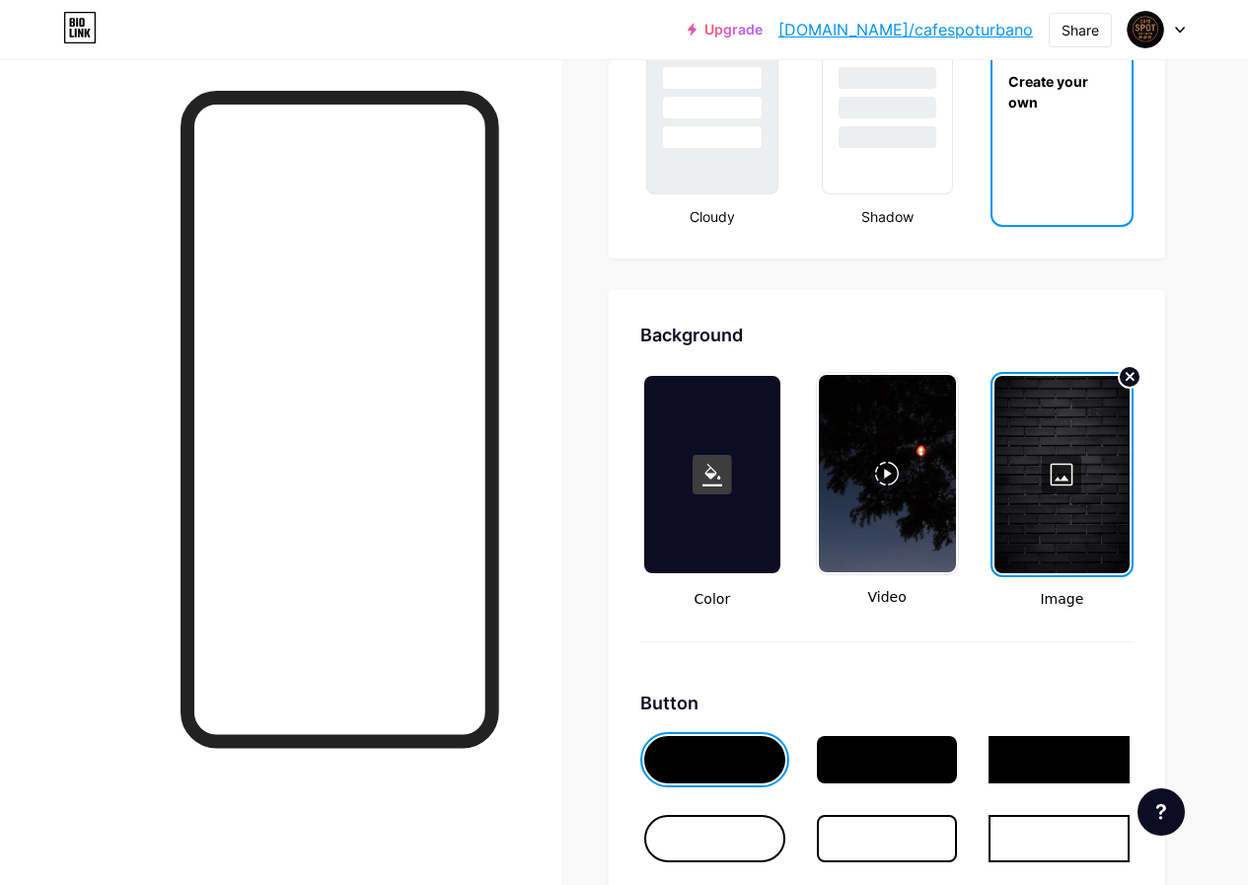
scroll to position [2171, 0]
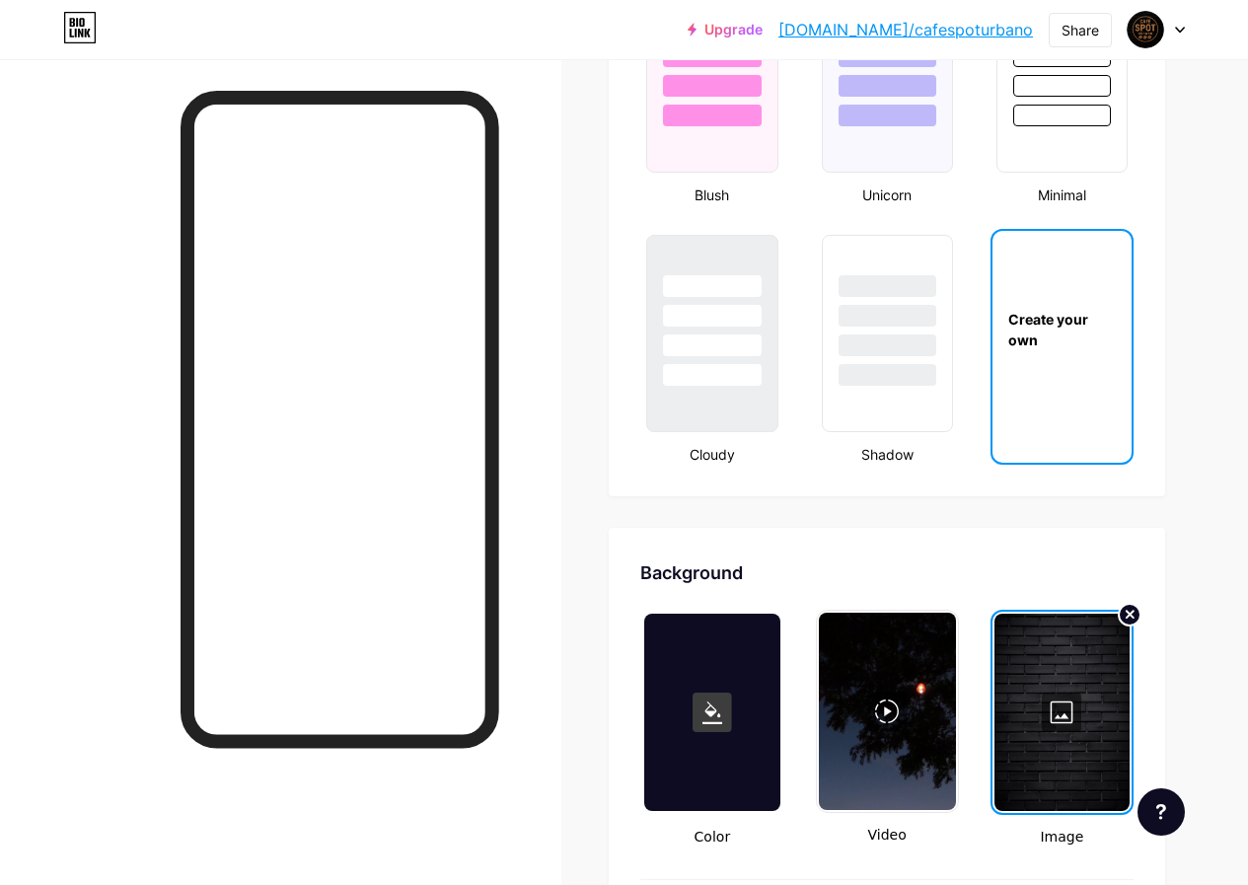
click at [1045, 422] on div "Create your own" at bounding box center [1062, 329] width 139 height 197
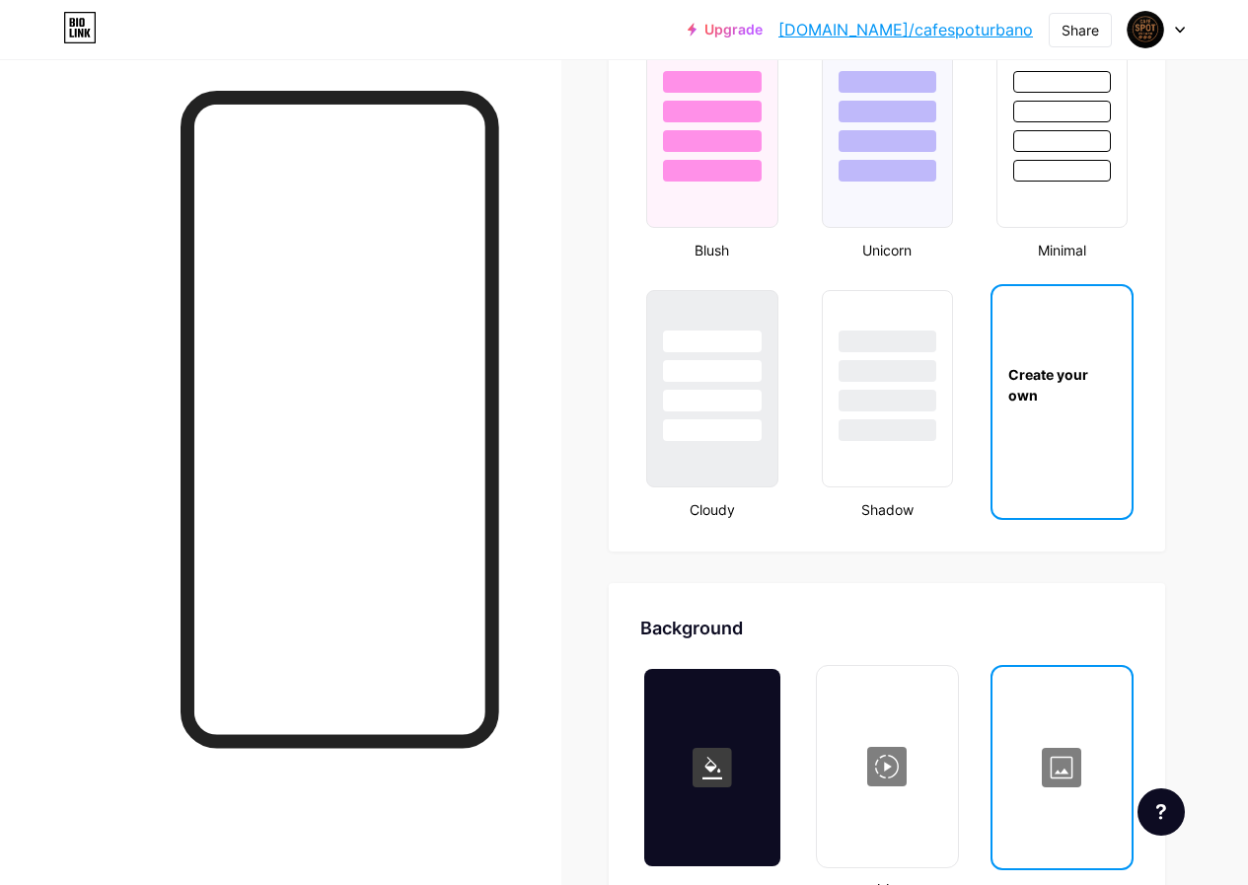
scroll to position [2115, 0]
click at [1043, 406] on div "Create your own" at bounding box center [1062, 385] width 139 height 41
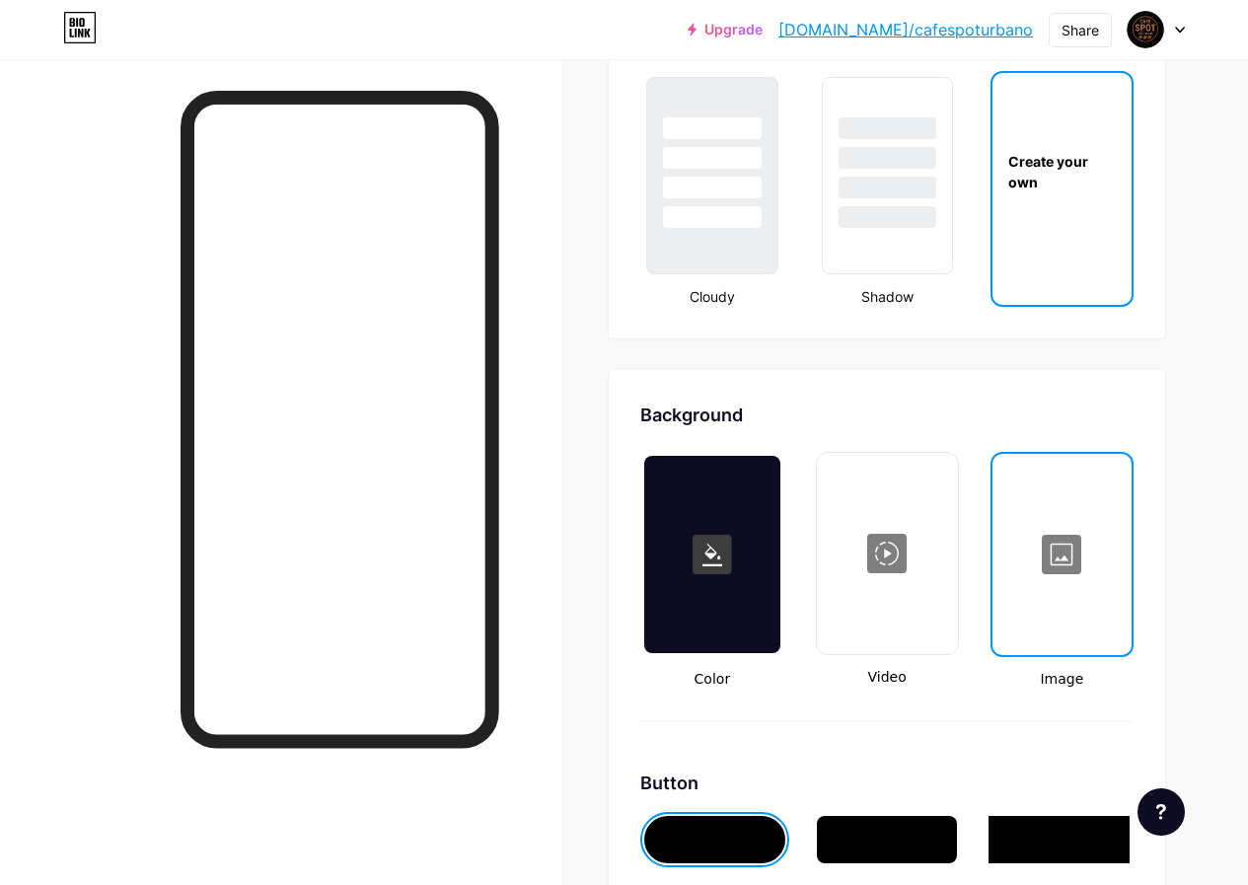
scroll to position [2330, 0]
click at [1066, 523] on div at bounding box center [1062, 553] width 135 height 197
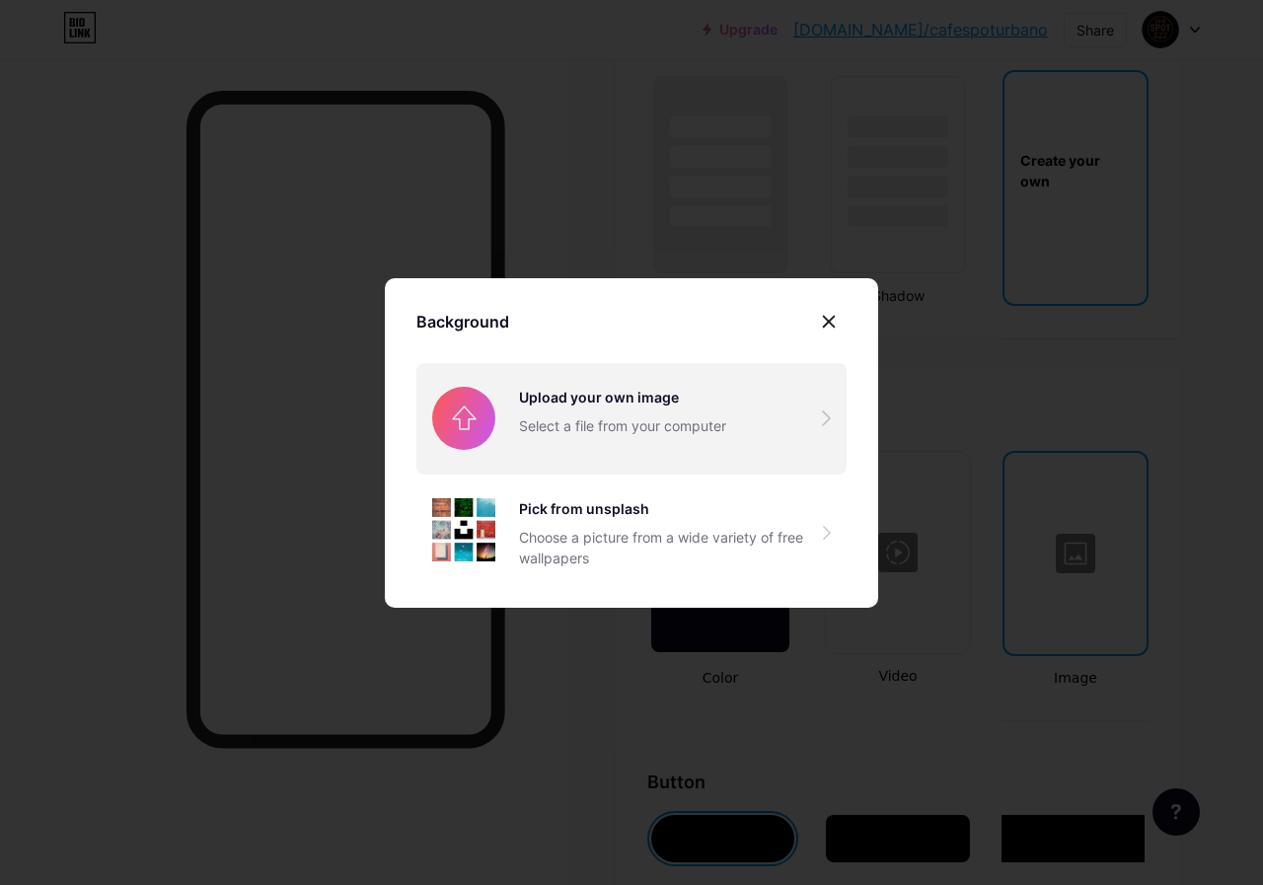
click at [504, 425] on input "file" at bounding box center [631, 418] width 430 height 111
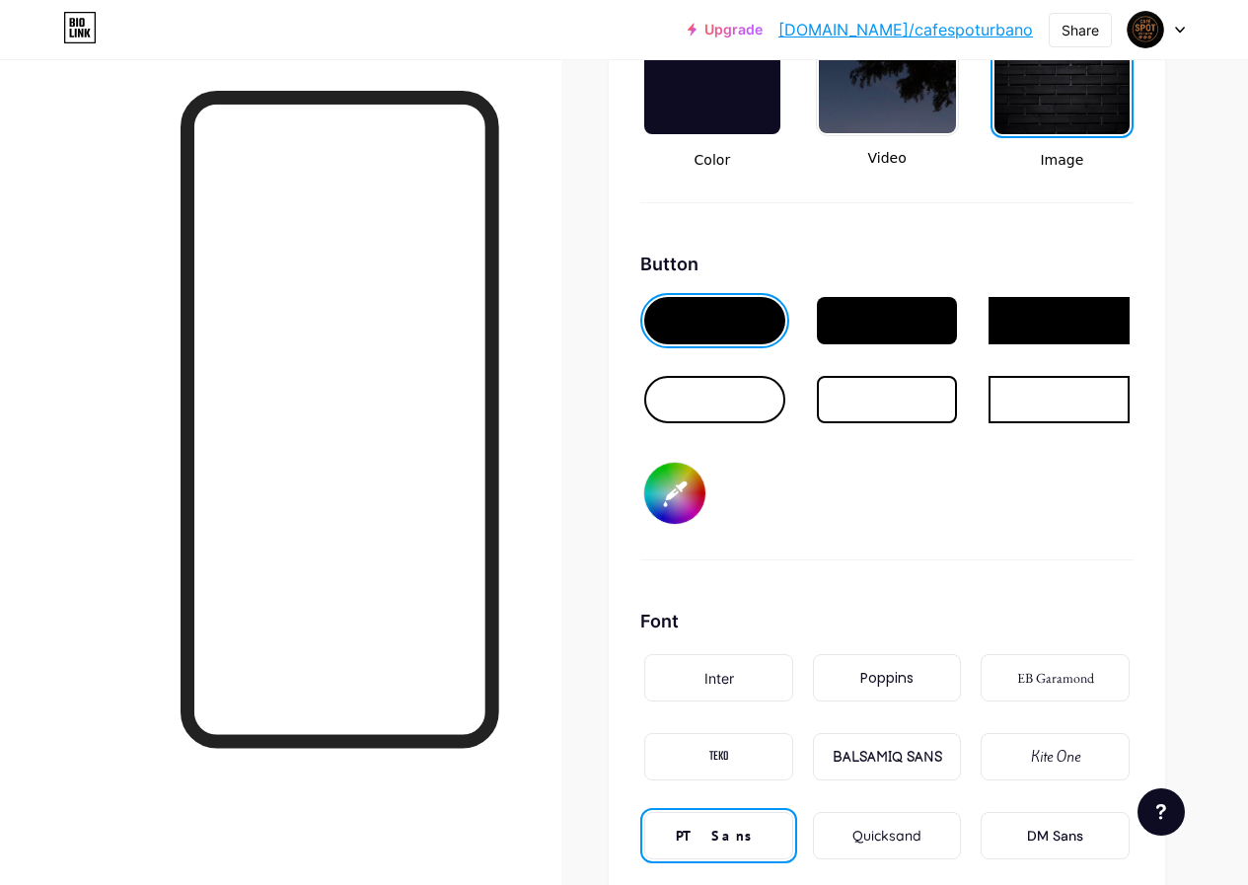
scroll to position [3119, 0]
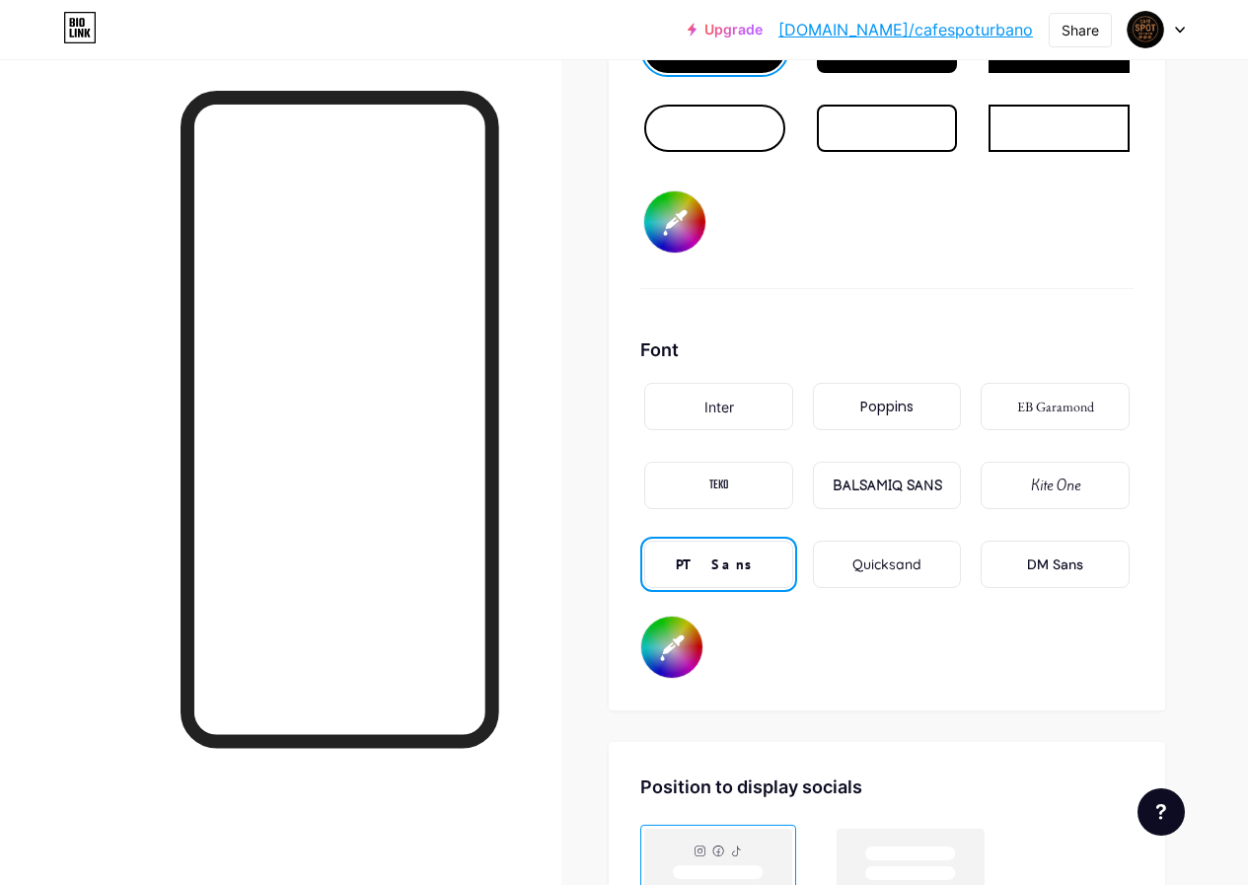
click at [720, 408] on div "Inter" at bounding box center [720, 407] width 30 height 21
click at [901, 410] on div "Poppins" at bounding box center [887, 407] width 53 height 21
click at [903, 491] on div "BALSAMIQ SANS" at bounding box center [888, 486] width 110 height 21
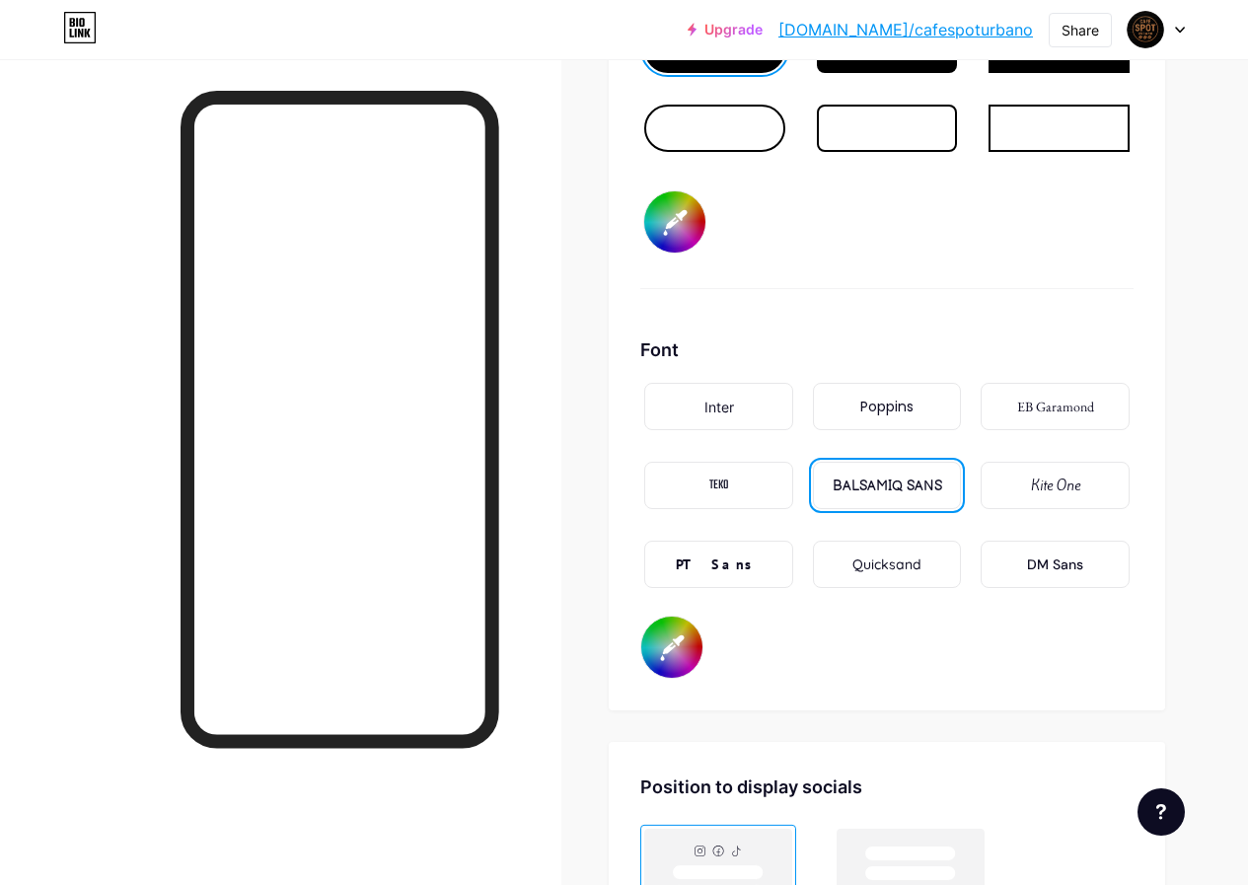
click at [1084, 572] on div "DM Sans" at bounding box center [1055, 565] width 56 height 21
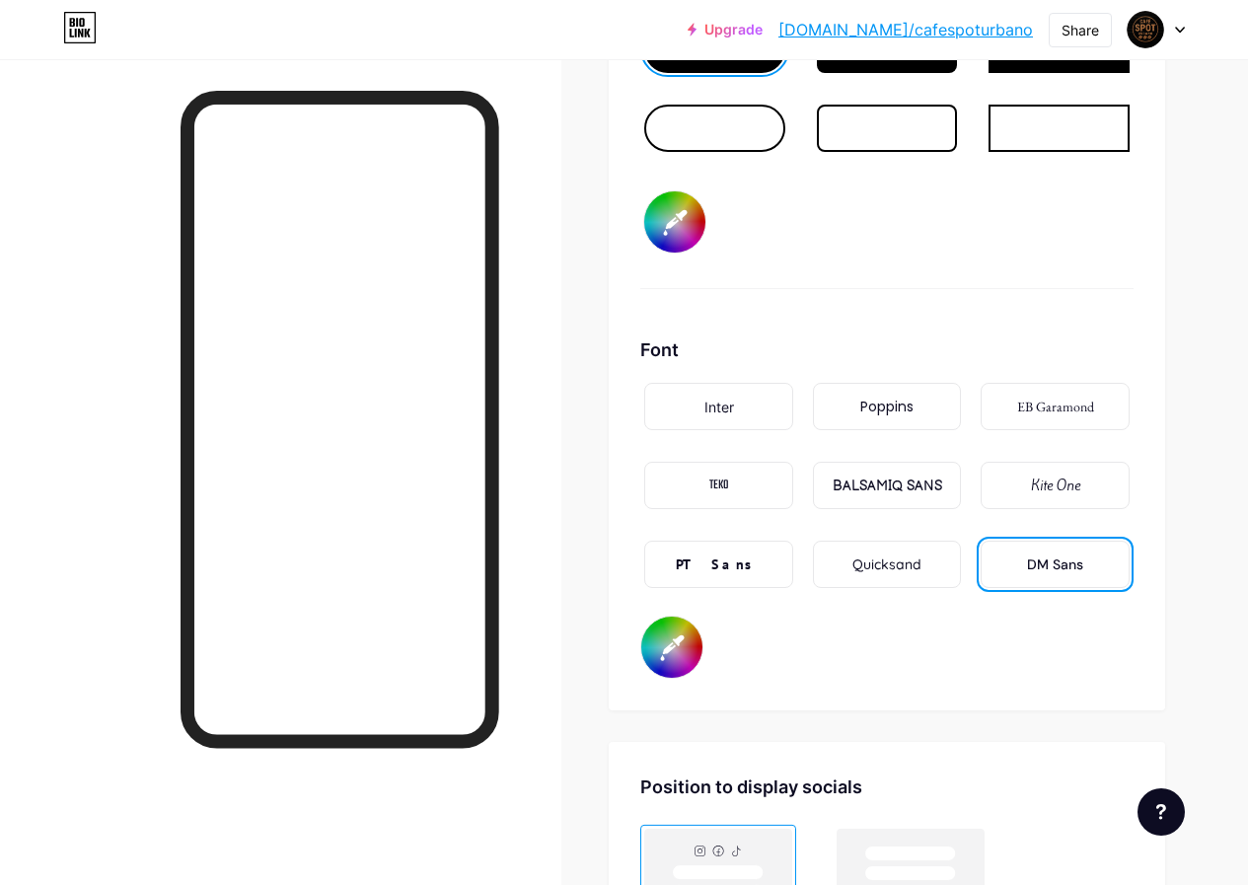
click at [716, 397] on div "Inter" at bounding box center [720, 407] width 30 height 21
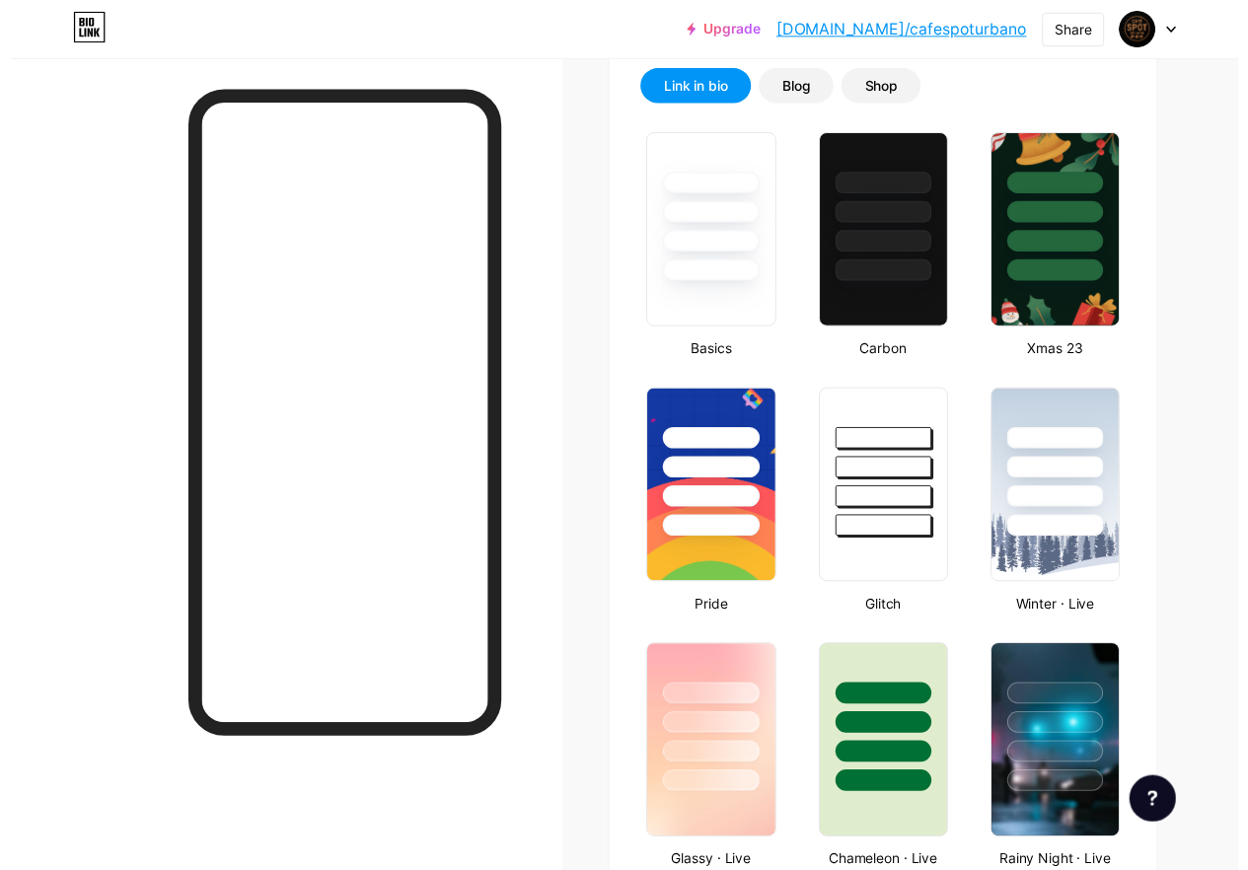
scroll to position [0, 0]
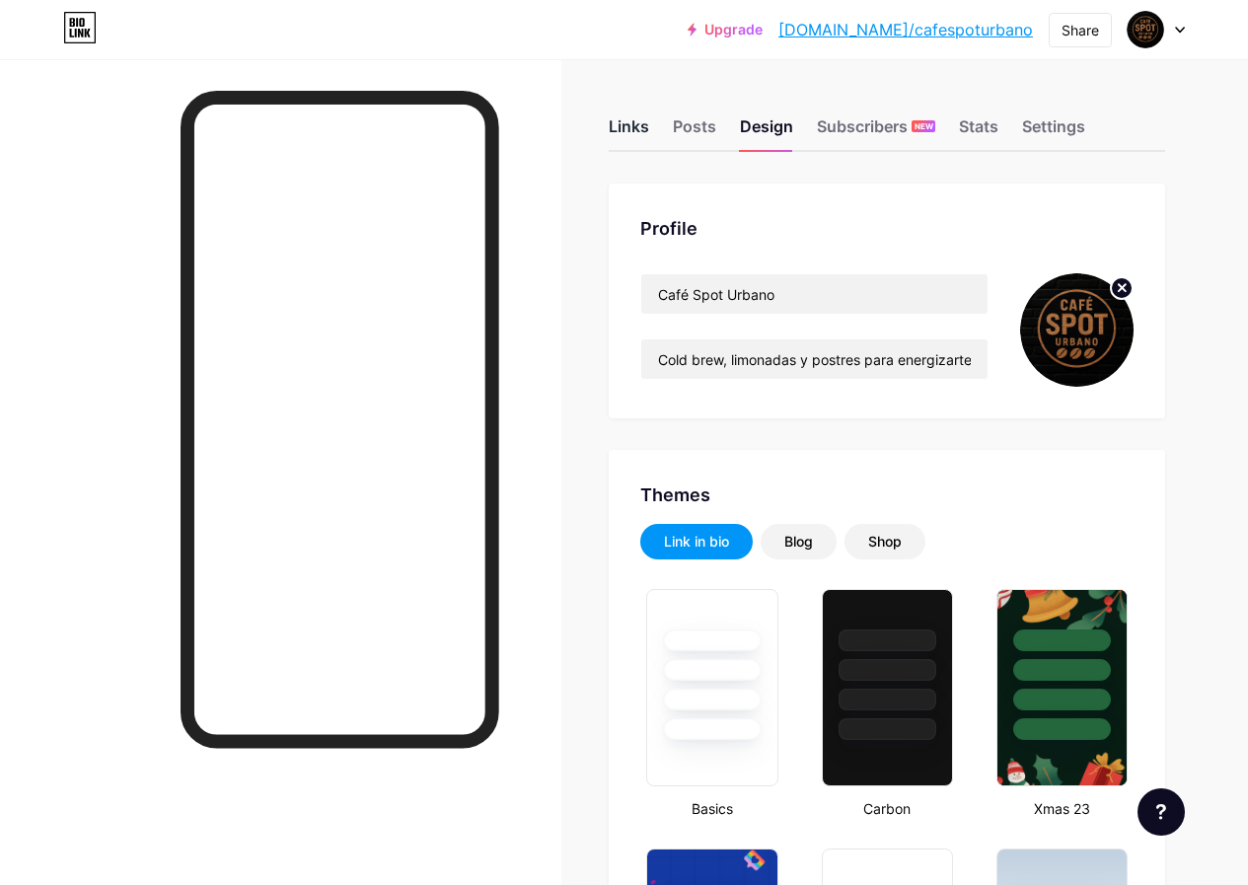
click at [627, 119] on div "Links" at bounding box center [629, 132] width 40 height 36
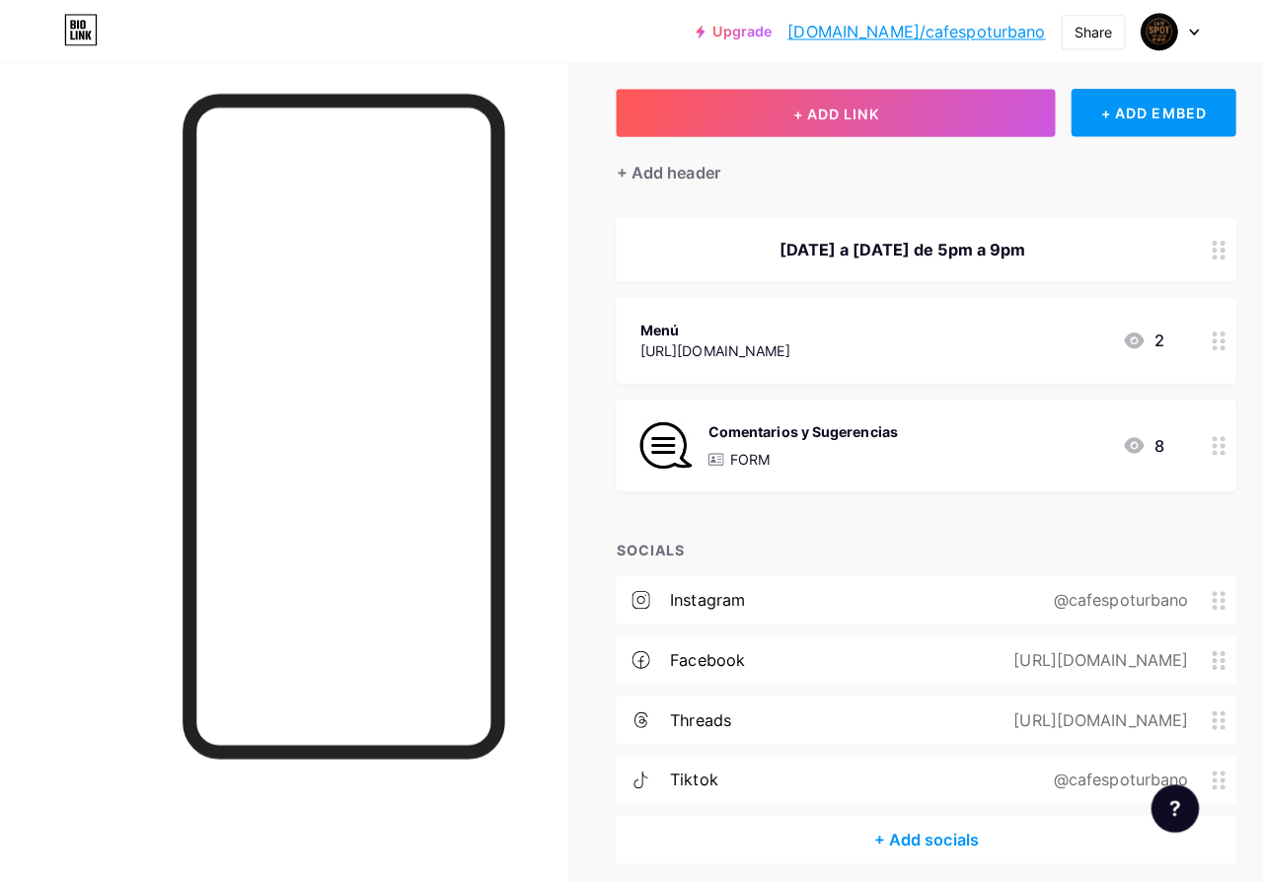
scroll to position [99, 0]
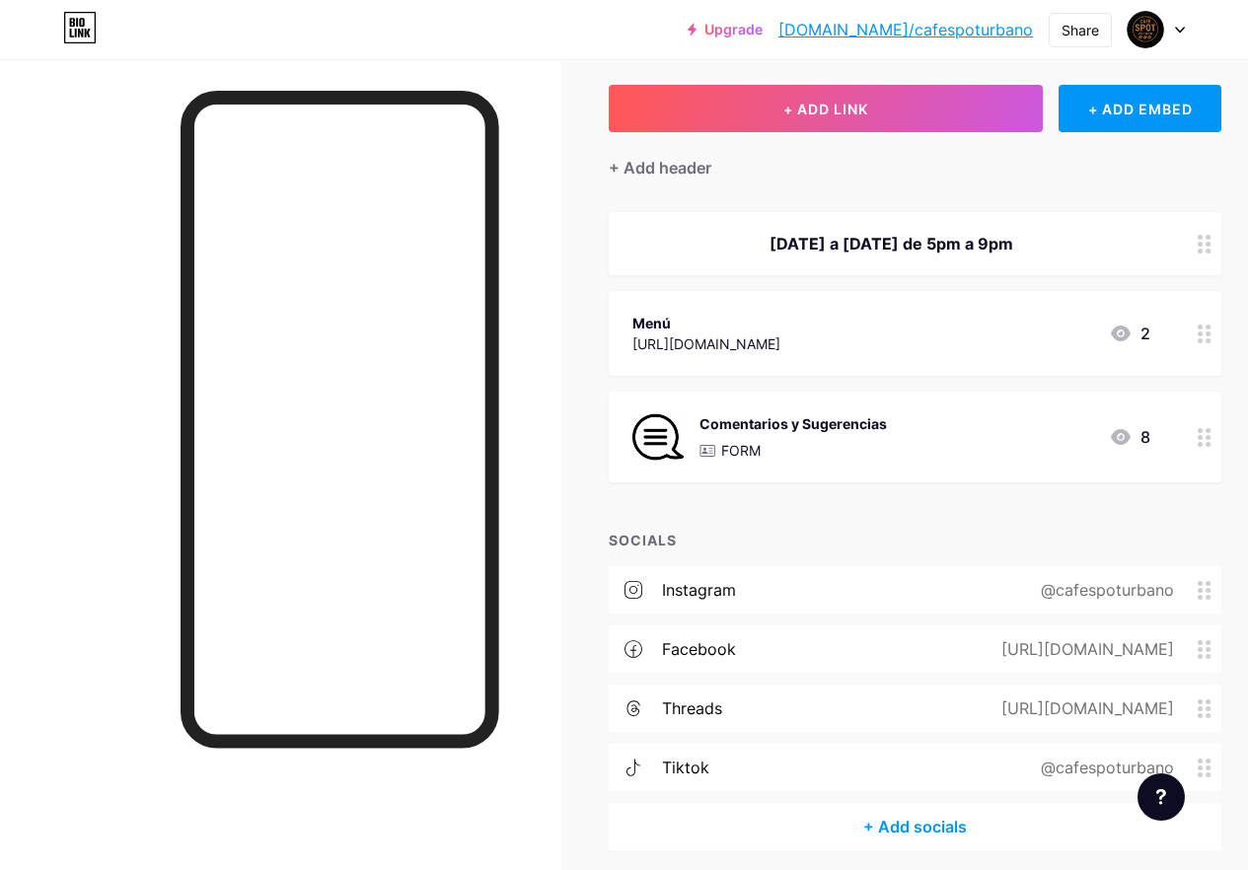
click at [781, 323] on div "Menú" at bounding box center [707, 323] width 148 height 21
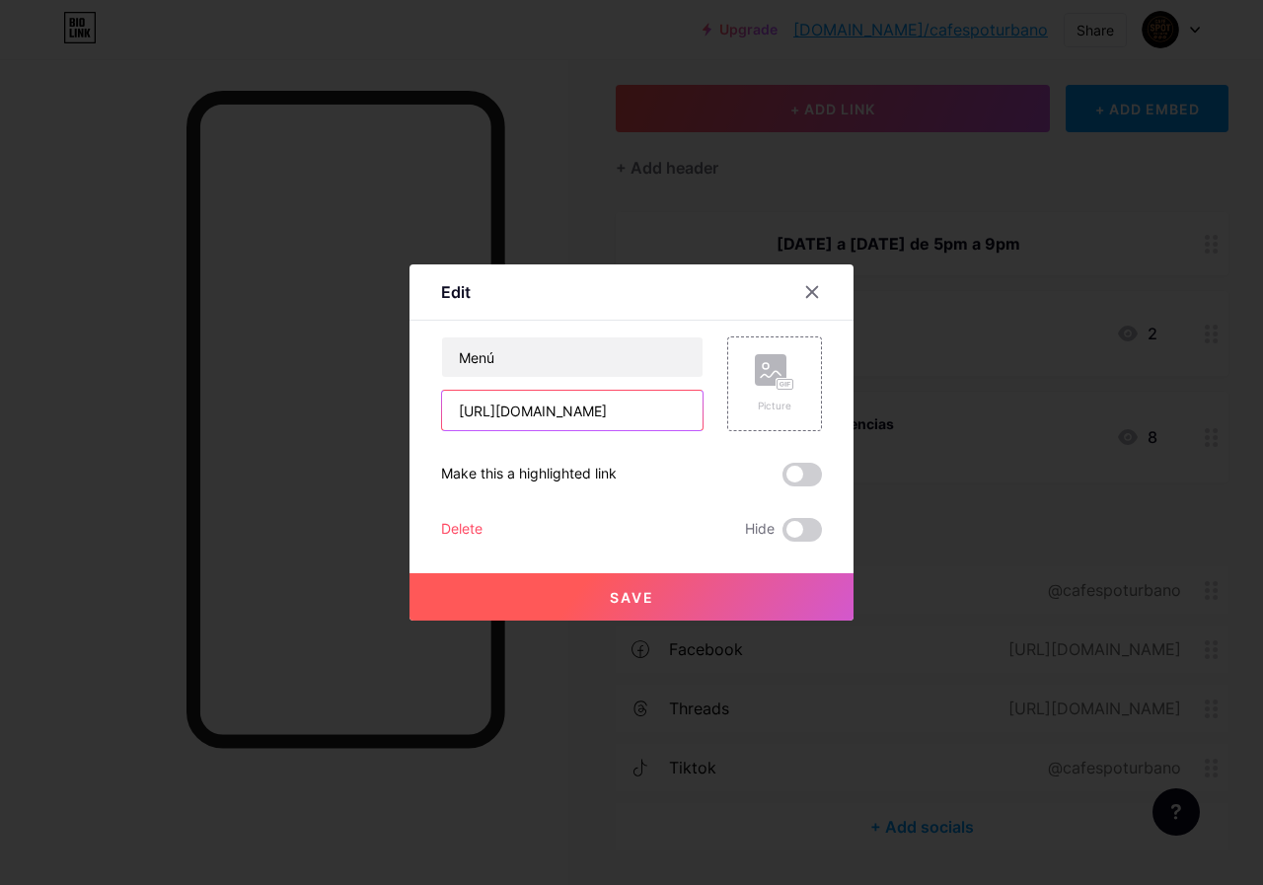
click at [572, 411] on input "[URL][DOMAIN_NAME]" at bounding box center [572, 410] width 261 height 39
paste input "[URL][DOMAIN_NAME]"
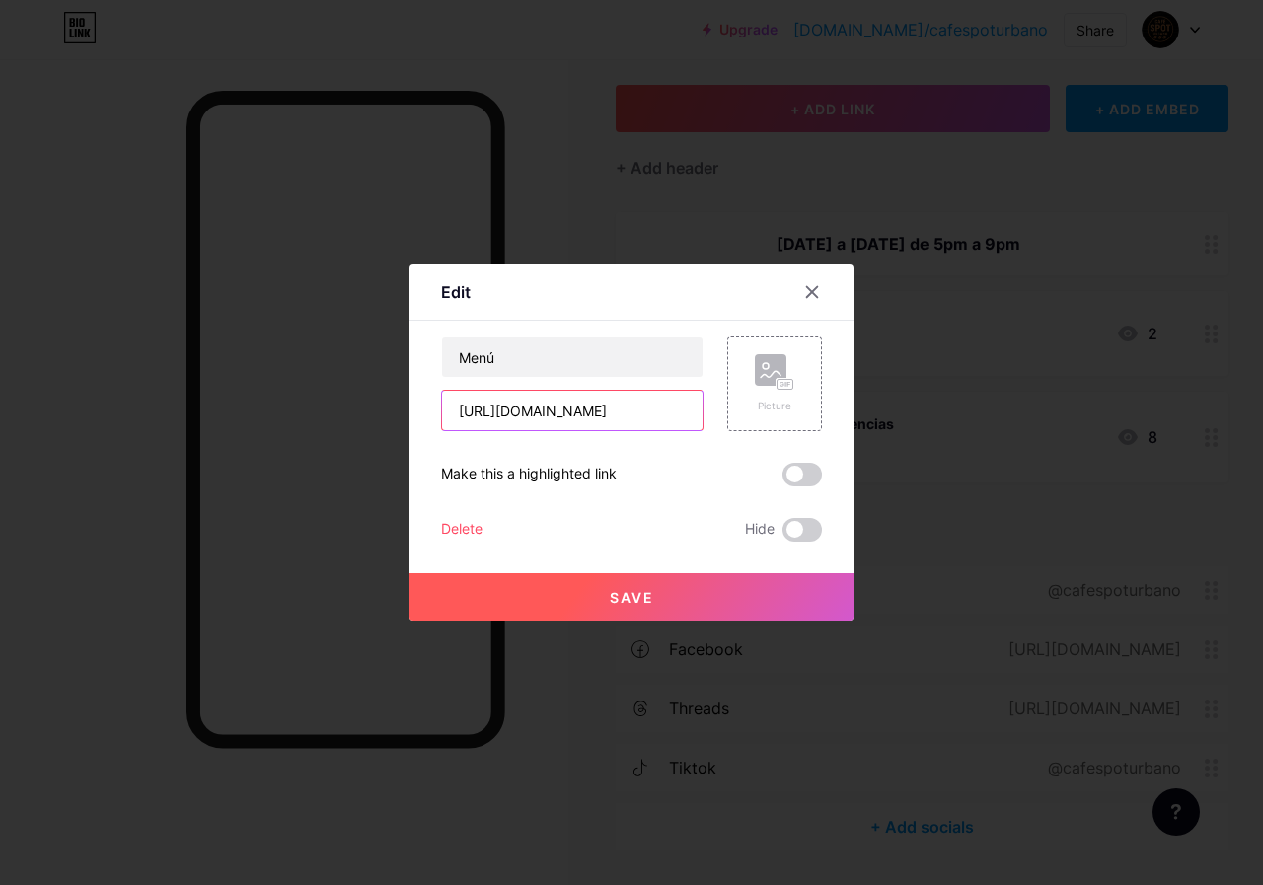
scroll to position [0, 367]
click at [595, 446] on div "Menú [URL][DOMAIN_NAME] Picture Make this a highlighted link Delete Hide Save" at bounding box center [631, 439] width 381 height 205
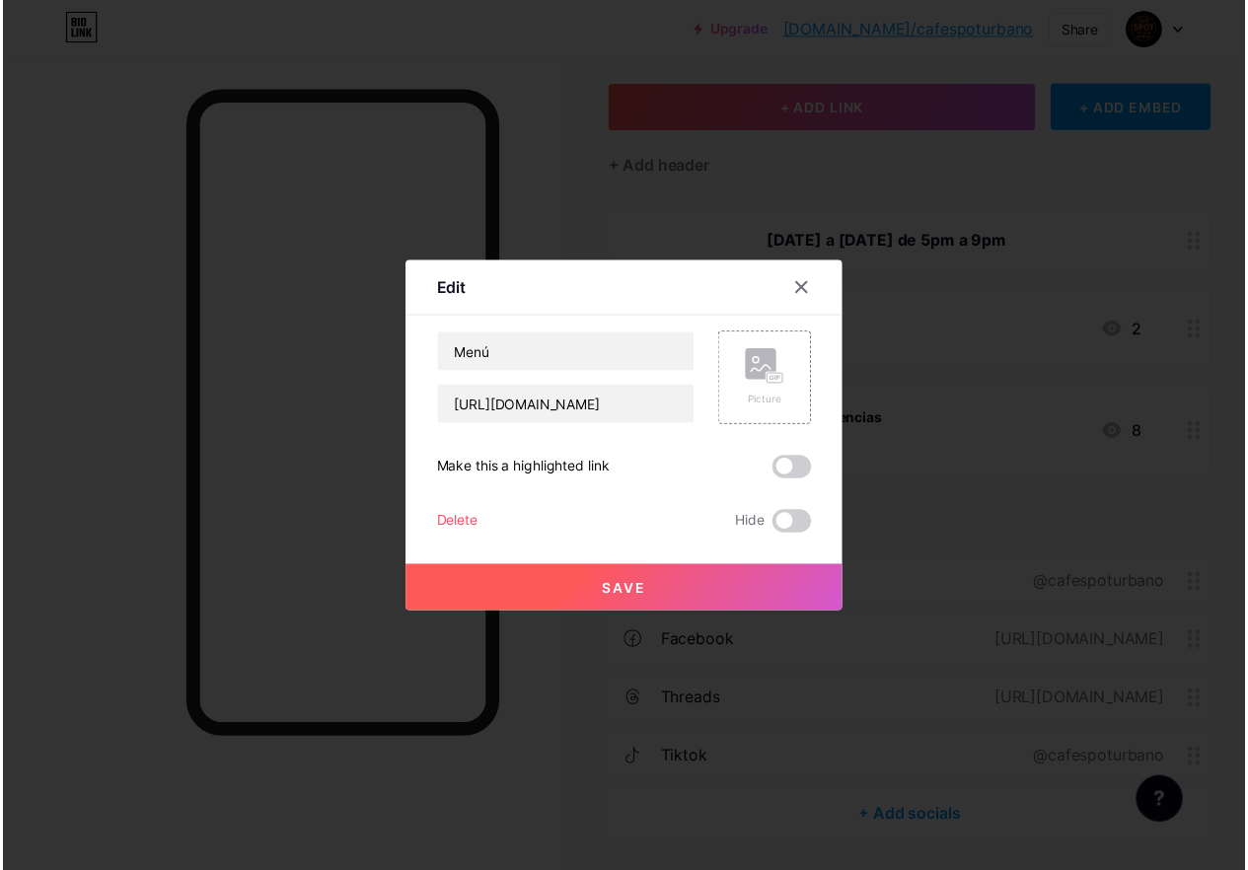
scroll to position [0, 0]
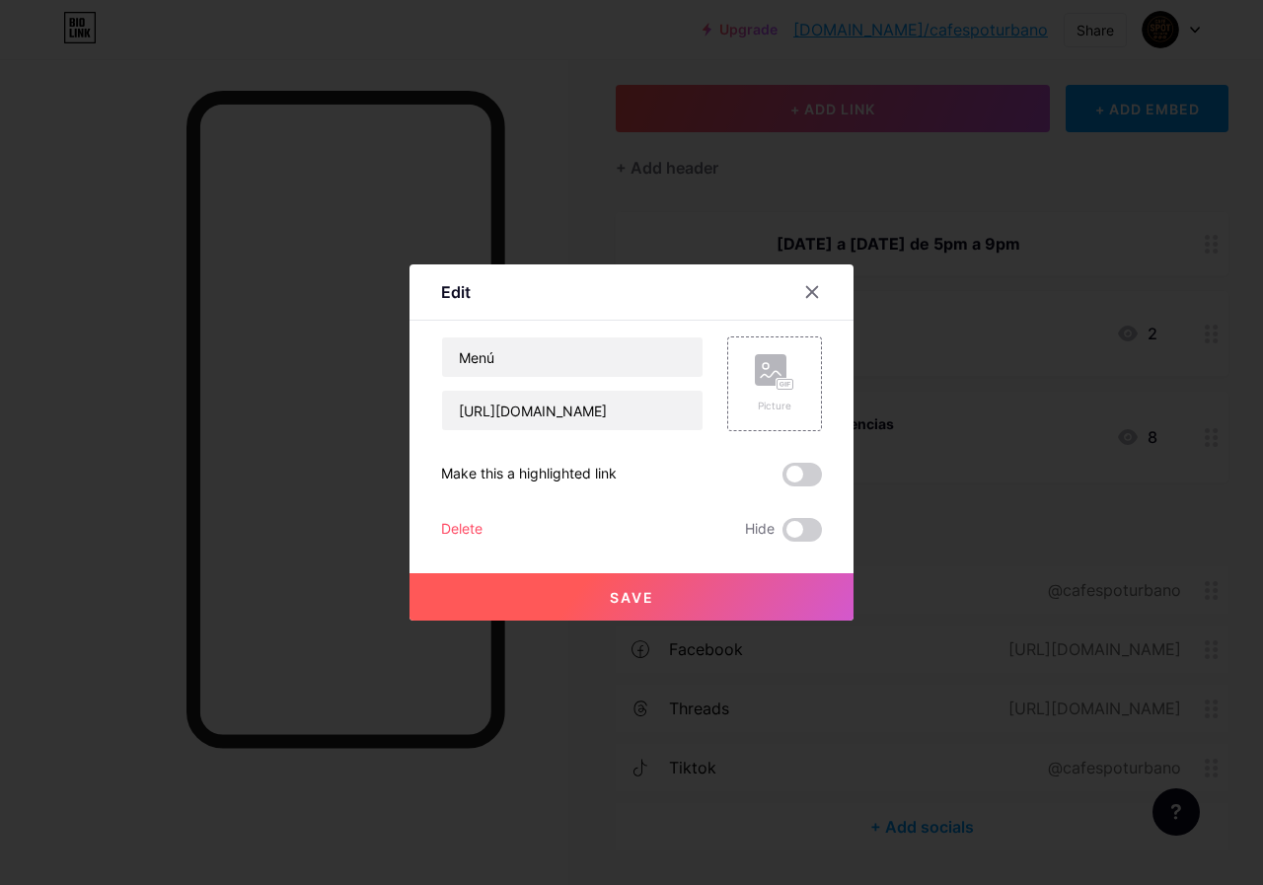
drag, startPoint x: 438, startPoint y: 473, endPoint x: 615, endPoint y: 467, distance: 176.7
click at [615, 467] on div "Make this a highlighted link" at bounding box center [631, 475] width 381 height 24
copy div "Make this a highlighted link"
click at [791, 481] on span at bounding box center [802, 475] width 39 height 24
click at [783, 480] on input "checkbox" at bounding box center [783, 480] width 0 height 0
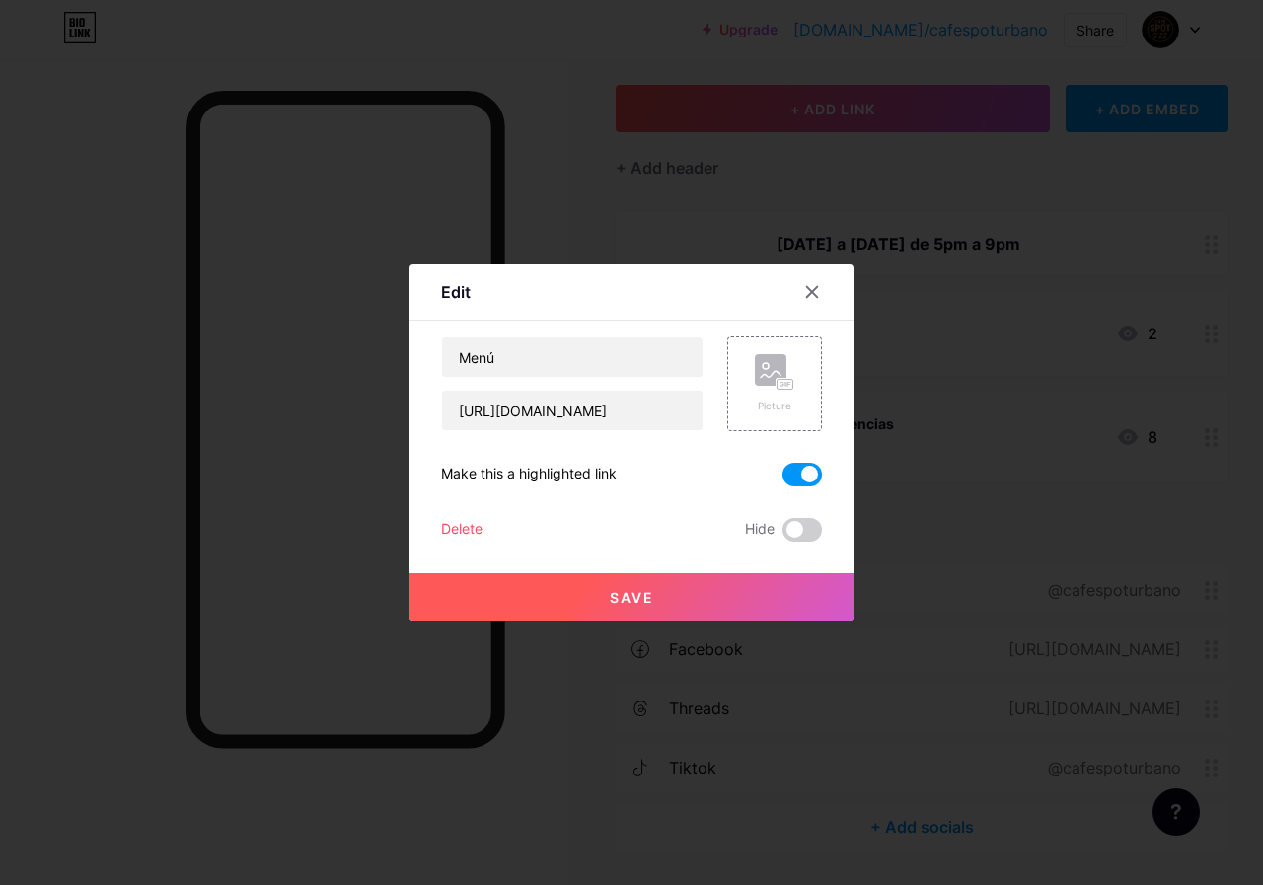
click at [597, 594] on button "Save" at bounding box center [632, 596] width 444 height 47
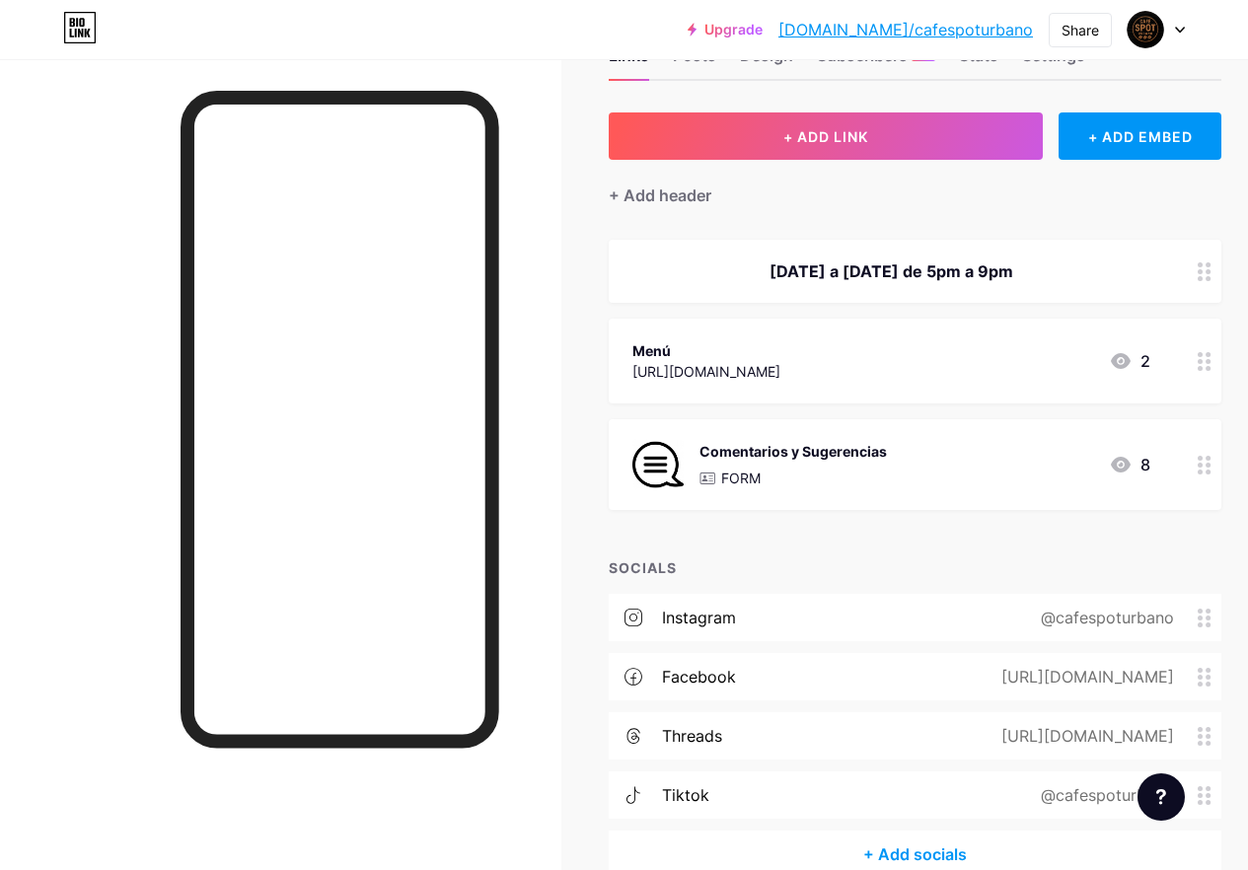
scroll to position [177, 0]
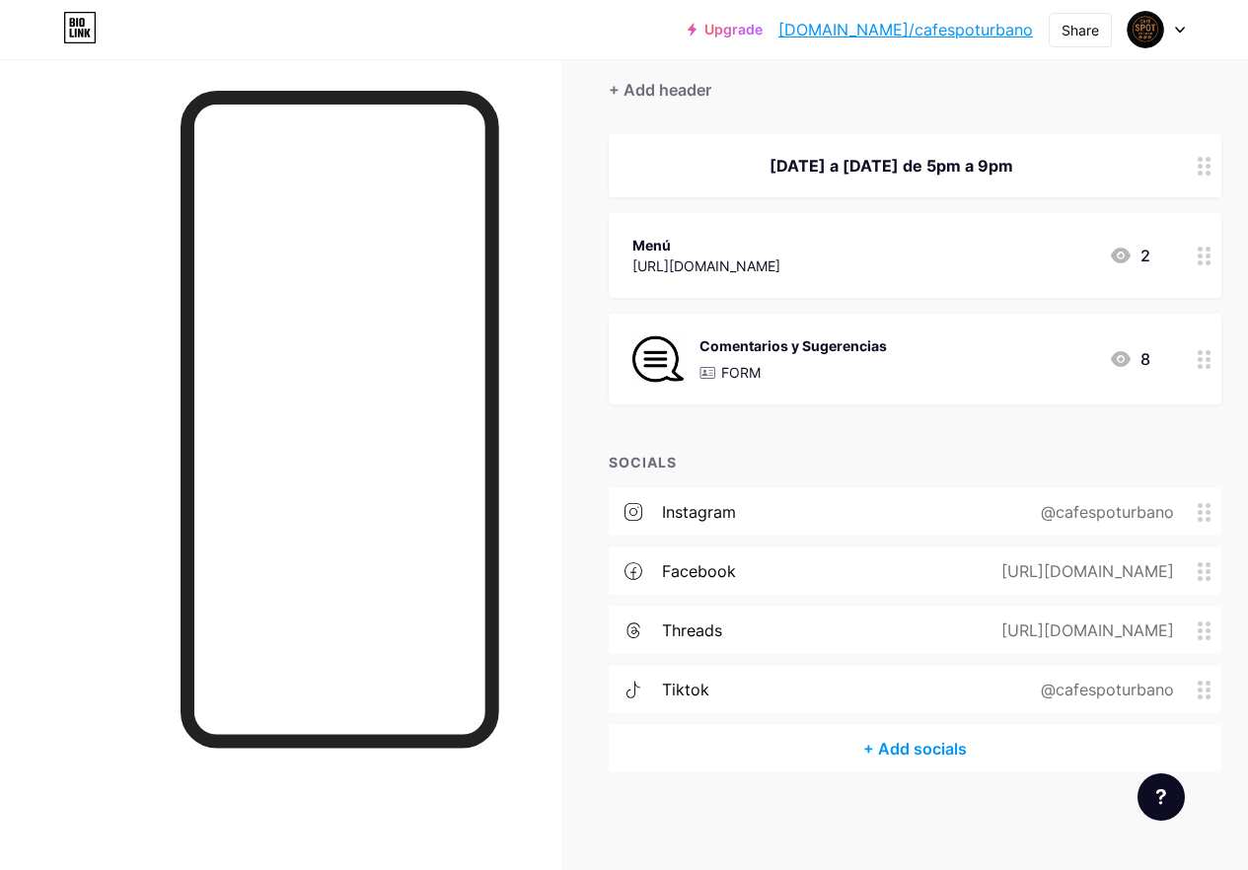
click at [1050, 511] on div "@cafespoturbano" at bounding box center [1104, 512] width 188 height 24
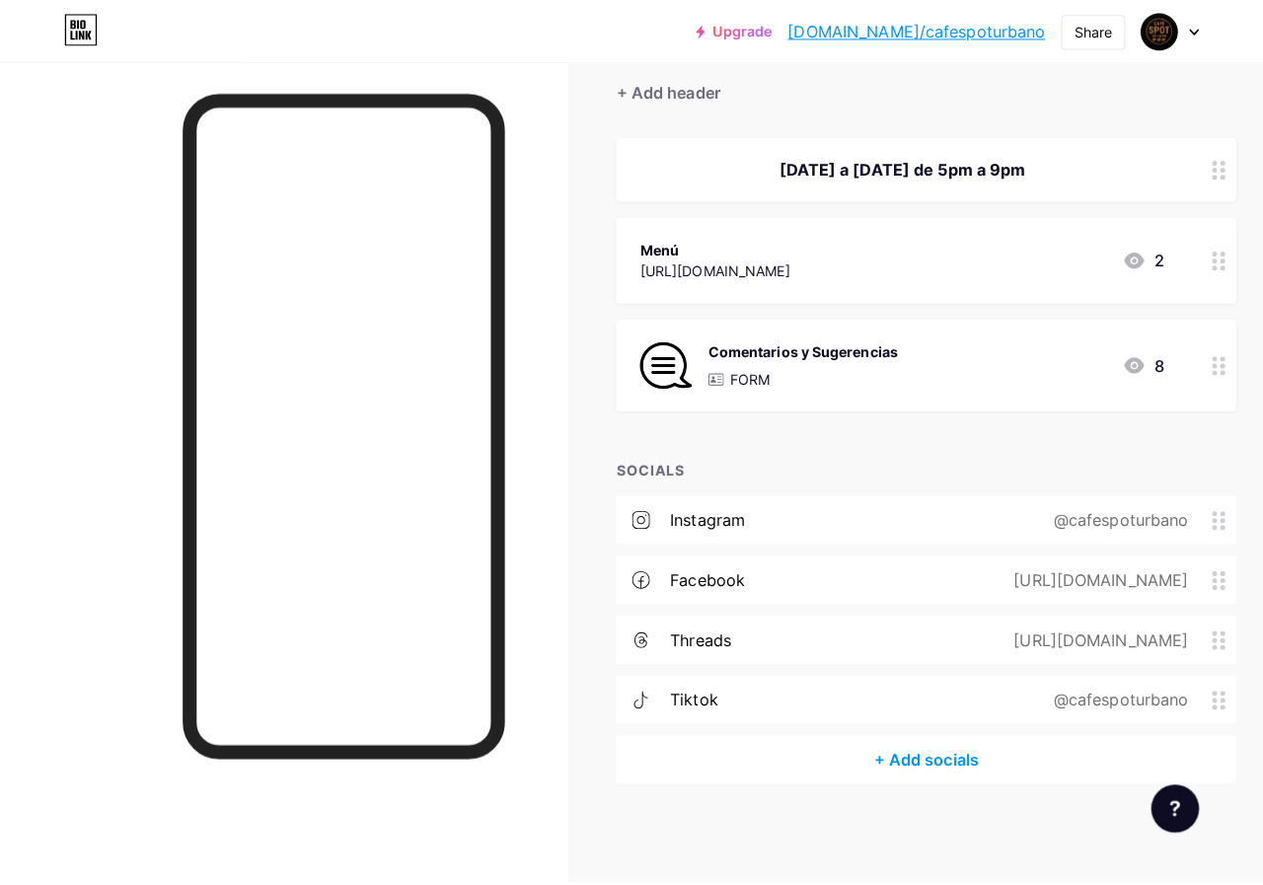
scroll to position [162, 0]
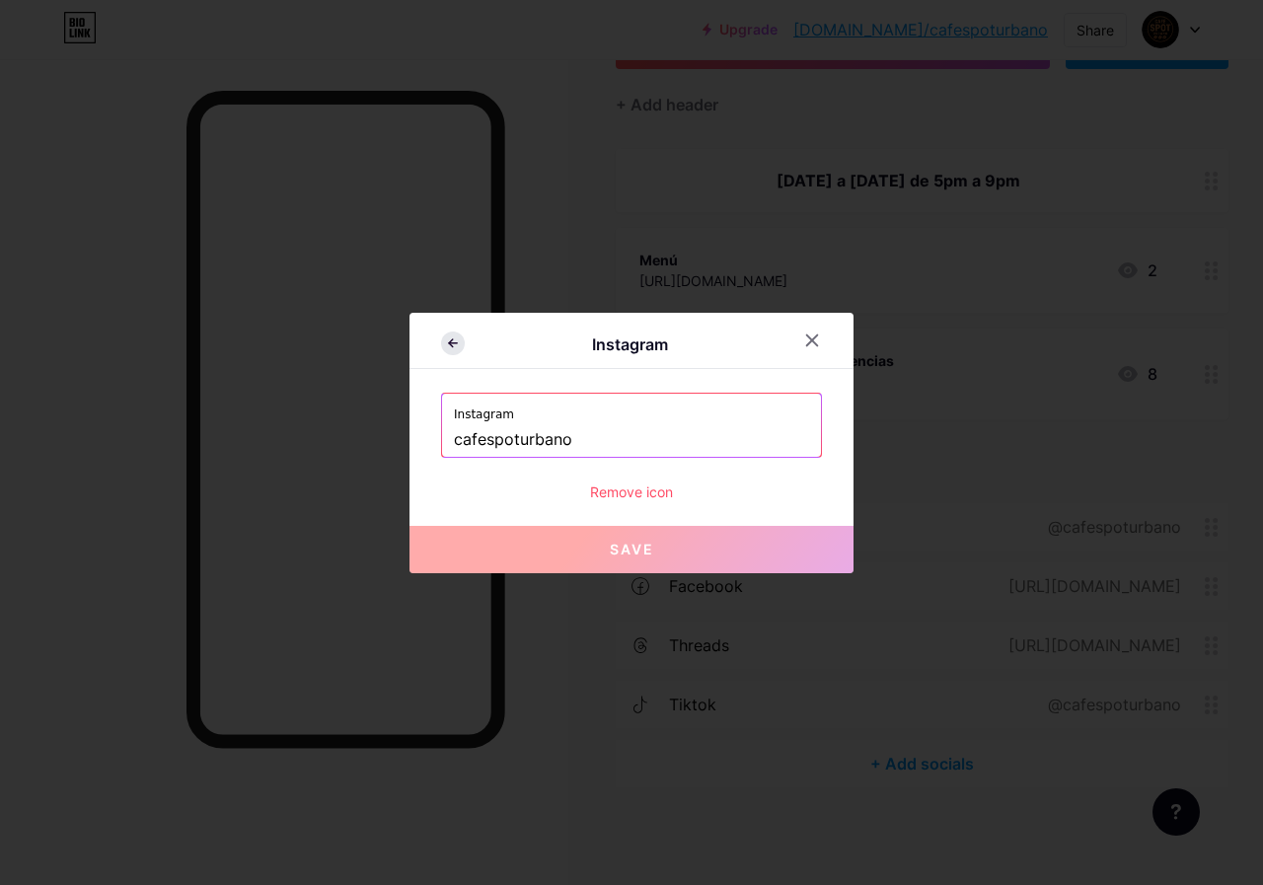
click at [443, 348] on icon at bounding box center [453, 344] width 24 height 24
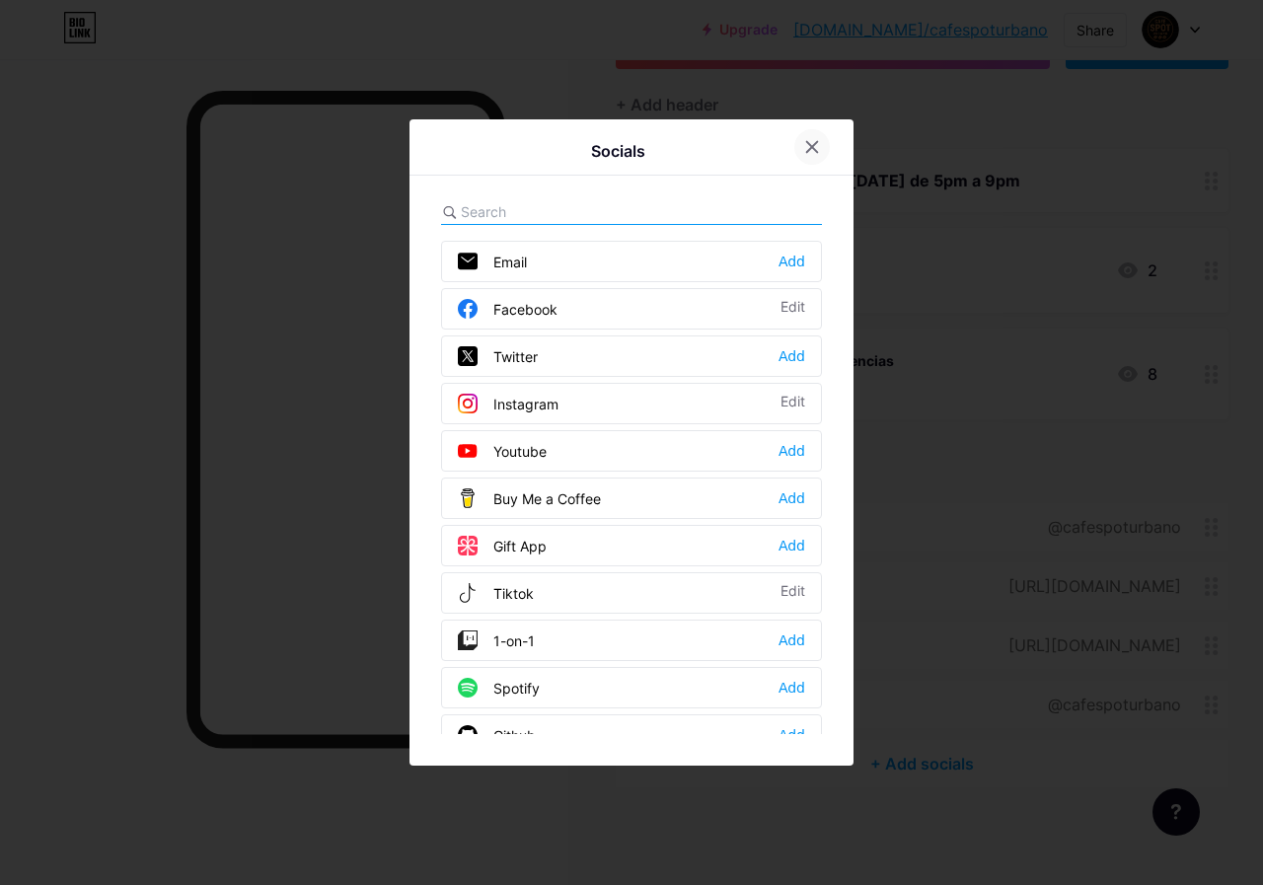
click at [808, 145] on icon at bounding box center [812, 147] width 16 height 16
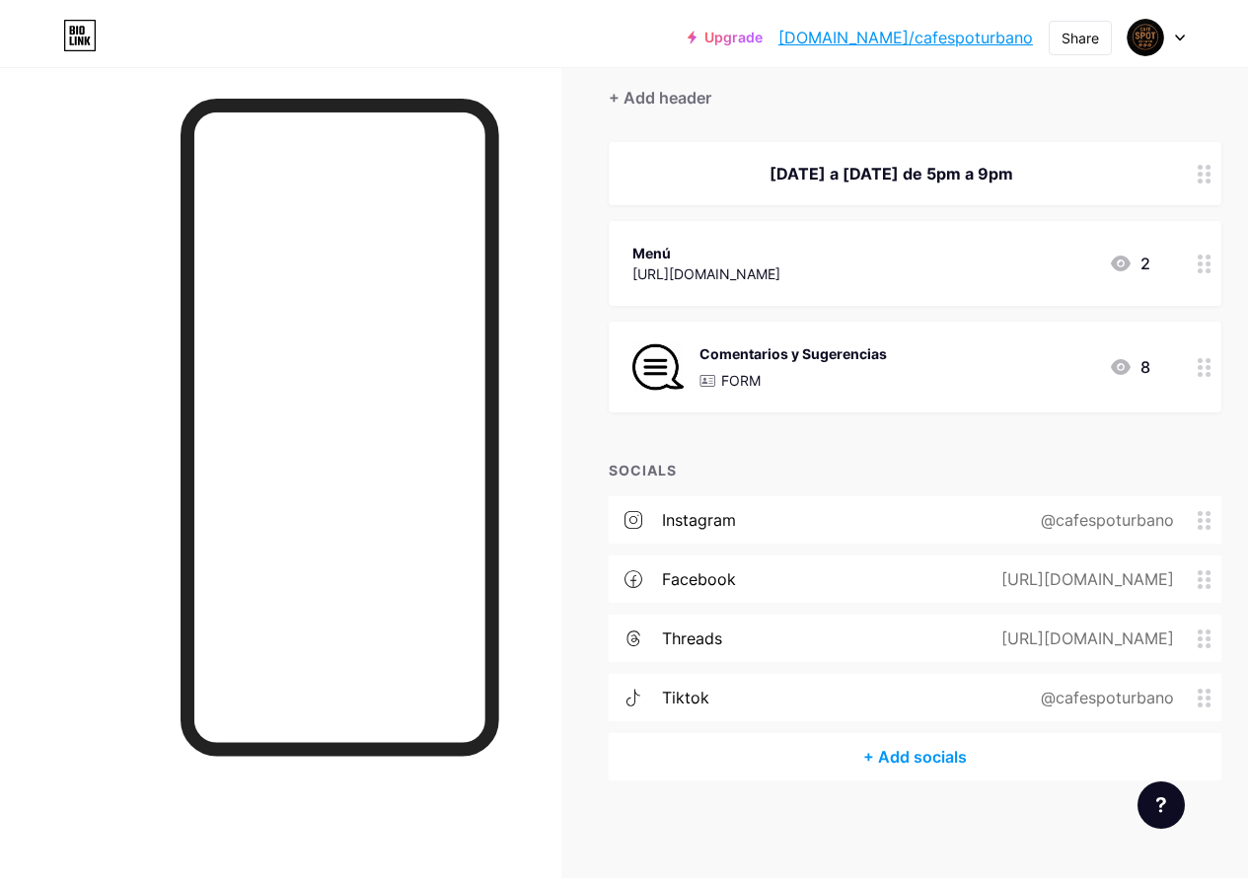
scroll to position [0, 0]
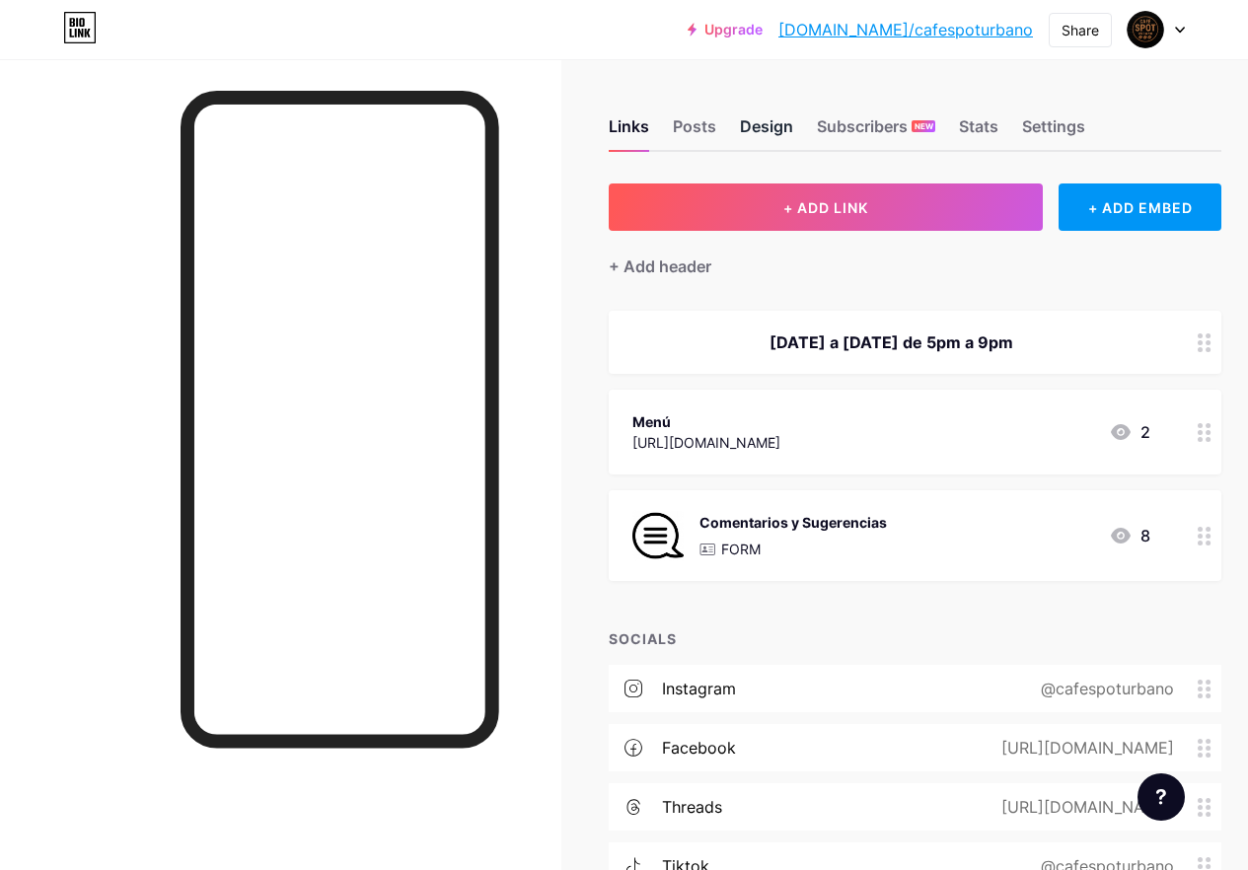
click at [750, 129] on div "Design" at bounding box center [766, 132] width 53 height 36
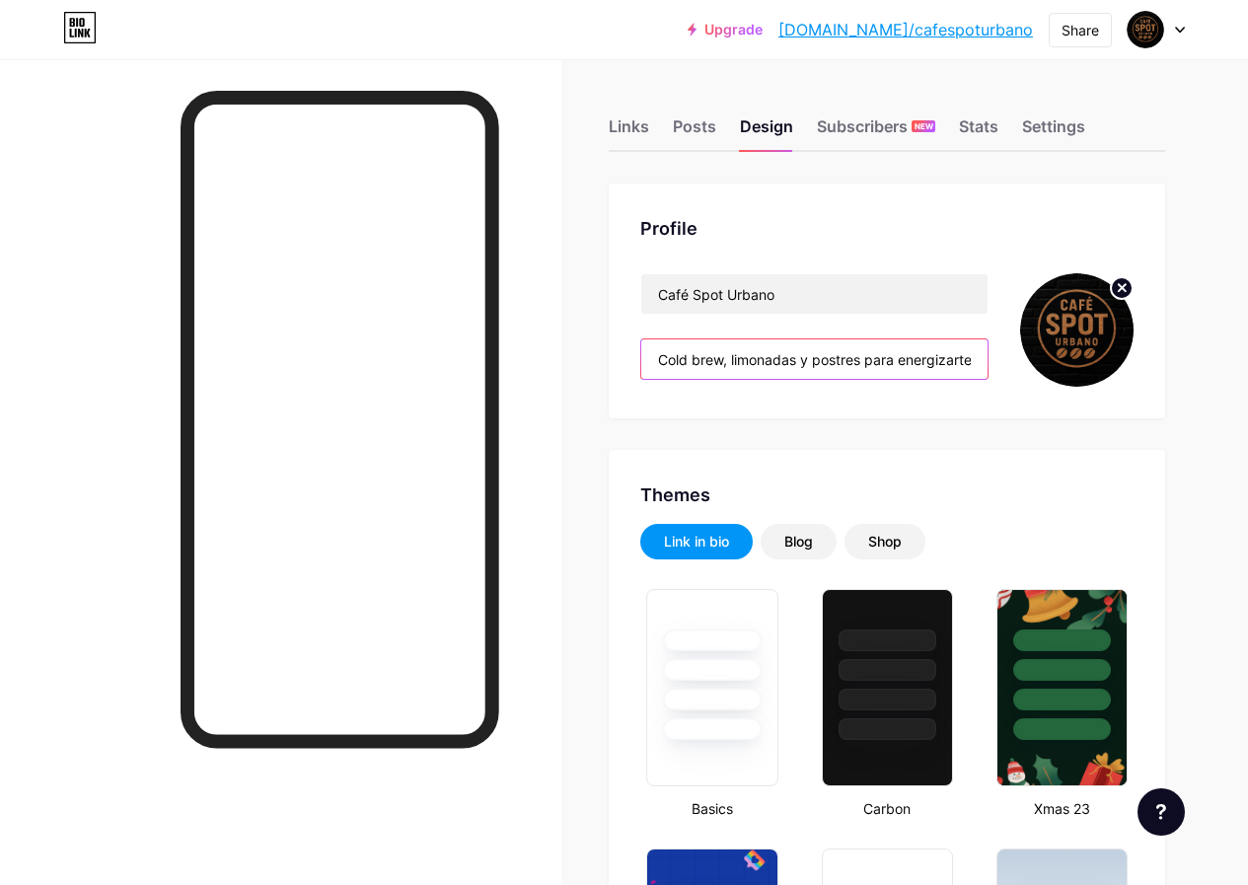
click at [934, 349] on input "Cold brew, limonadas y postres para energizarte. Tu lugar favorito para una pau…" at bounding box center [814, 358] width 346 height 39
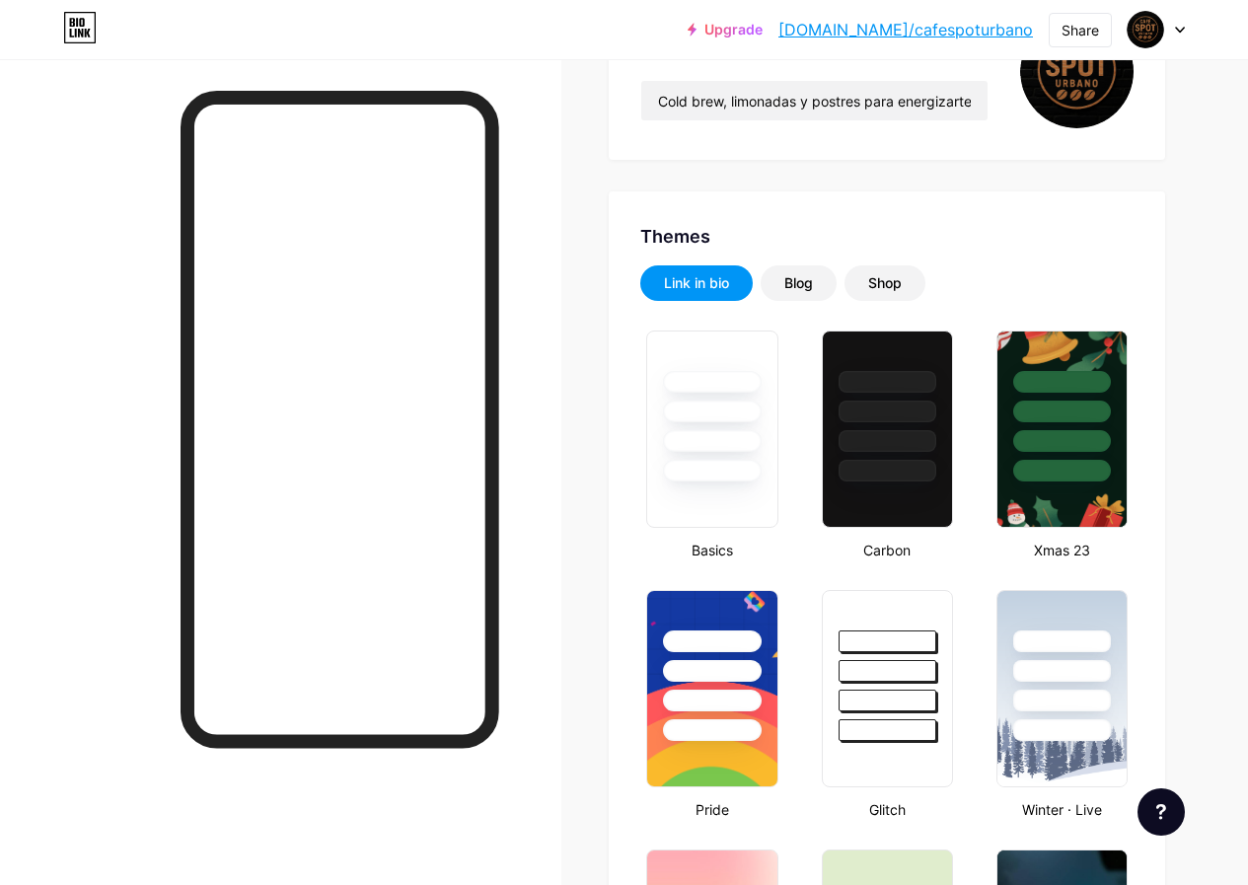
scroll to position [296, 0]
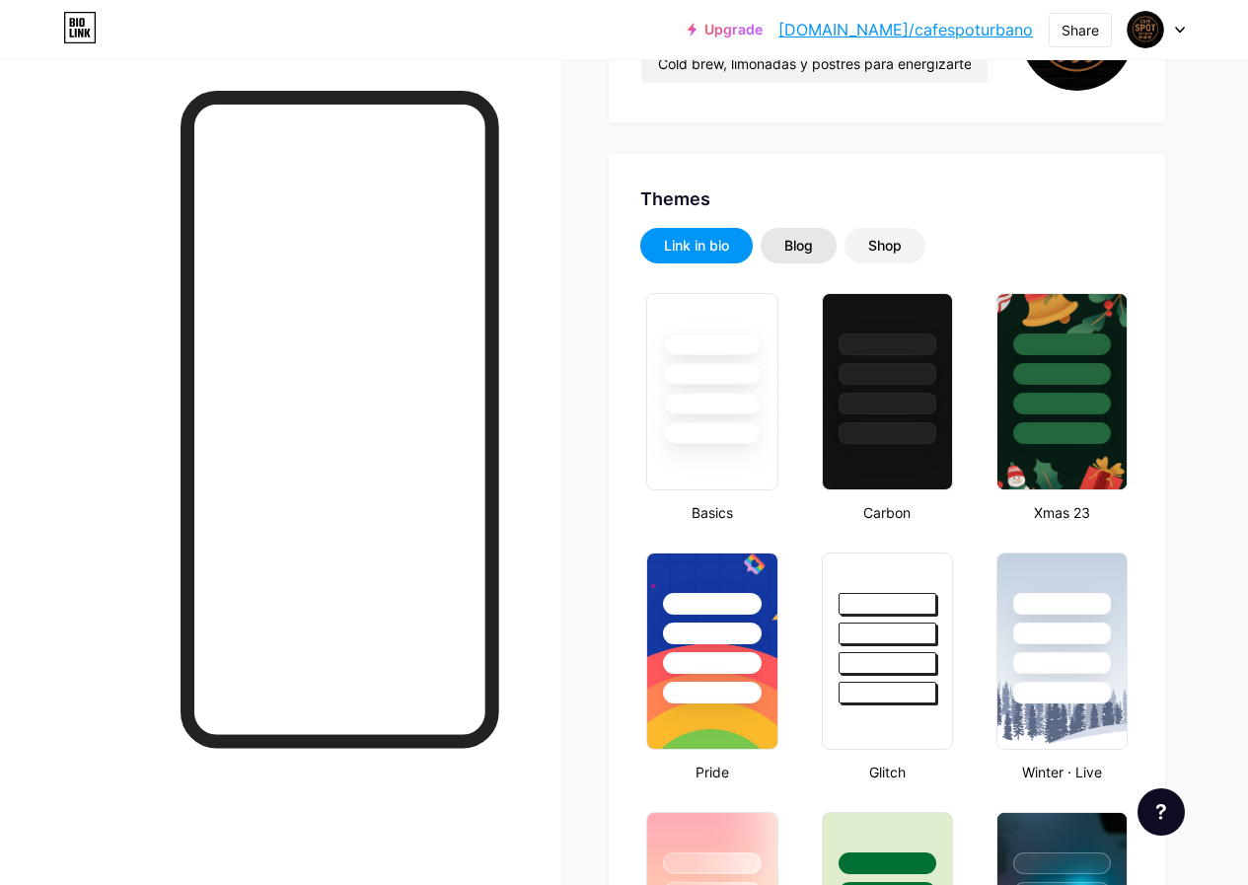
click at [820, 234] on div "Blog" at bounding box center [799, 246] width 76 height 36
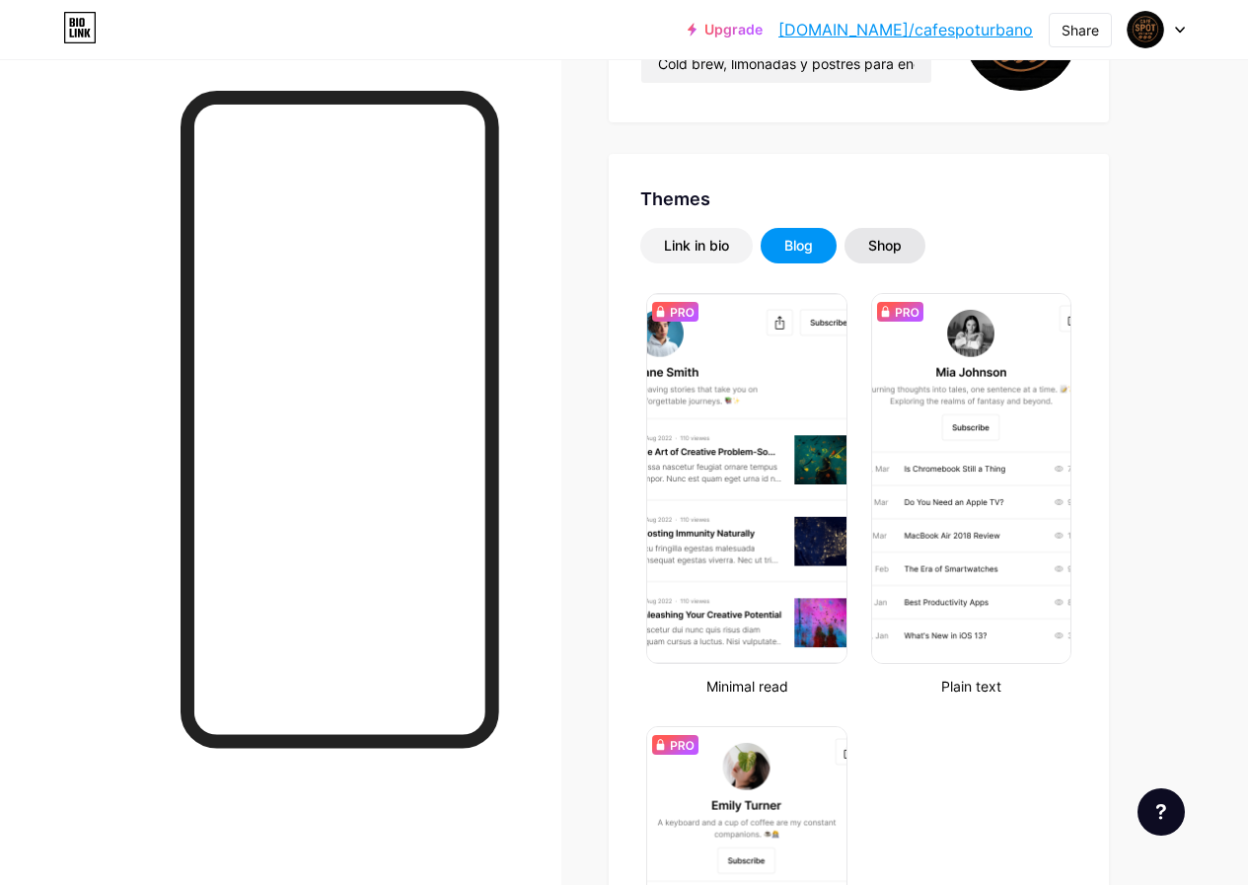
click at [902, 240] on div "Shop" at bounding box center [885, 246] width 34 height 20
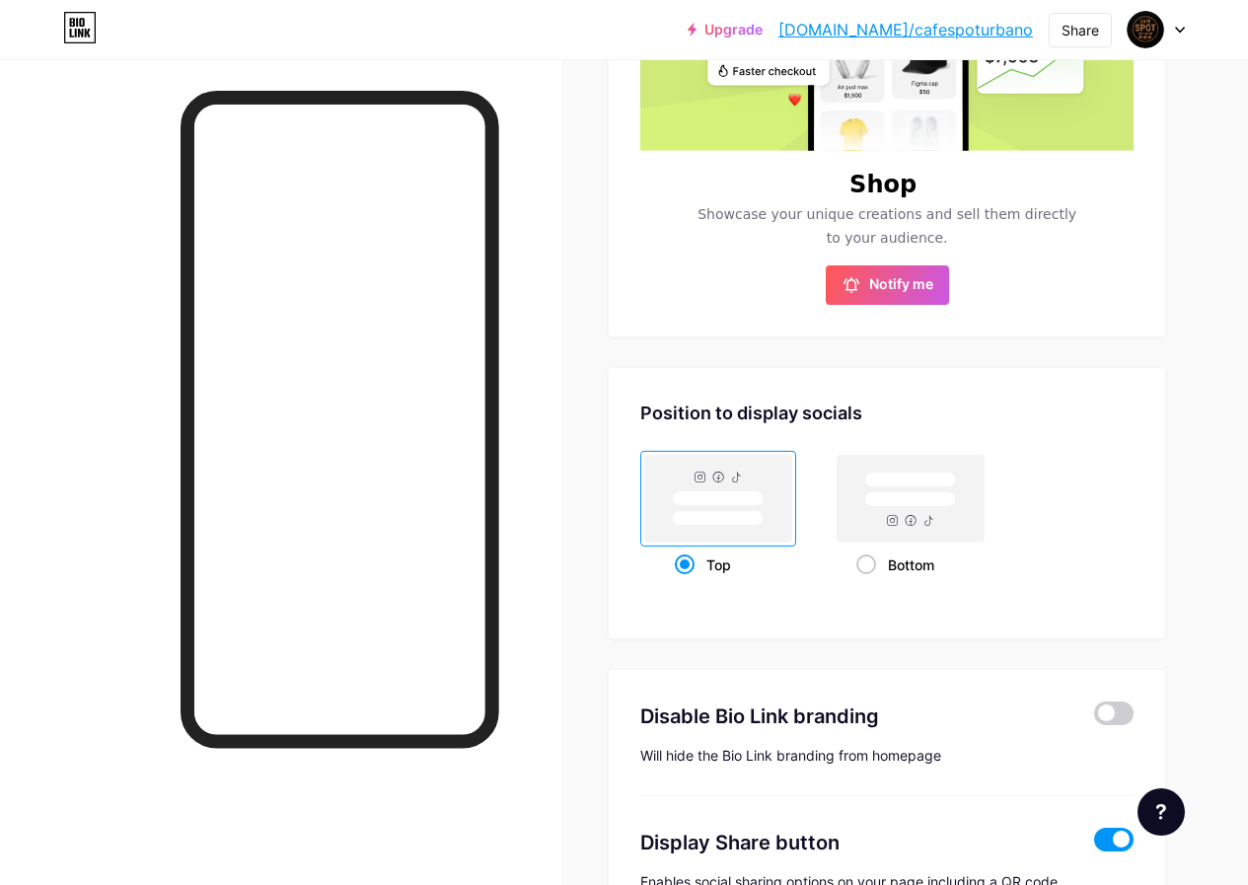
scroll to position [99, 0]
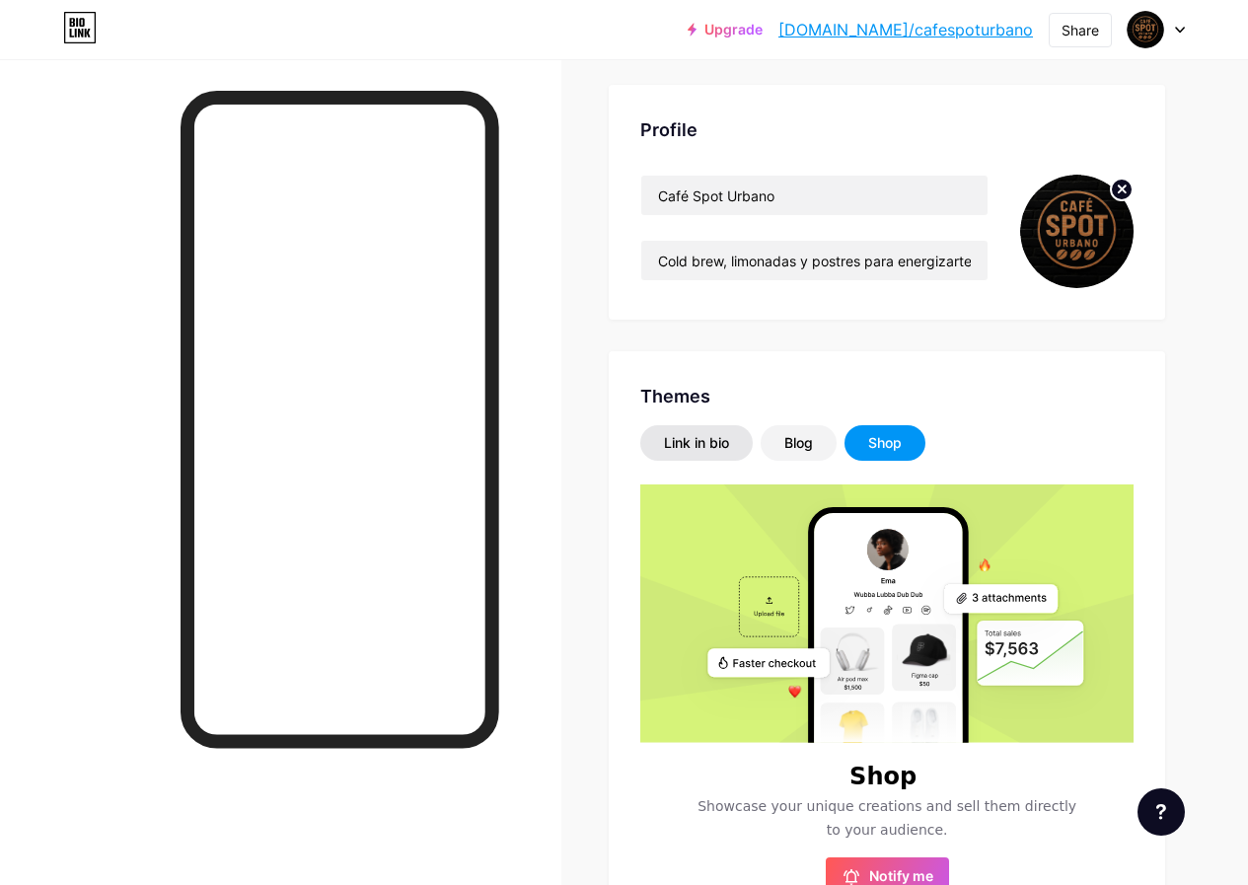
click at [720, 435] on div "Link in bio" at bounding box center [696, 443] width 65 height 20
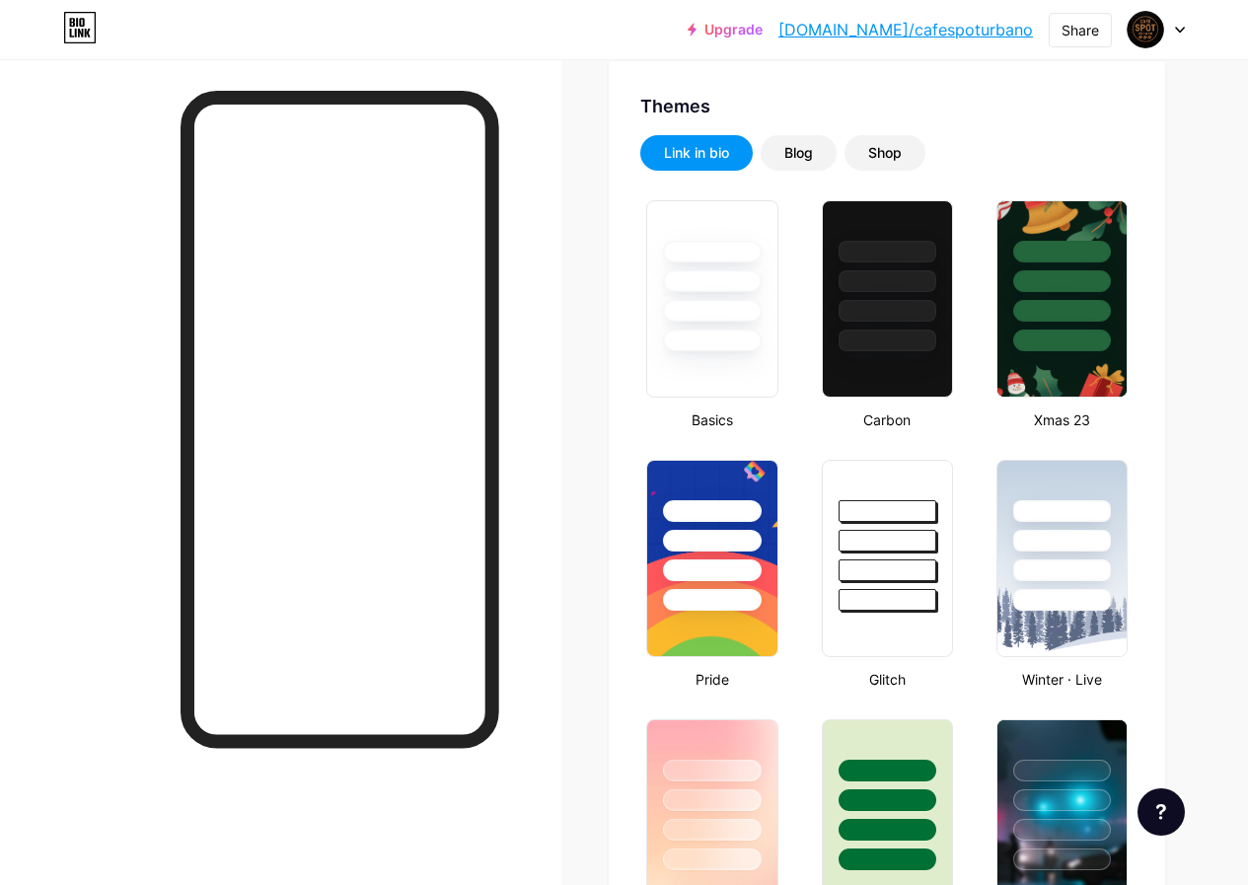
scroll to position [0, 0]
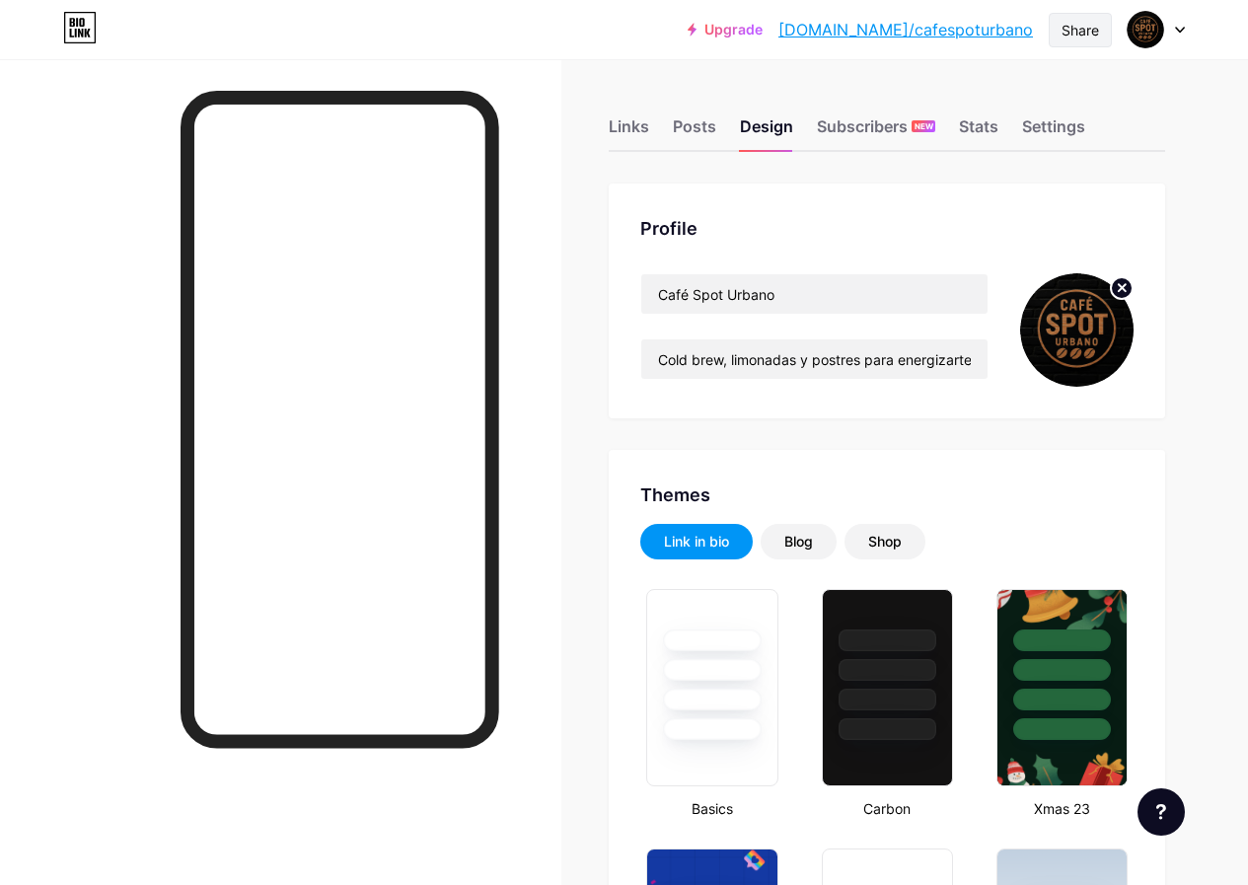
click at [1070, 30] on div "Share" at bounding box center [1080, 30] width 37 height 21
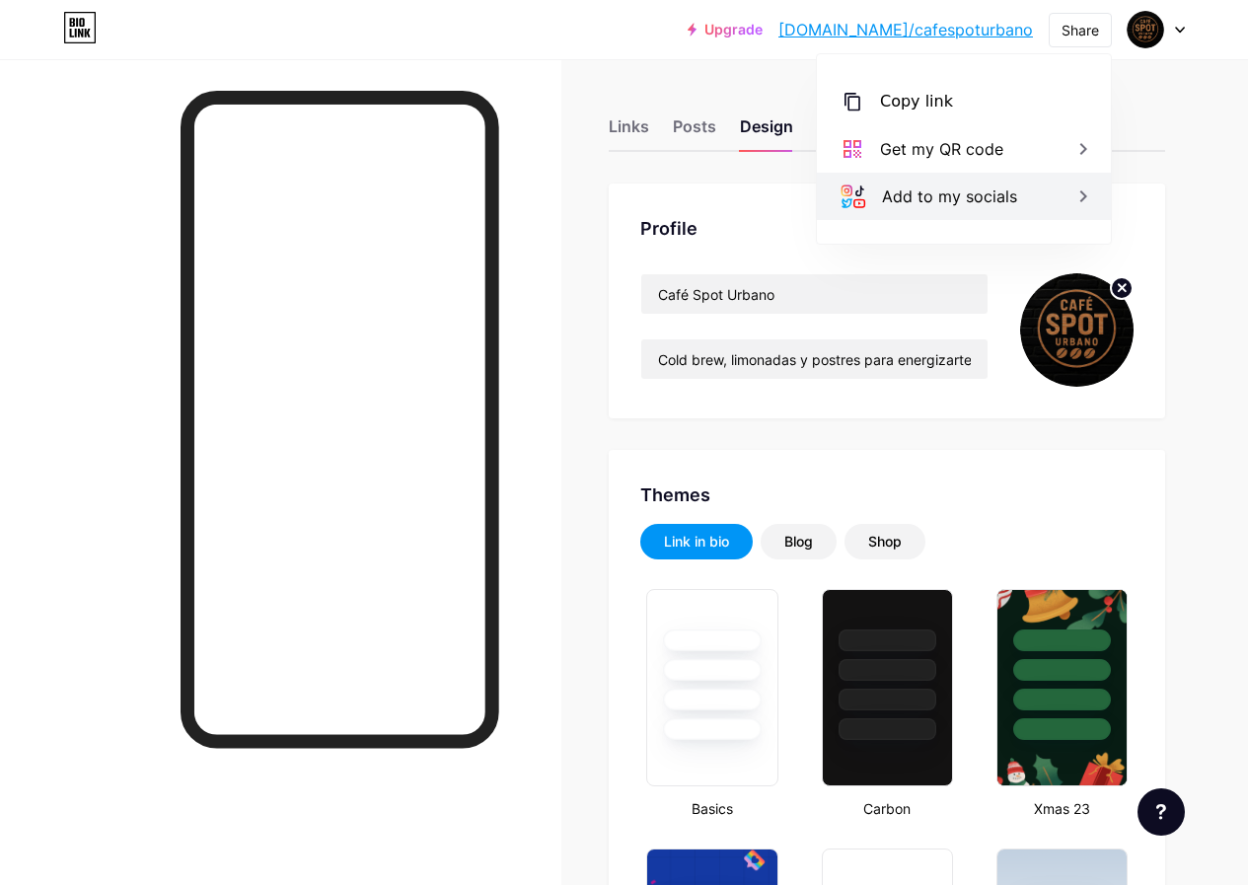
click at [1085, 199] on icon at bounding box center [1084, 196] width 7 height 12
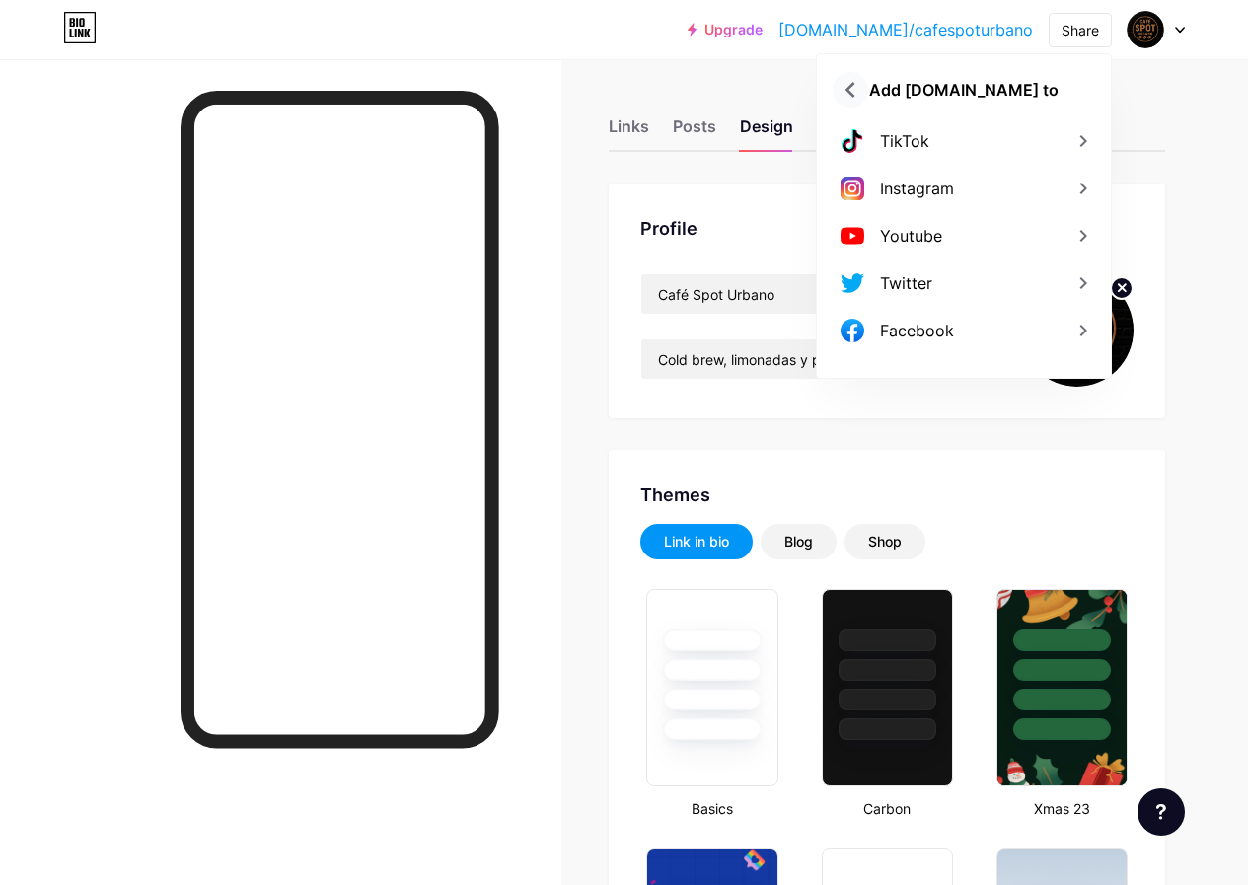
click at [844, 96] on icon at bounding box center [851, 90] width 32 height 32
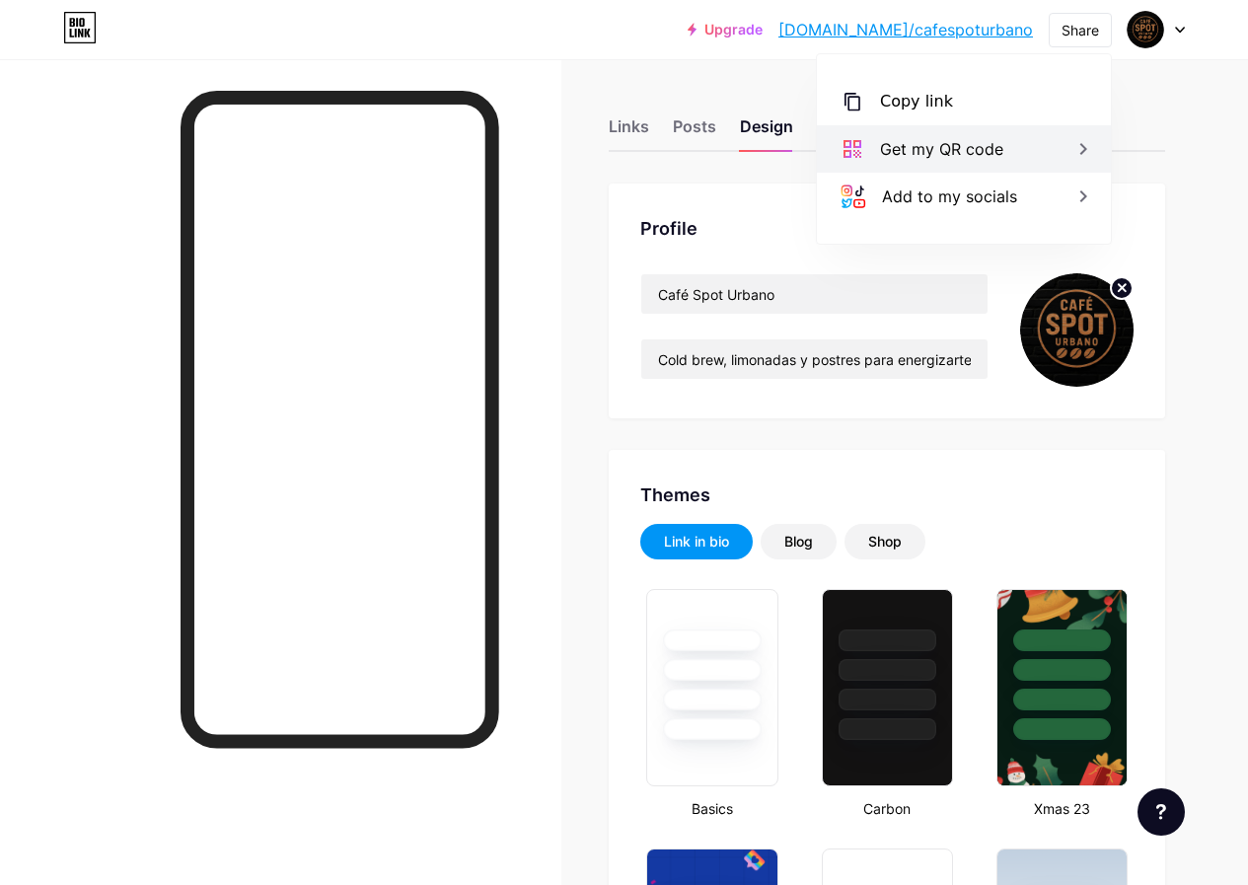
click at [1087, 140] on icon at bounding box center [1084, 149] width 24 height 24
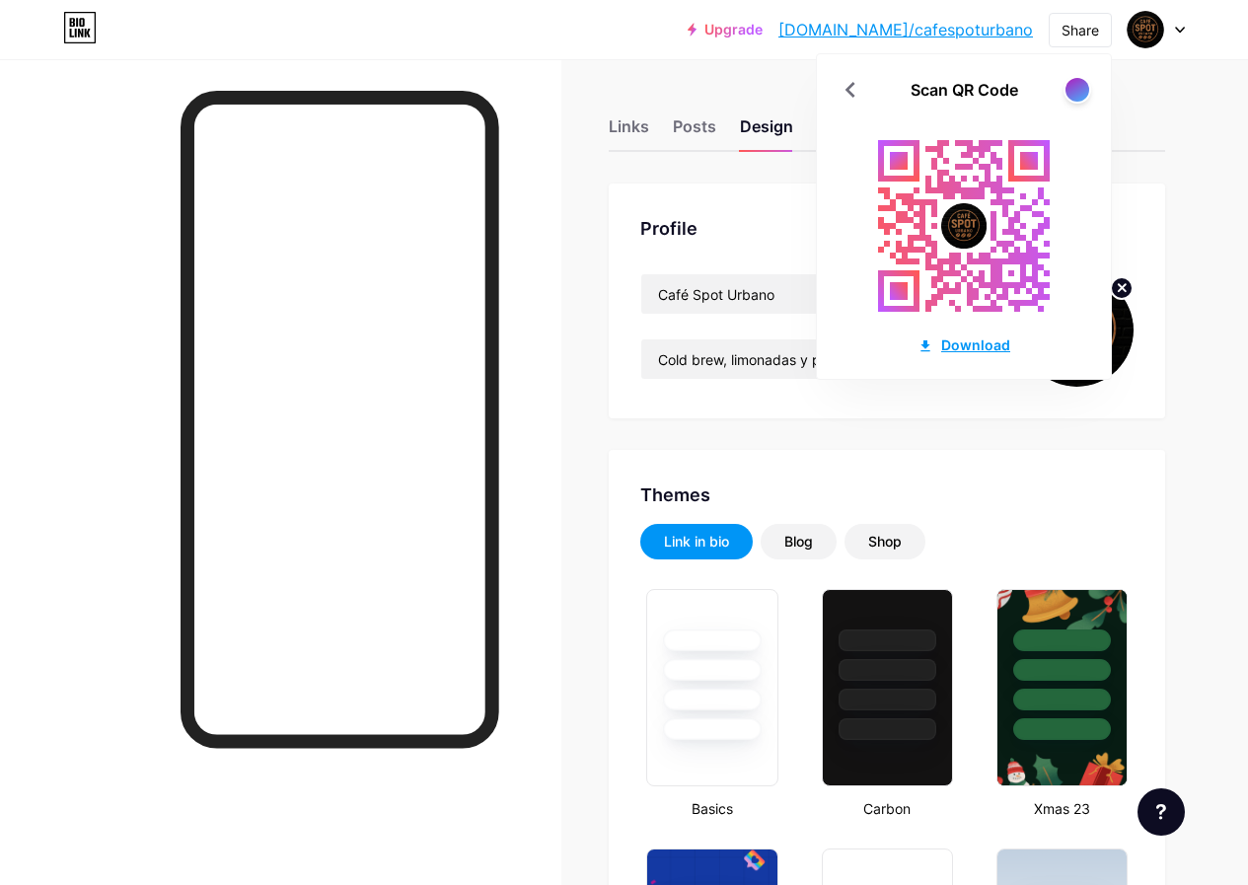
click at [976, 347] on div "Download" at bounding box center [964, 345] width 93 height 21
click at [1182, 39] on div at bounding box center [1156, 30] width 57 height 36
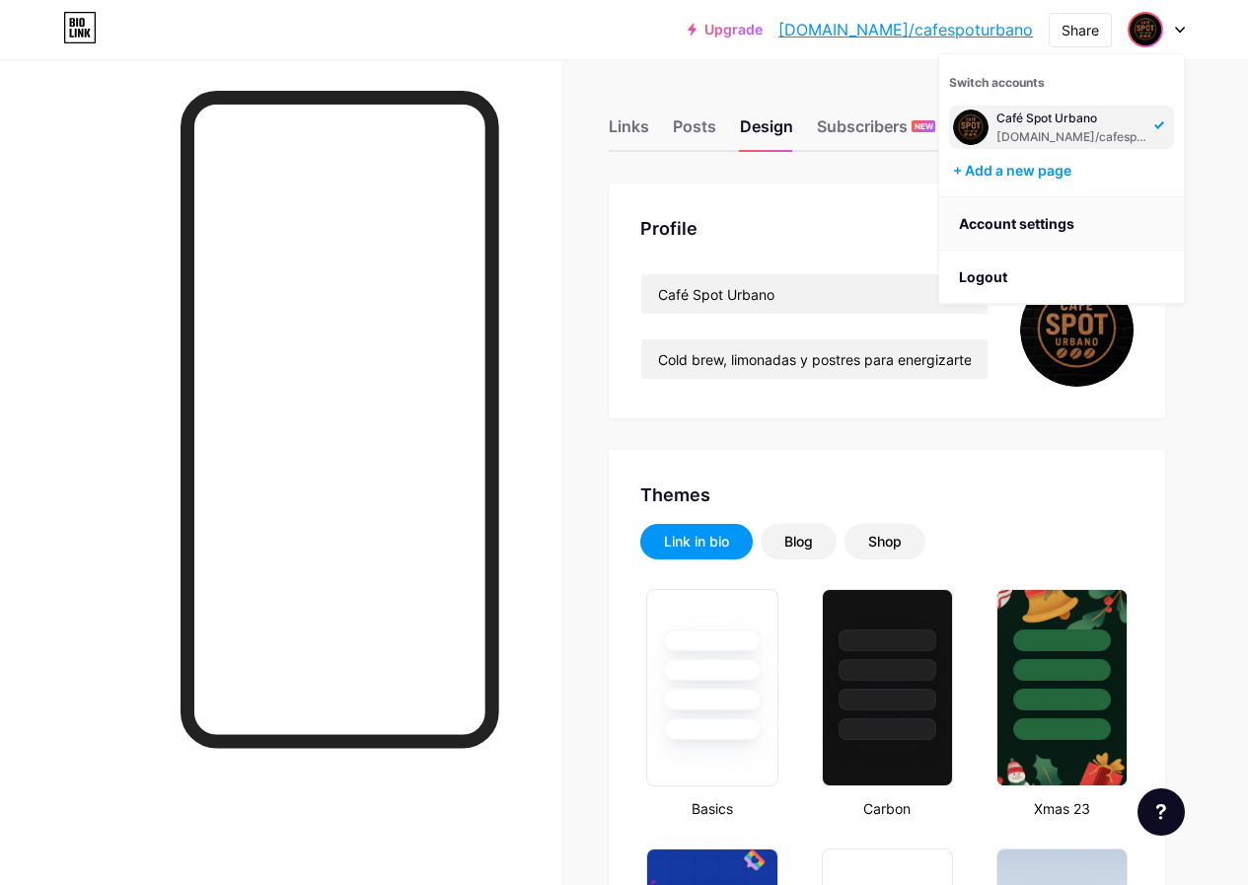
click at [1098, 228] on link "Account settings" at bounding box center [1061, 223] width 245 height 53
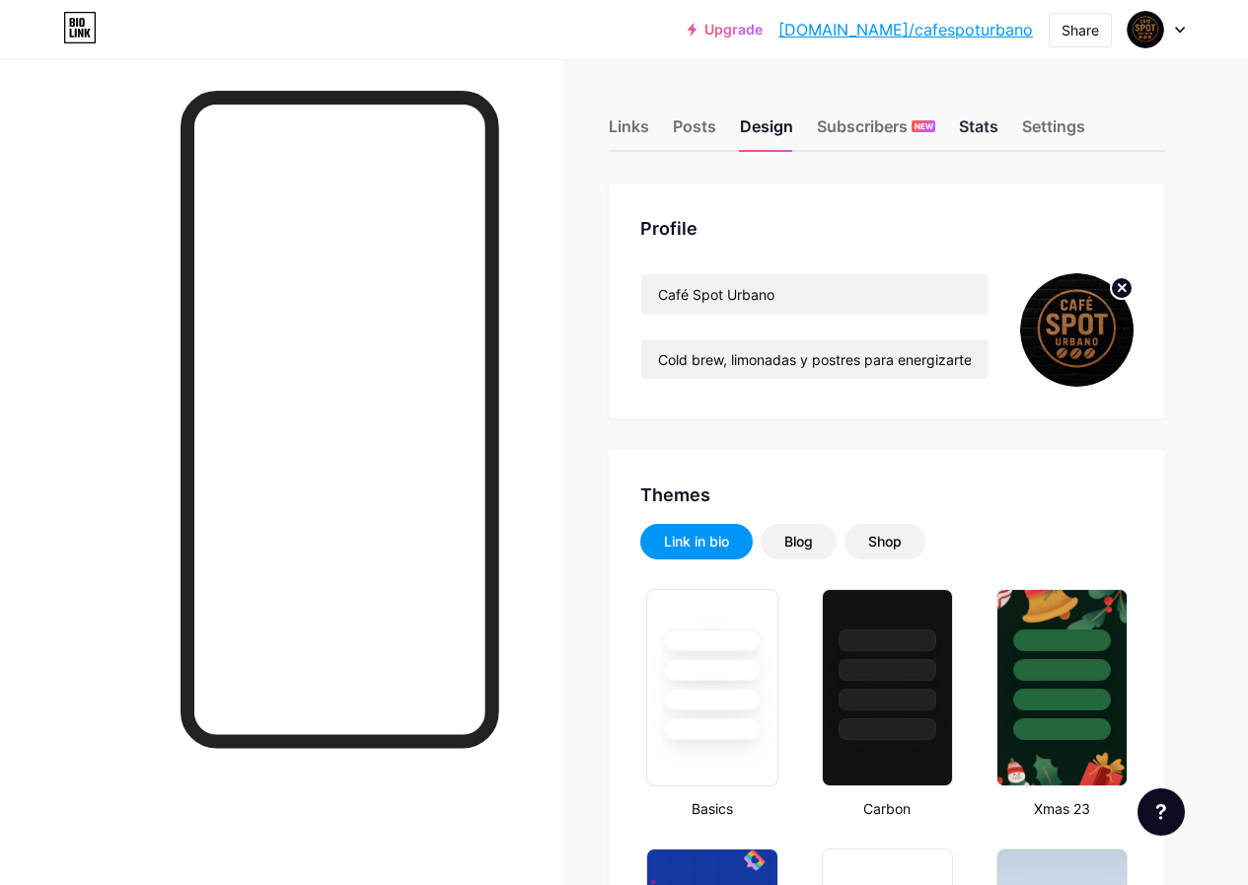
click at [997, 127] on div "Stats" at bounding box center [978, 132] width 39 height 36
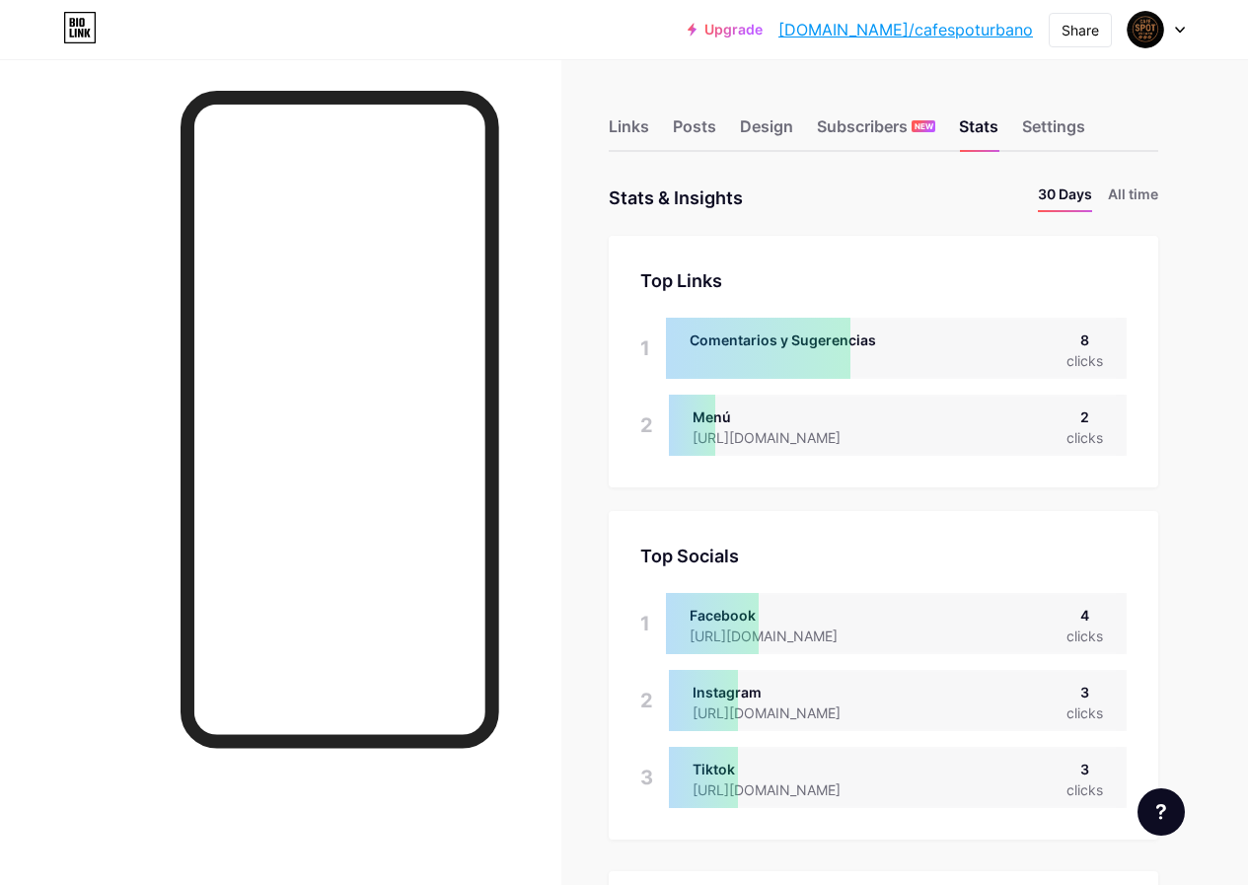
scroll to position [885, 1248]
click at [881, 338] on div "Comentarios y Sugerencias 8 clicks" at bounding box center [896, 348] width 461 height 61
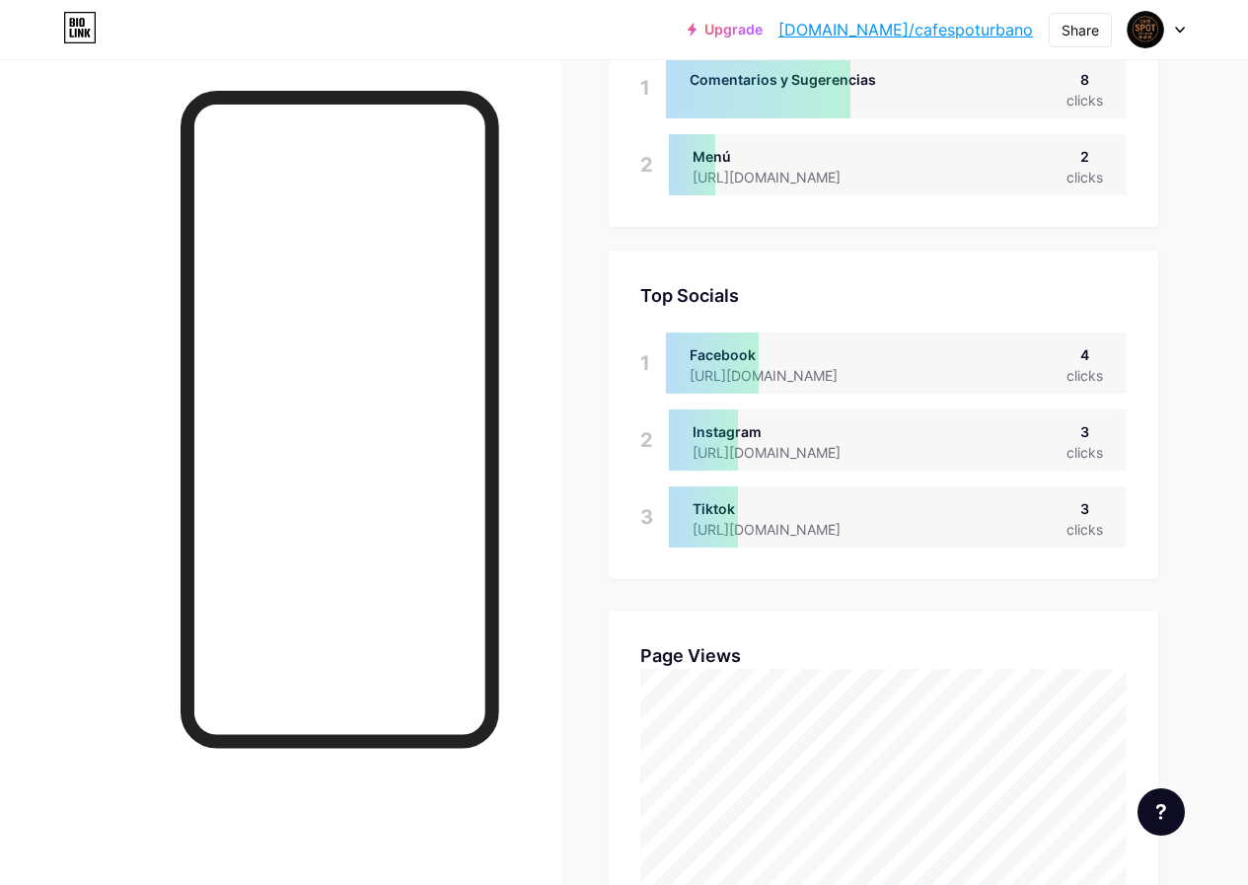
scroll to position [0, 0]
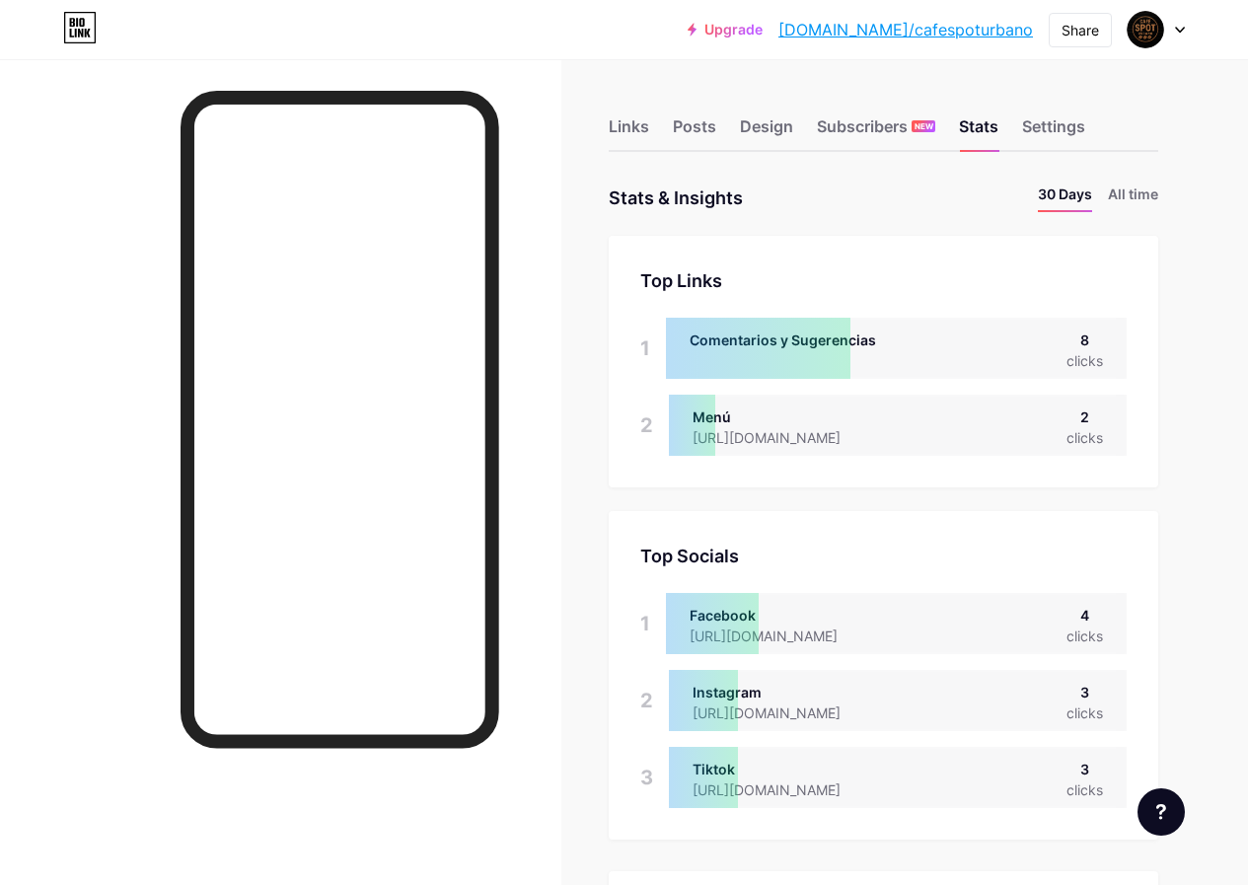
click at [907, 32] on link "[DOMAIN_NAME]/cafespoturbano" at bounding box center [906, 30] width 255 height 24
click at [779, 125] on div "Design" at bounding box center [766, 132] width 53 height 36
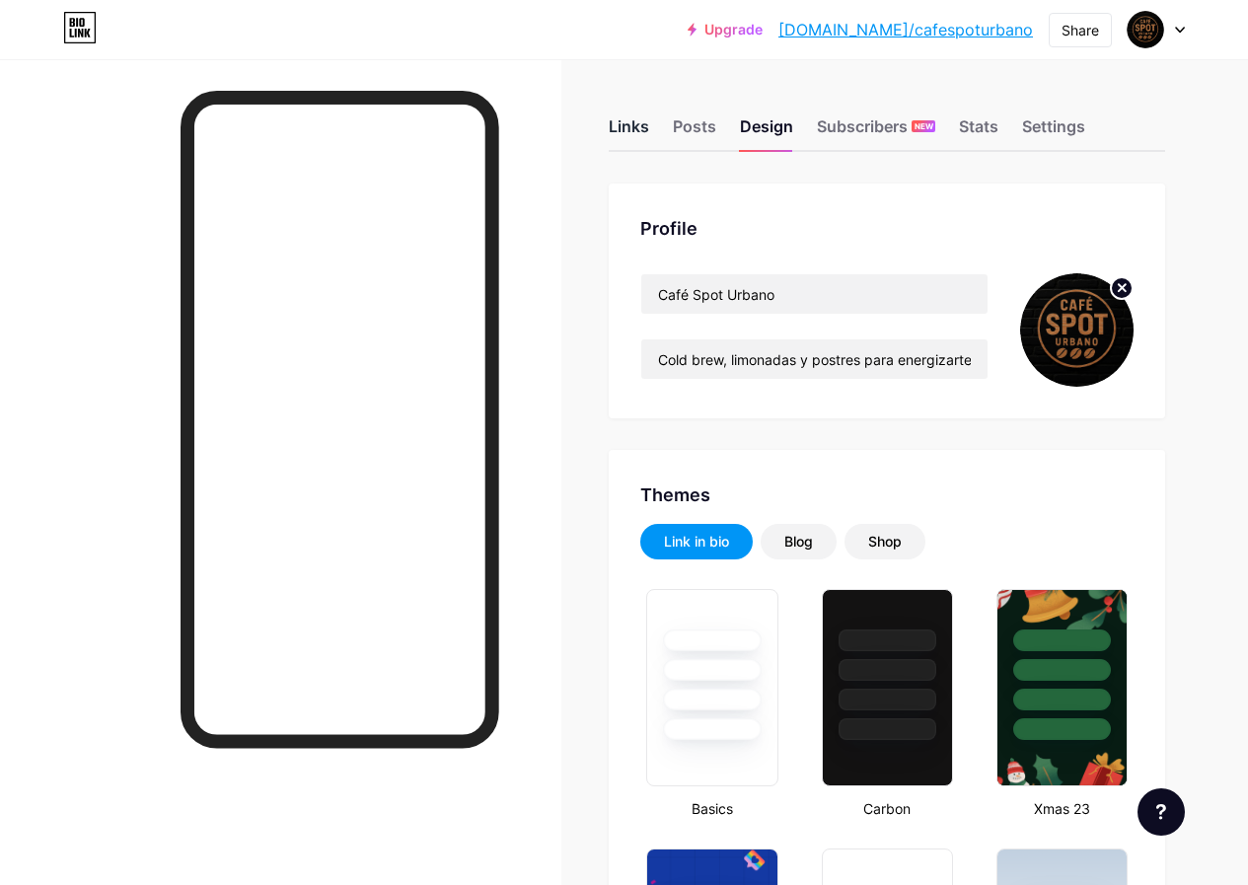
click at [635, 134] on div "Links" at bounding box center [629, 132] width 40 height 36
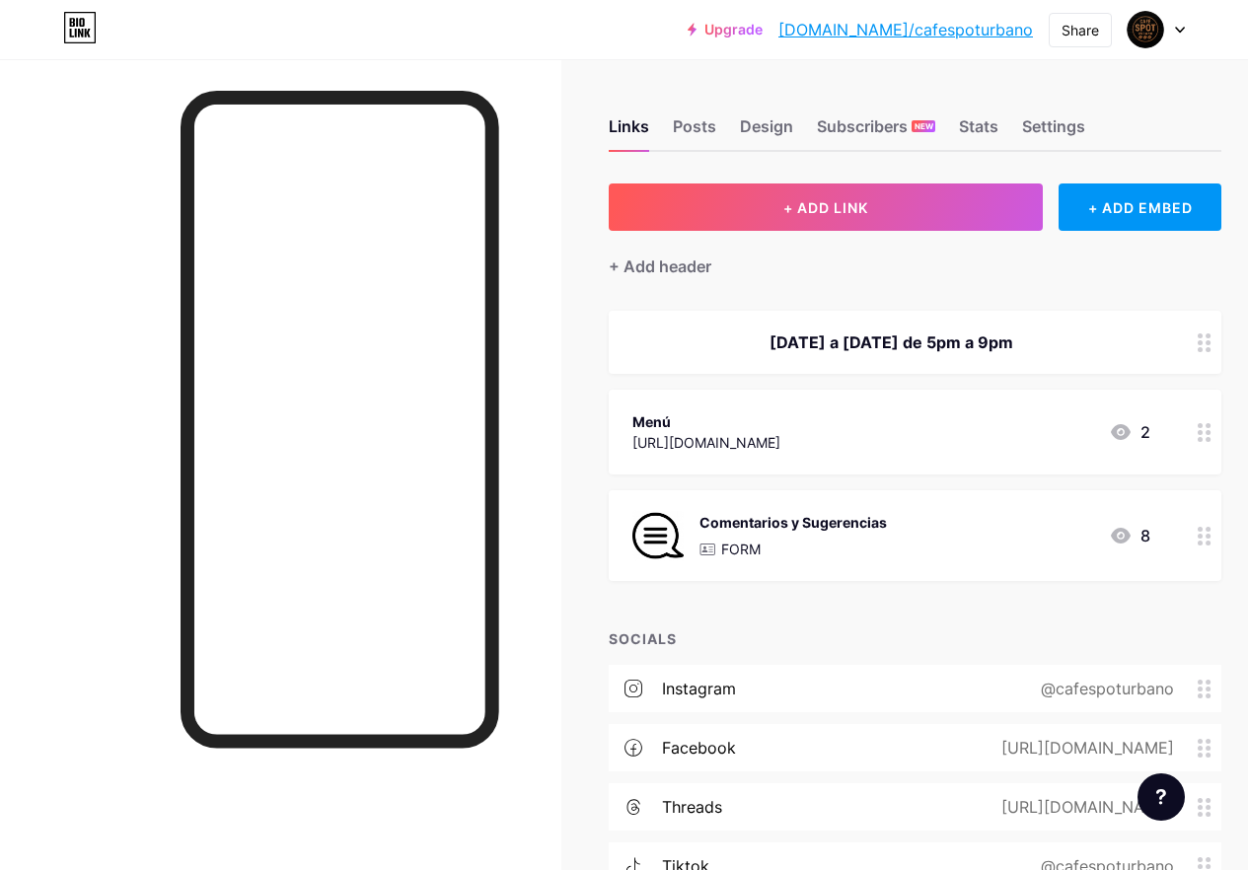
click at [1031, 342] on div "[DATE] a [DATE] de 5pm a 9pm" at bounding box center [892, 343] width 518 height 24
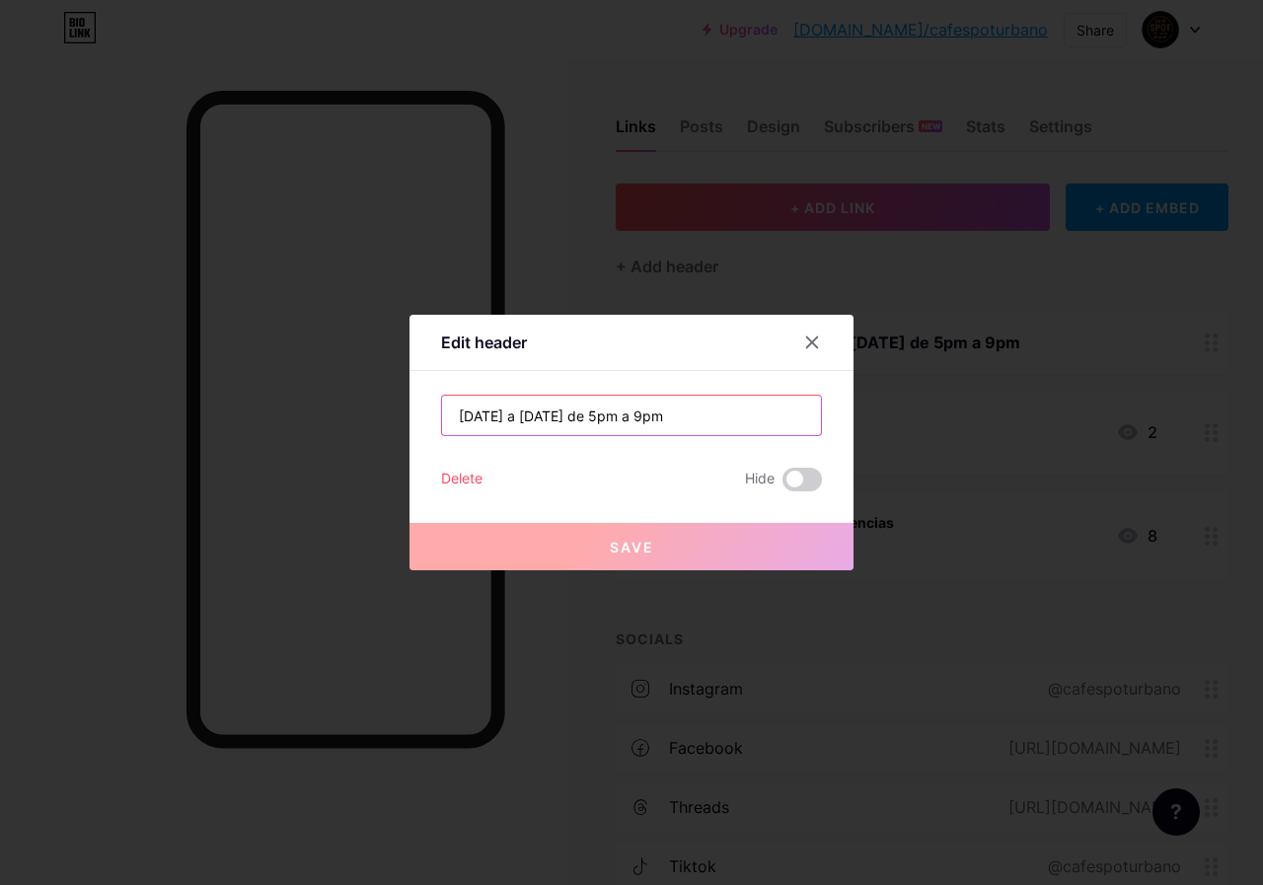
click at [720, 415] on input "[DATE] a [DATE] de 5pm a 9pm" at bounding box center [631, 415] width 379 height 39
click at [804, 348] on icon at bounding box center [812, 343] width 16 height 16
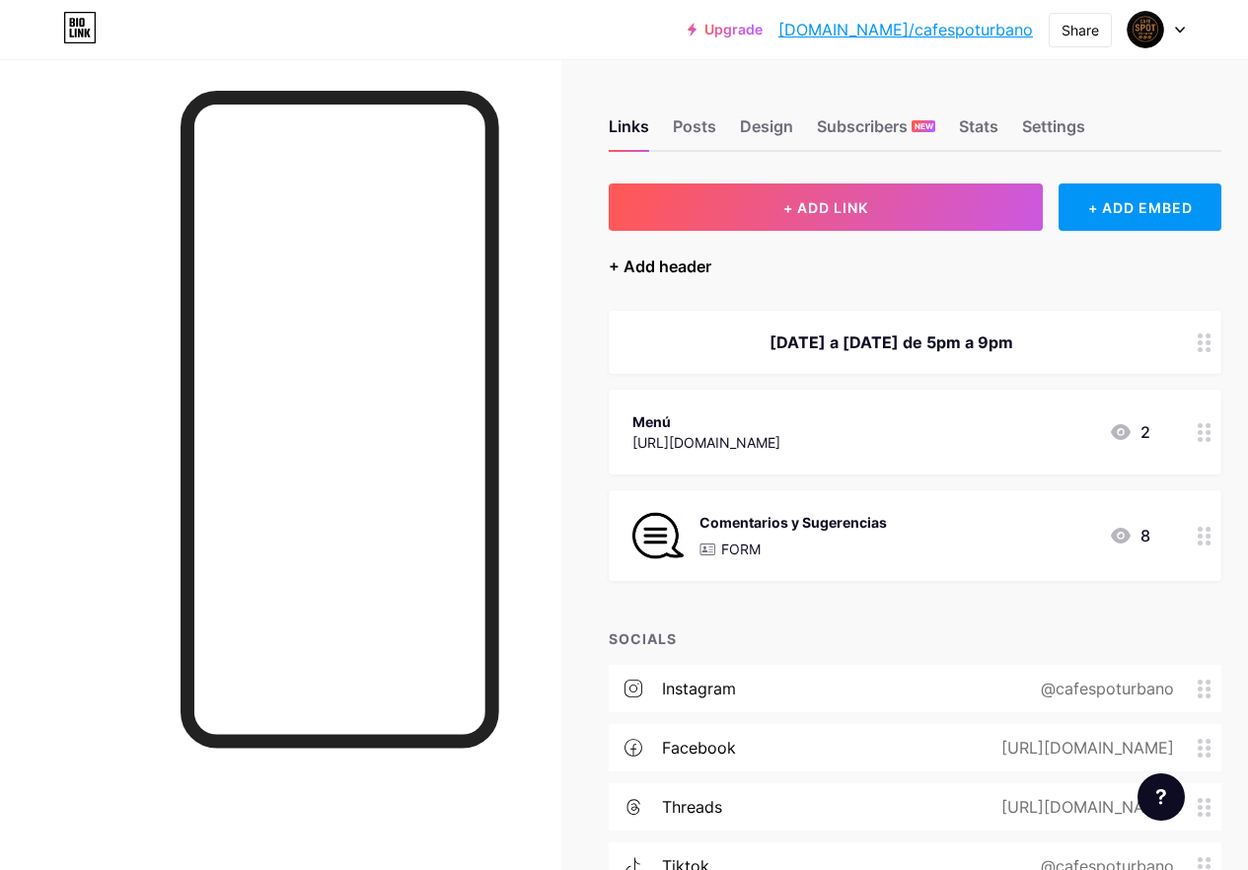
click at [683, 274] on div "+ Add header" at bounding box center [660, 267] width 103 height 24
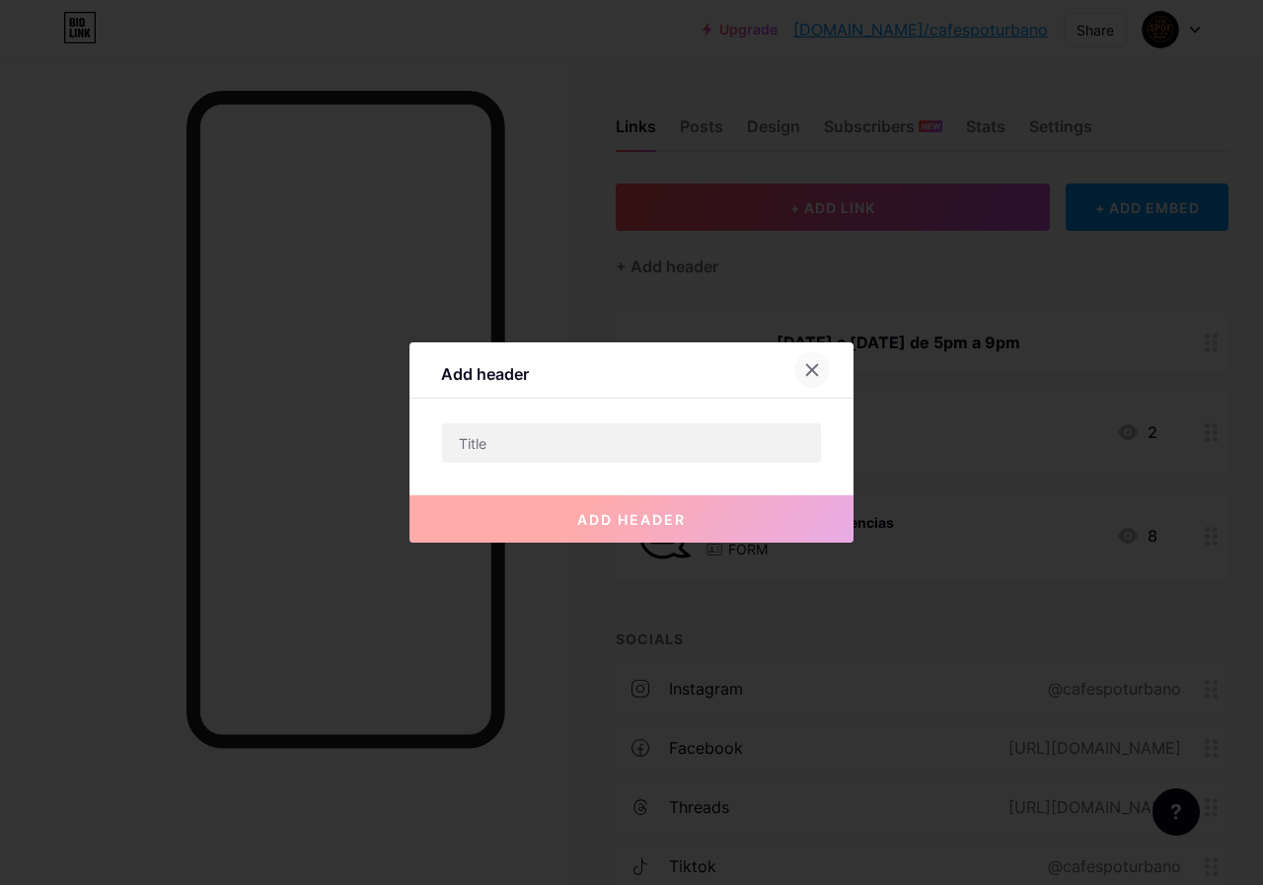
click at [809, 365] on icon at bounding box center [812, 370] width 11 height 11
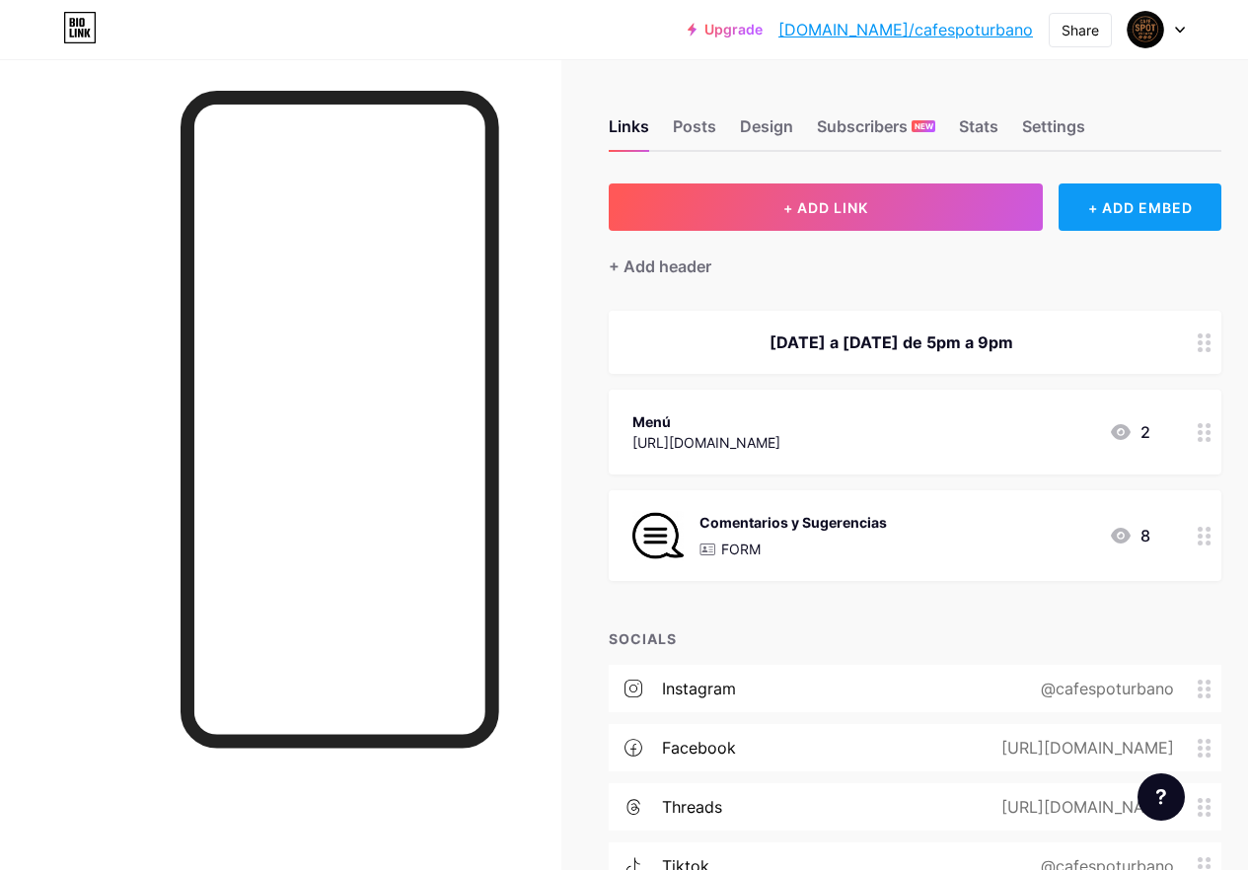
click at [1085, 204] on div "+ ADD EMBED" at bounding box center [1140, 207] width 163 height 47
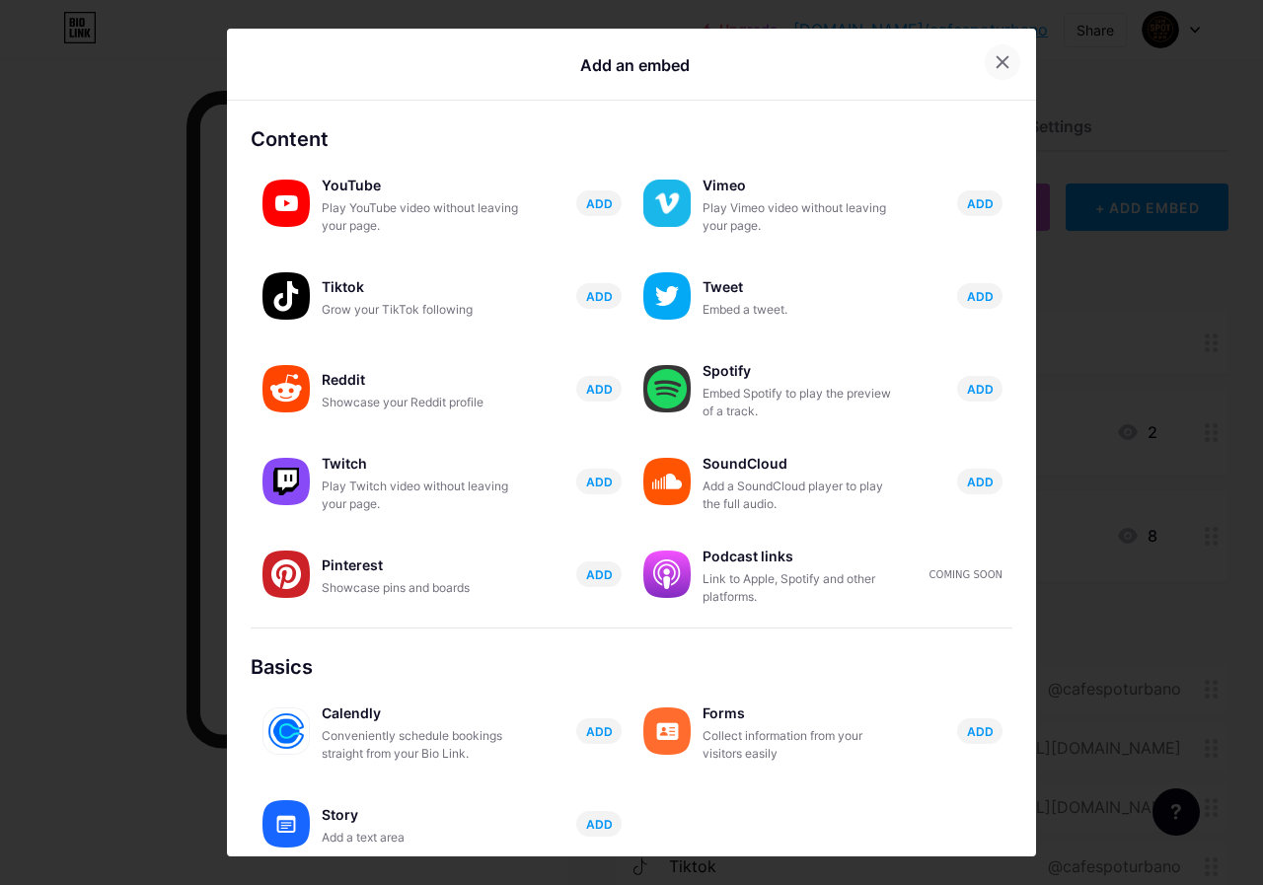
click at [995, 55] on icon at bounding box center [1003, 62] width 16 height 16
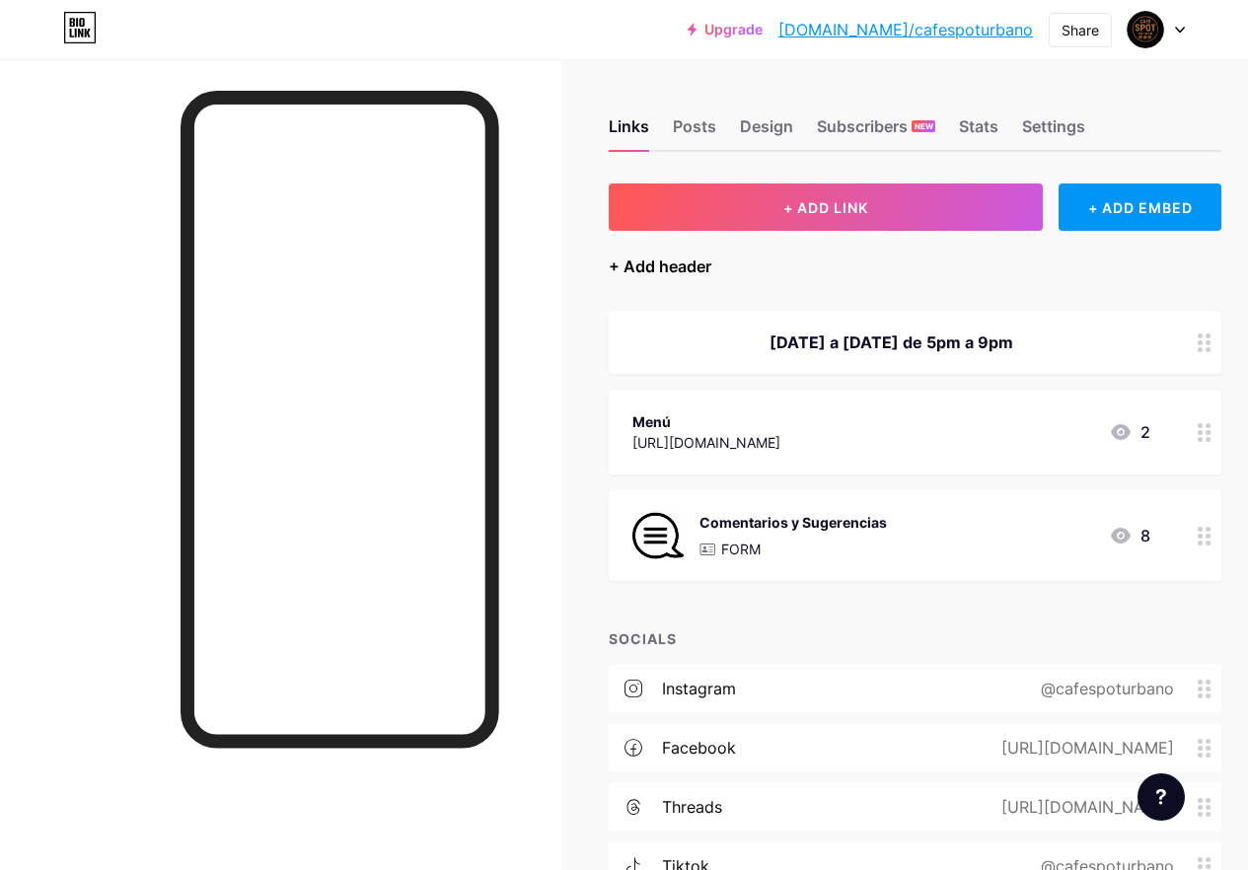
click at [691, 262] on div "+ Add header" at bounding box center [660, 267] width 103 height 24
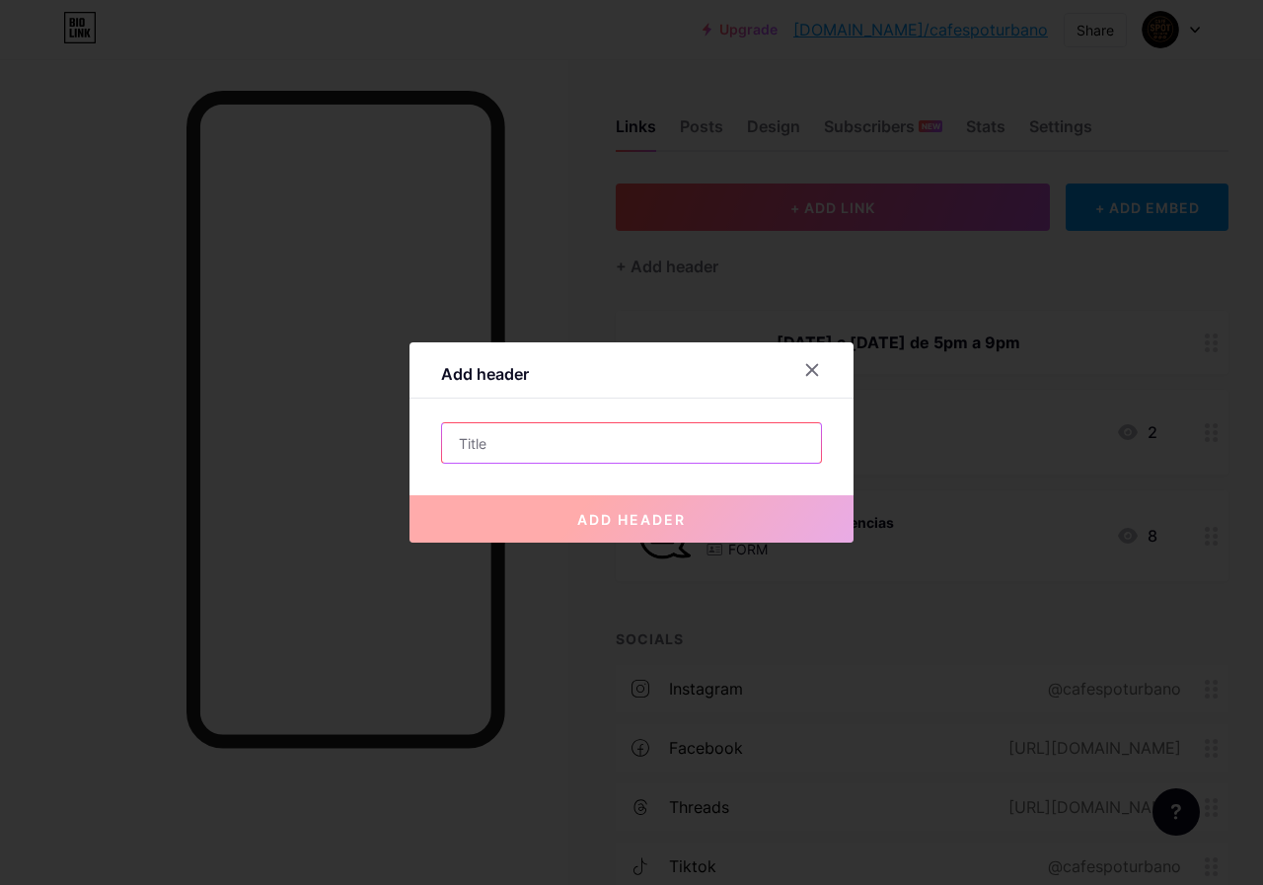
click at [682, 444] on input "text" at bounding box center [631, 442] width 379 height 39
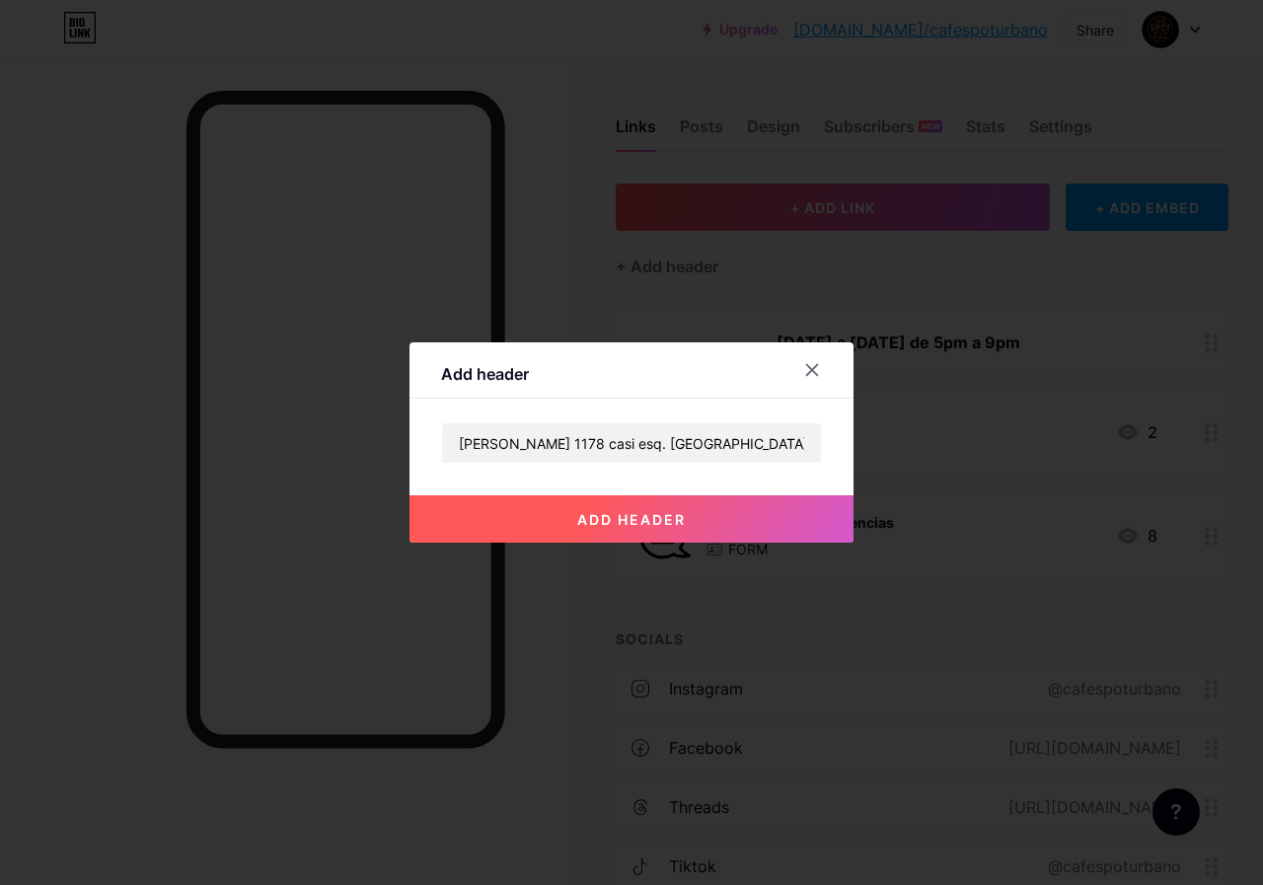
click at [685, 520] on button "add header" at bounding box center [632, 518] width 444 height 47
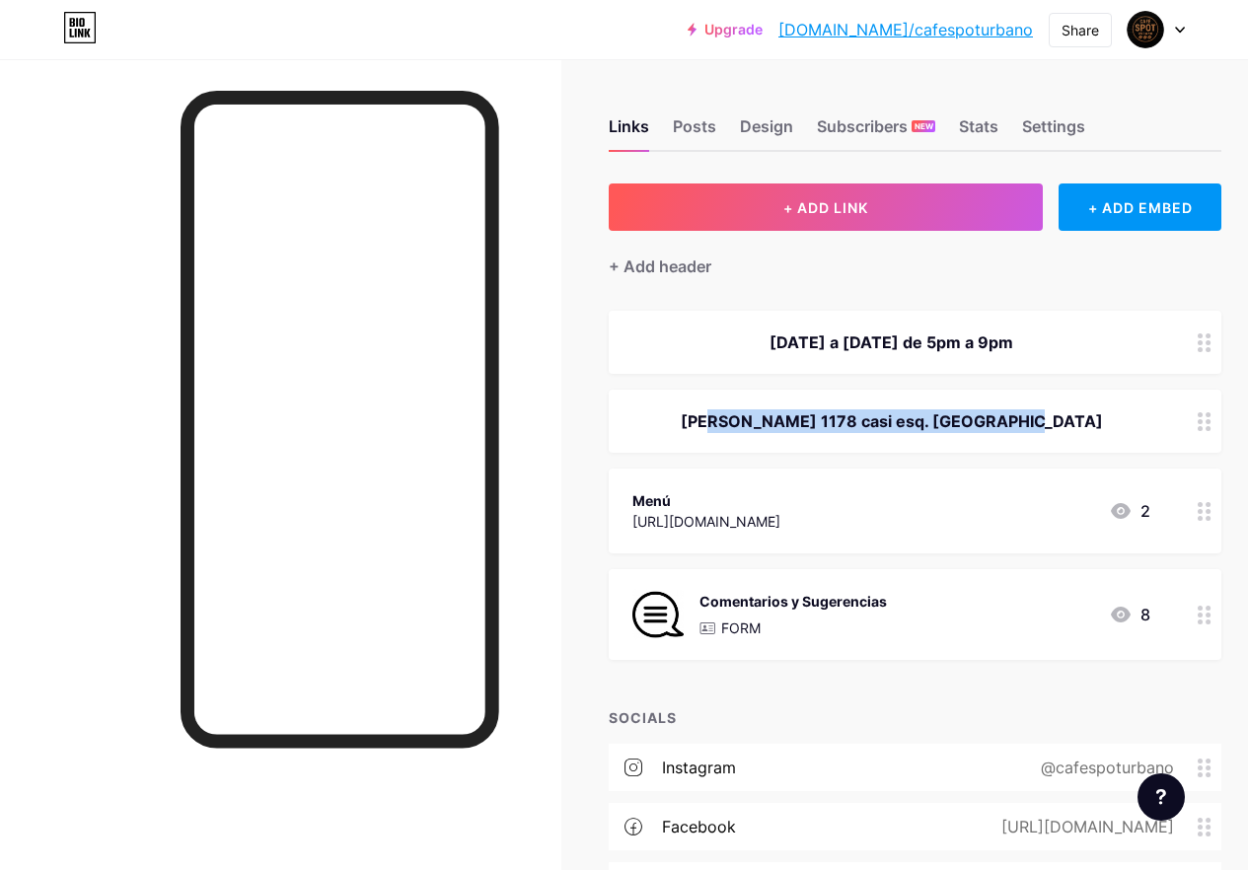
drag, startPoint x: 1056, startPoint y: 416, endPoint x: 743, endPoint y: 435, distance: 313.4
click at [743, 435] on div "[PERSON_NAME] 1178 casi esq. [GEOGRAPHIC_DATA]" at bounding box center [915, 421] width 613 height 63
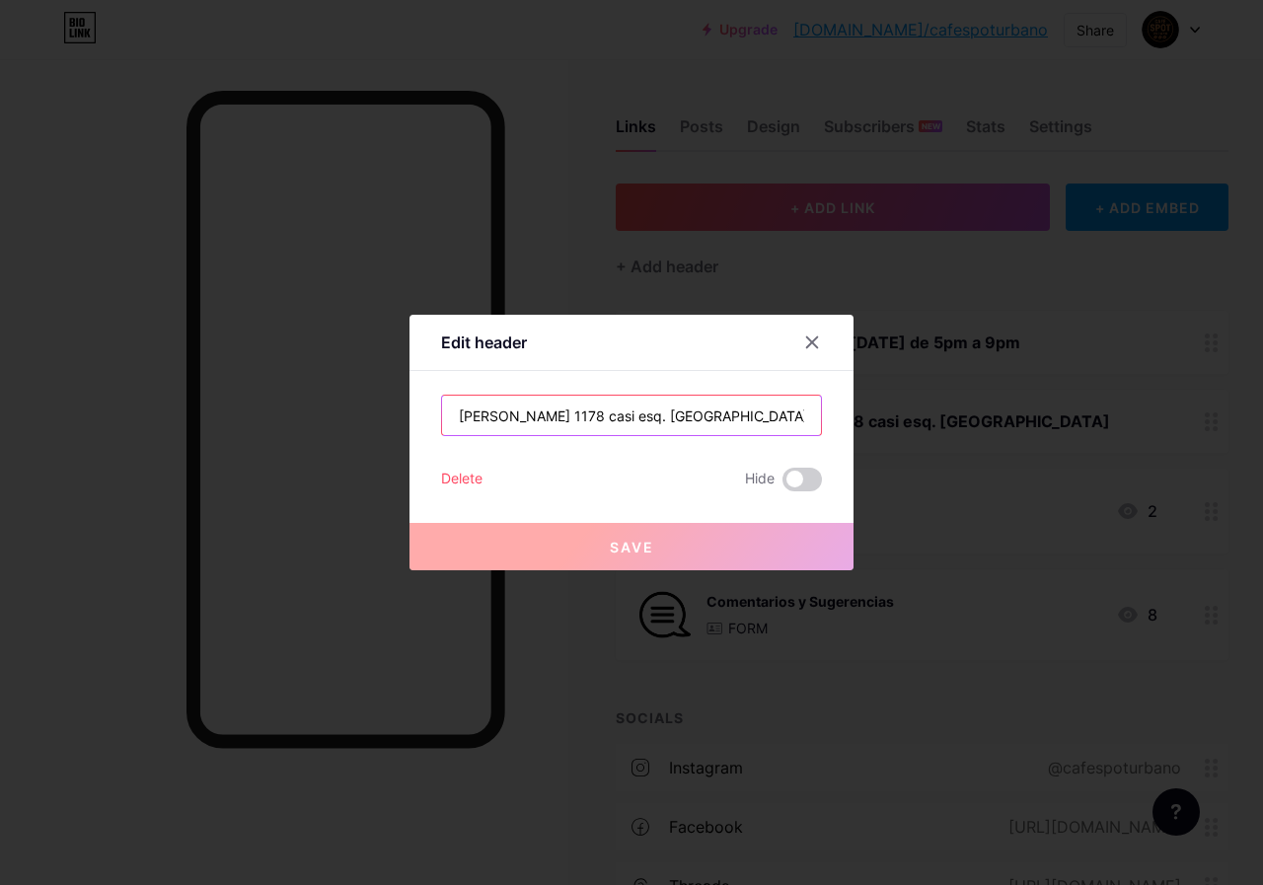
drag, startPoint x: 752, startPoint y: 415, endPoint x: 420, endPoint y: 418, distance: 331.6
click at [420, 418] on div "Edit header [PERSON_NAME] 1178 casi esq. Jalisco Delete Hide Save" at bounding box center [632, 443] width 444 height 256
click at [807, 343] on icon at bounding box center [812, 342] width 11 height 11
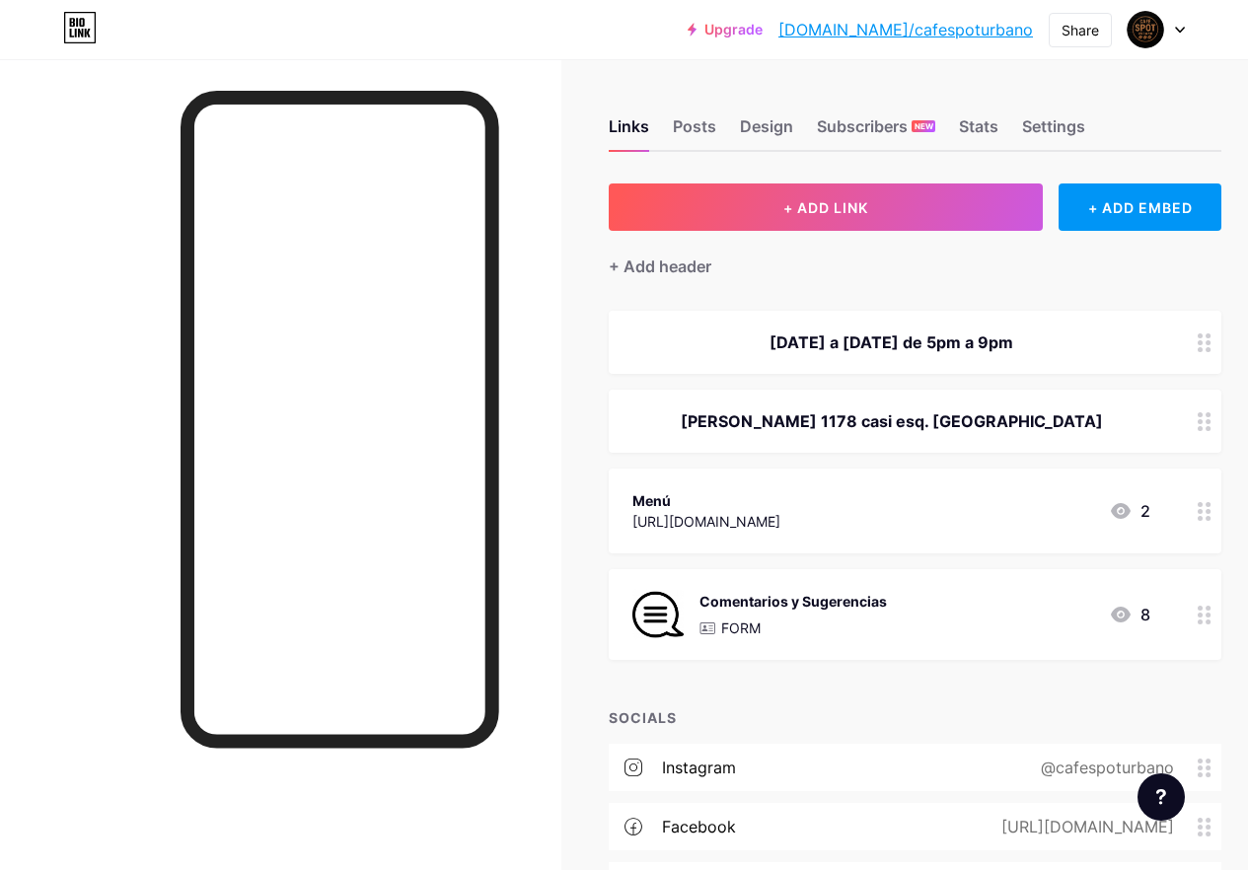
click at [910, 350] on div "[DATE] a [DATE] de 5pm a 9pm" at bounding box center [892, 343] width 518 height 24
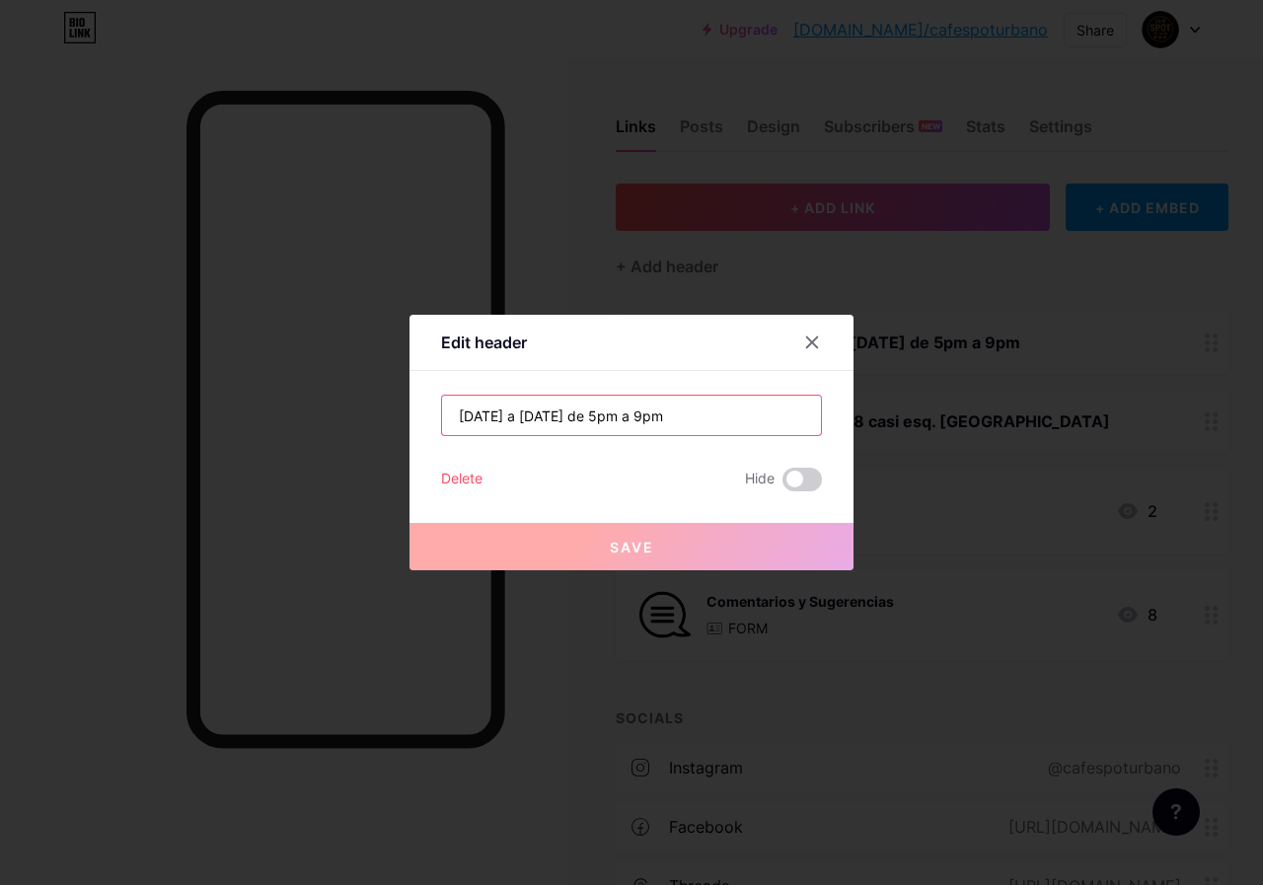
click at [726, 424] on input "[DATE] a [DATE] de 5pm a 9pm" at bounding box center [631, 415] width 379 height 39
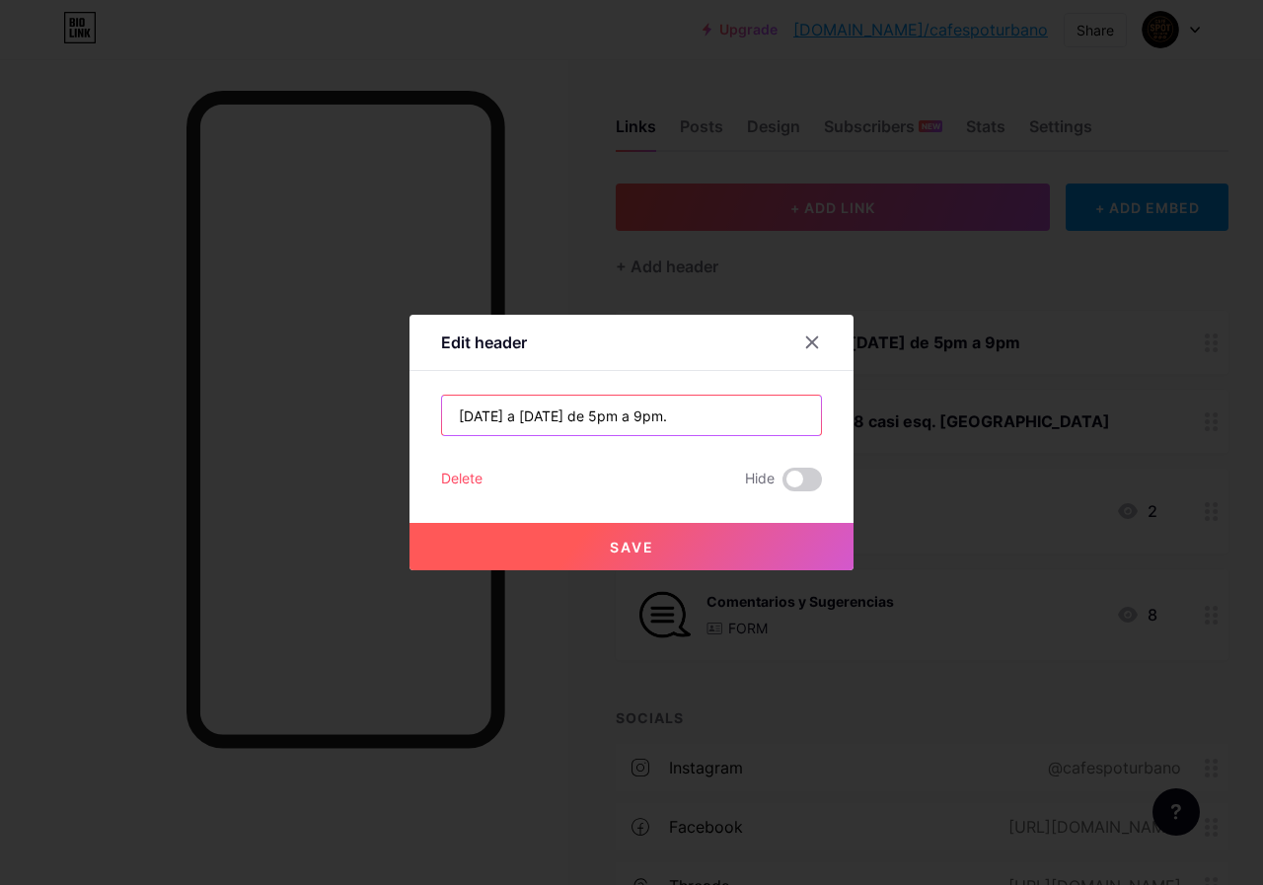
paste input "[PERSON_NAME] 1178 casi esq. [GEOGRAPHIC_DATA]"
click at [707, 542] on button "Save" at bounding box center [632, 546] width 444 height 47
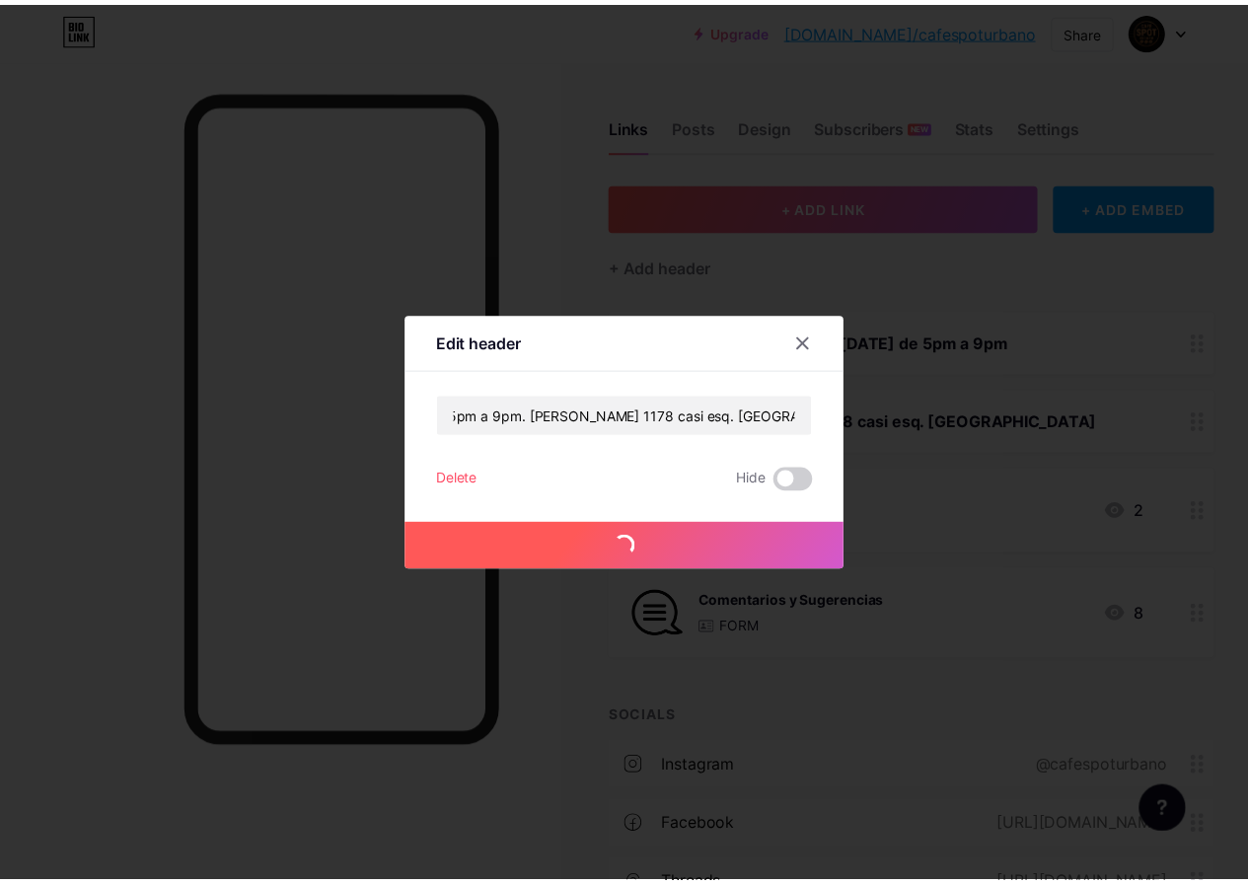
scroll to position [0, 0]
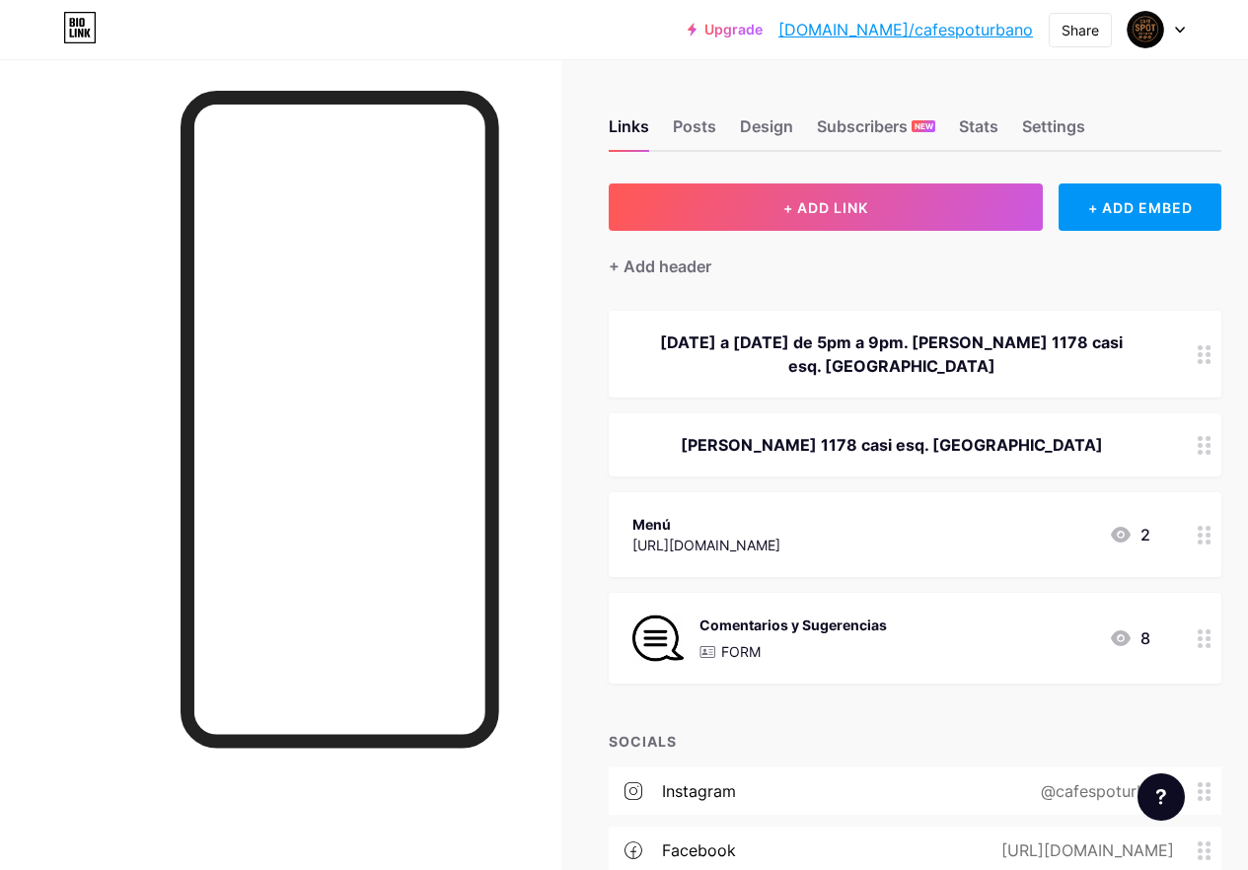
click at [1124, 445] on div "[PERSON_NAME] 1178 casi esq. [GEOGRAPHIC_DATA]" at bounding box center [892, 445] width 518 height 24
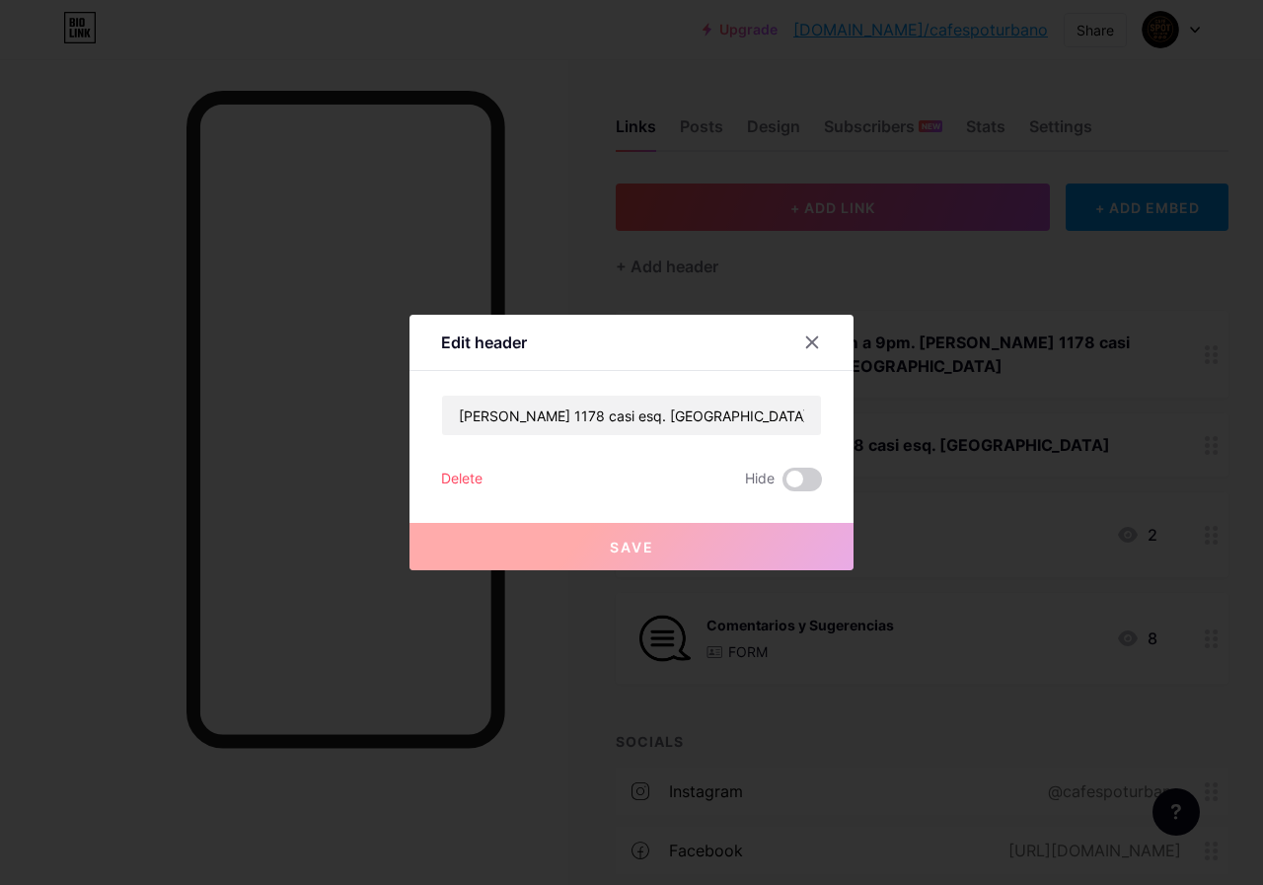
click at [445, 481] on div "Delete" at bounding box center [461, 480] width 41 height 24
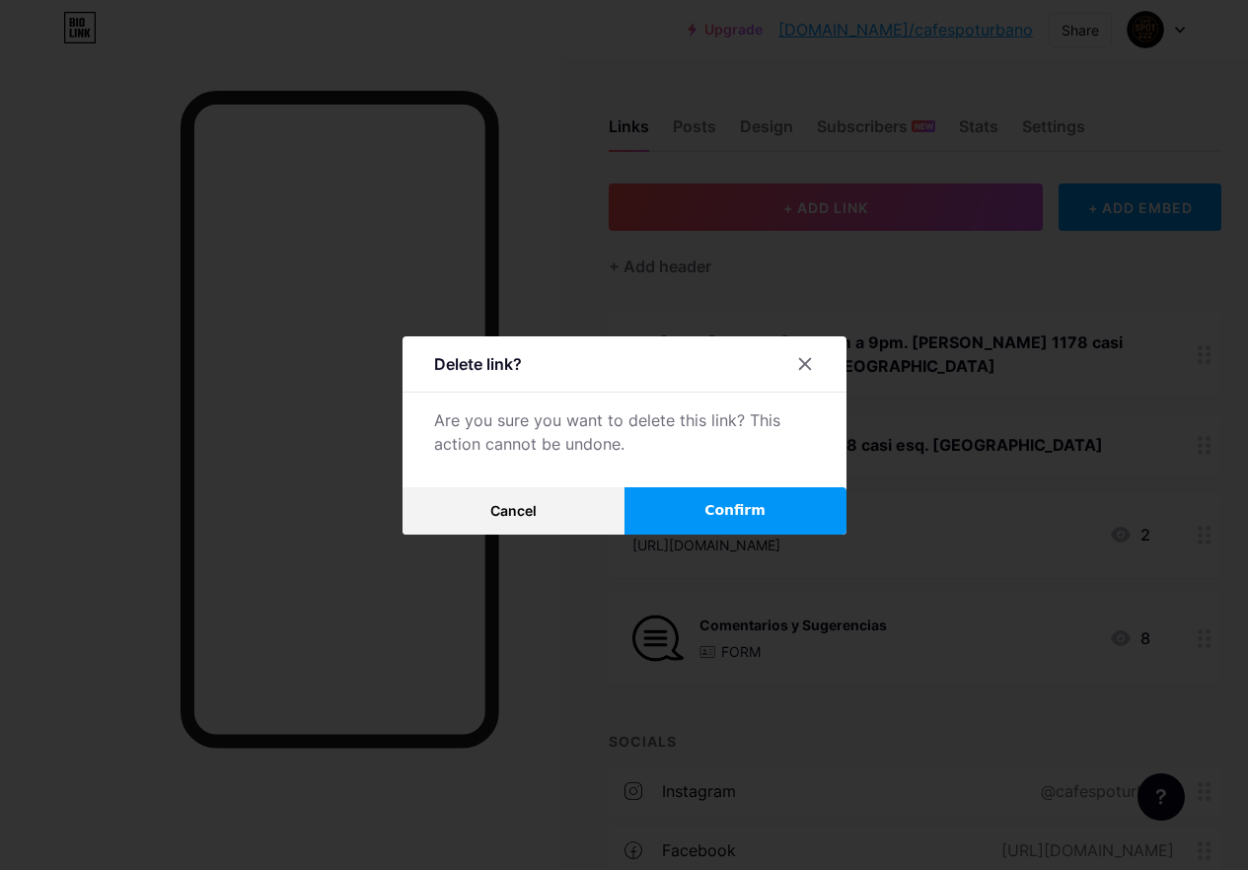
click at [693, 519] on button "Confirm" at bounding box center [736, 510] width 222 height 47
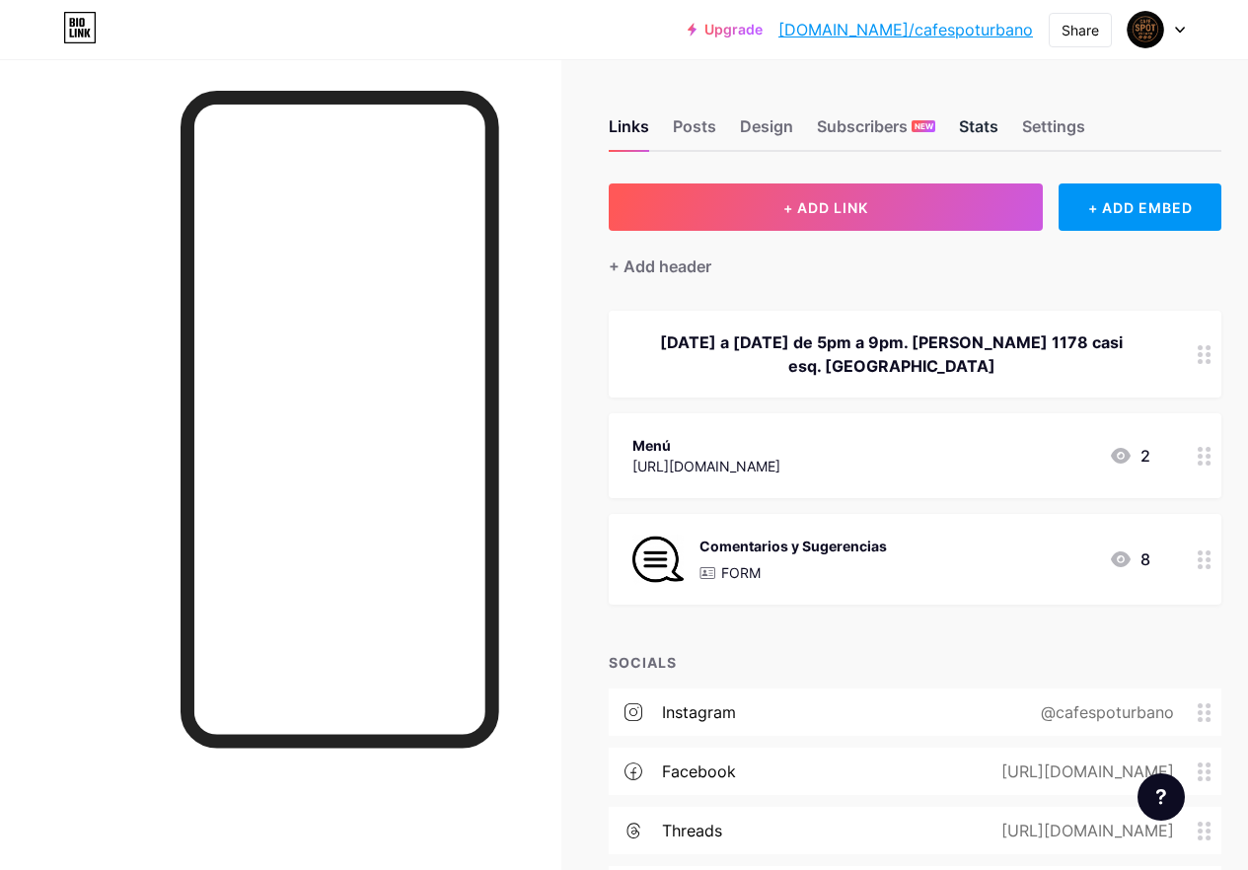
click at [988, 118] on div "Stats" at bounding box center [978, 132] width 39 height 36
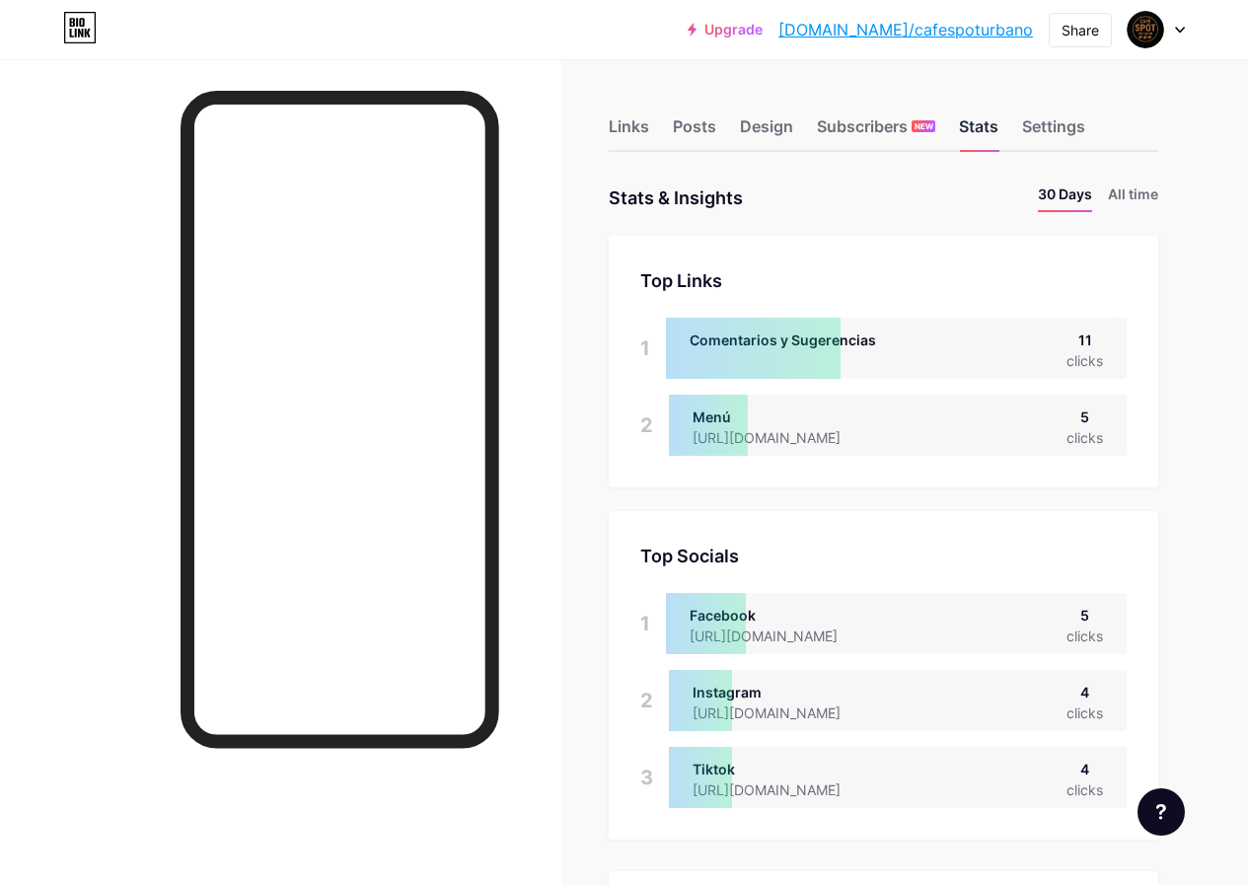
scroll to position [885, 1248]
click at [694, 125] on div "Posts" at bounding box center [694, 132] width 43 height 36
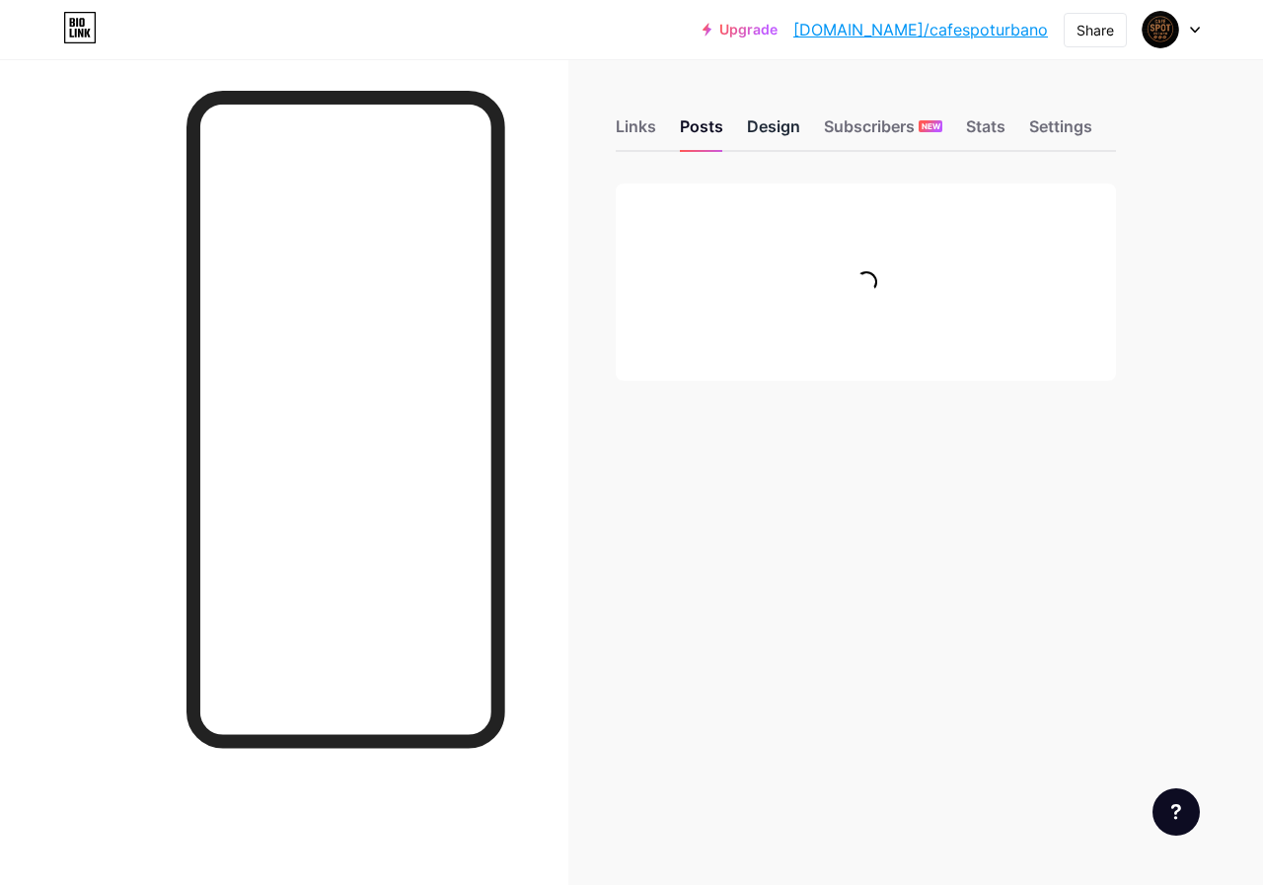
click at [773, 126] on div "Design" at bounding box center [773, 132] width 53 height 36
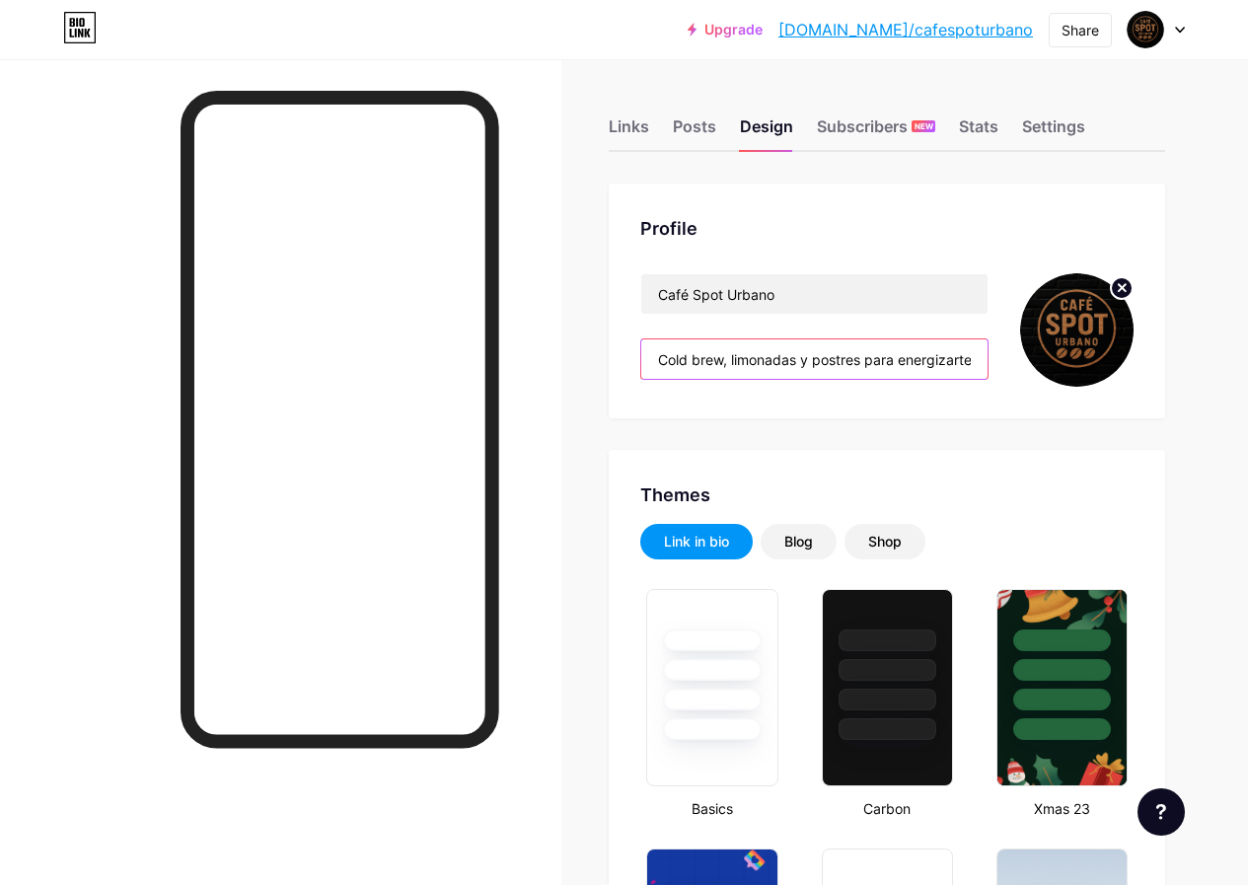
click at [945, 366] on input "Cold brew, limonadas y postres para energizarte. Tu lugar favorito para una pau…" at bounding box center [814, 358] width 346 height 39
click at [960, 361] on input "Cold brew, limonadas y postres para energizarte. Tu lugar favorito para una pau…" at bounding box center [814, 358] width 346 height 39
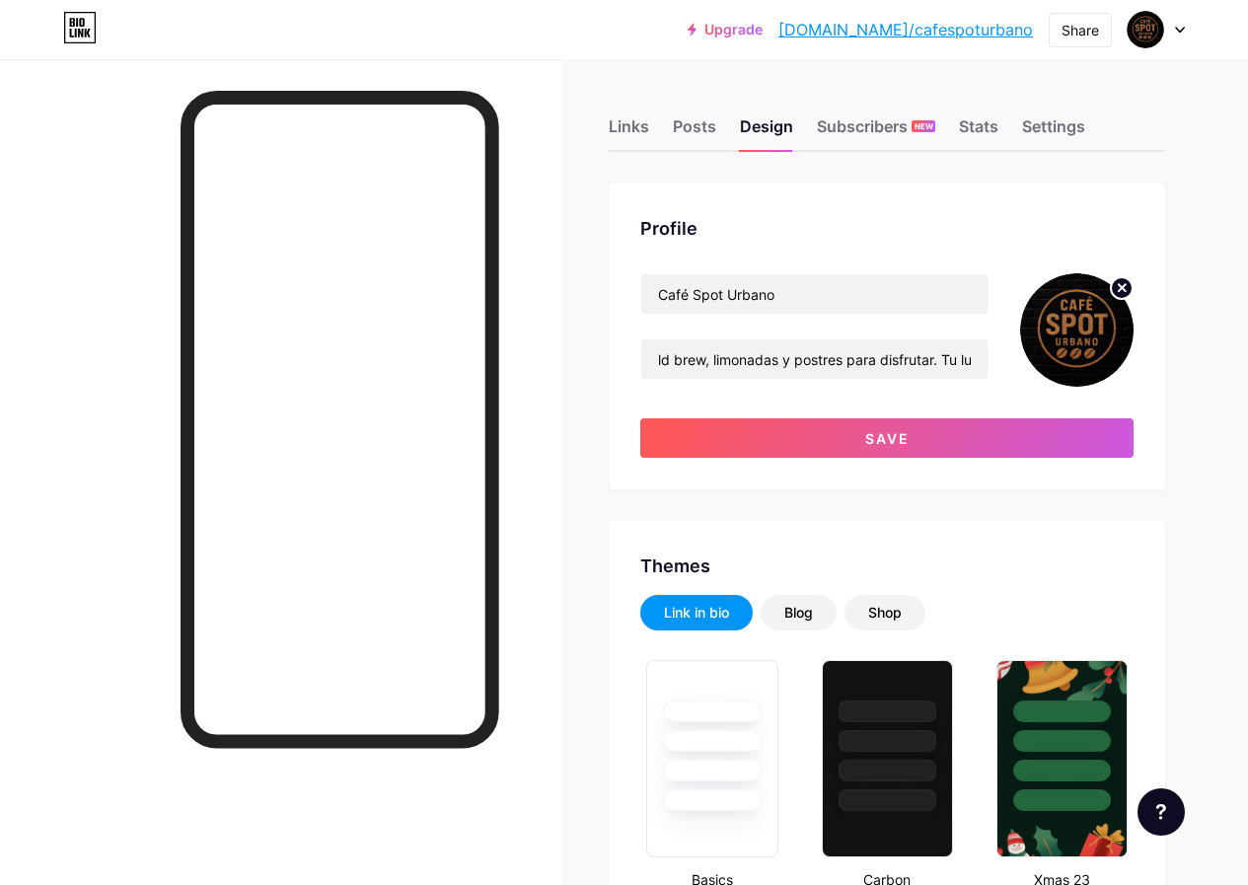
click at [1014, 392] on div "Café Spot Urbano Cold brew, limonadas y postres para disfrutar. Tu lugar favori…" at bounding box center [886, 365] width 493 height 185
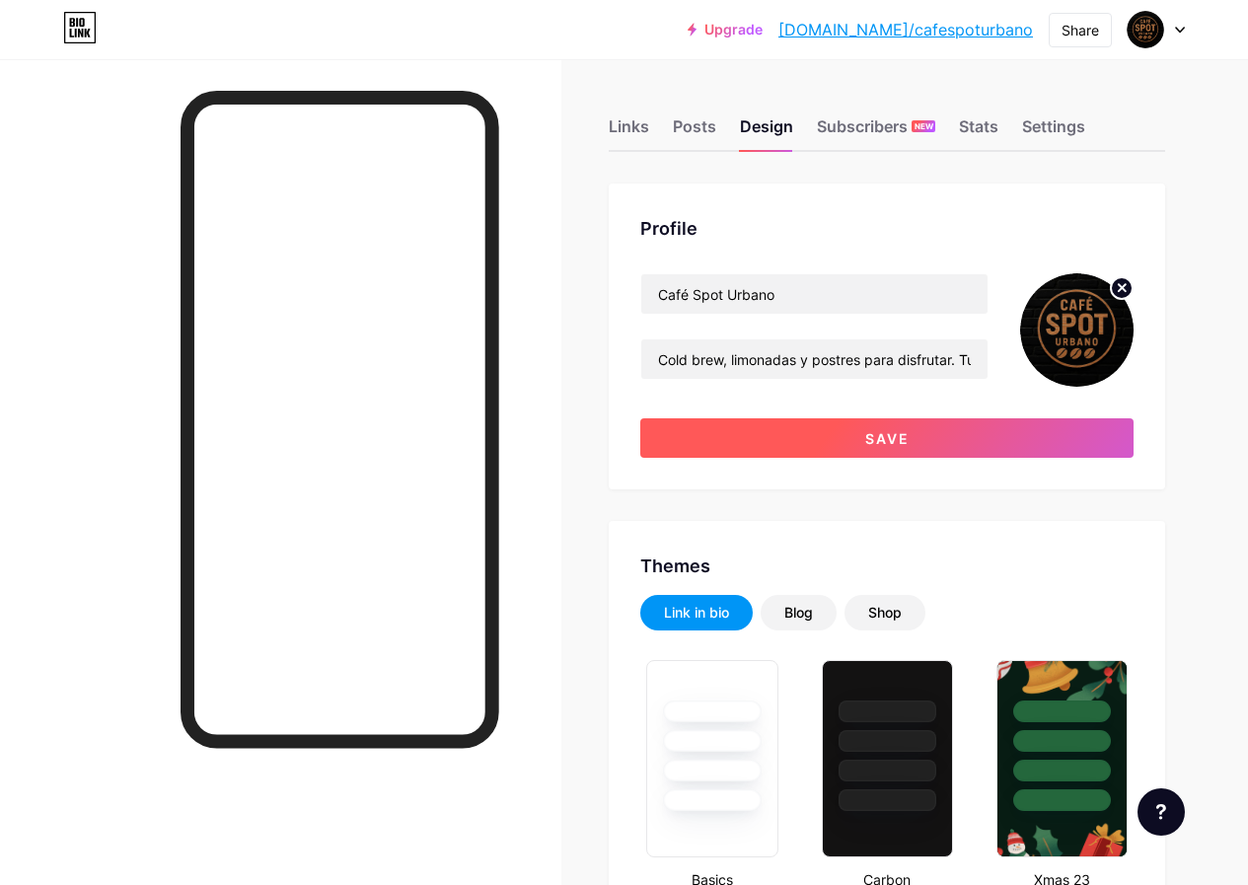
click at [902, 430] on span "Save" at bounding box center [887, 438] width 44 height 17
